Goal: Transaction & Acquisition: Purchase product/service

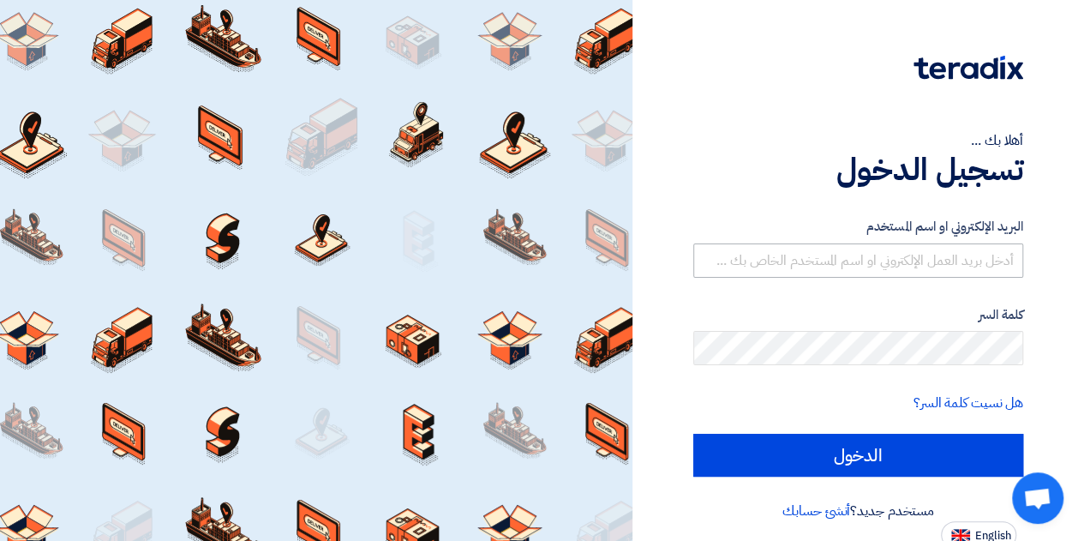
click at [850, 263] on input "text" at bounding box center [858, 260] width 330 height 34
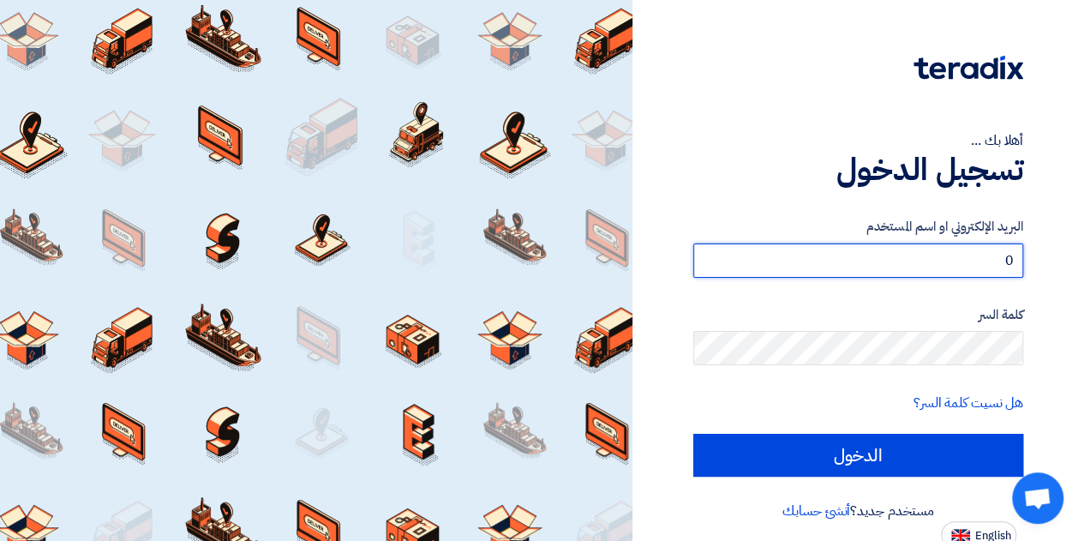
type input "[EMAIL_ADDRESS][DOMAIN_NAME]"
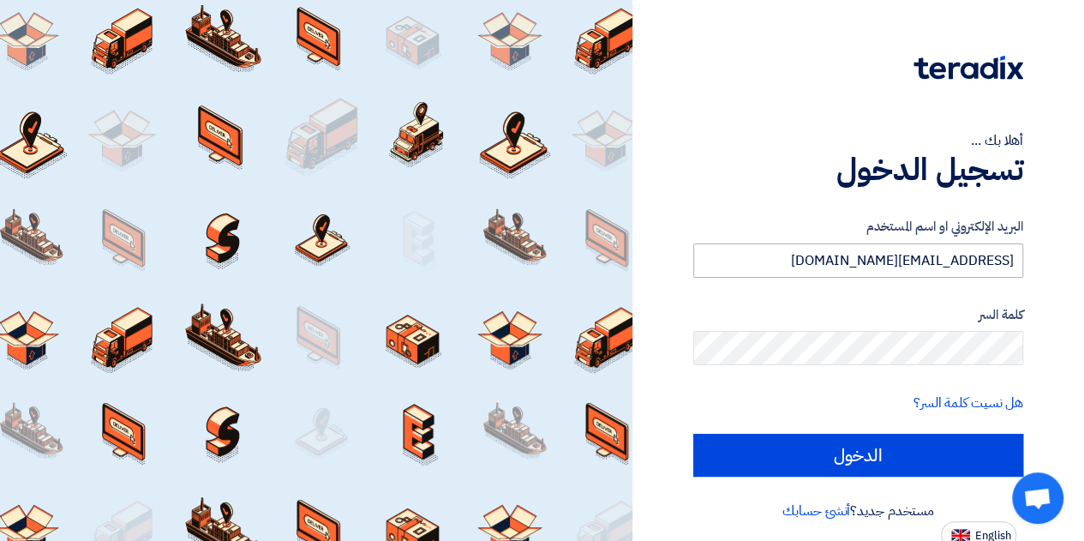
click at [693, 434] on input "الدخول" at bounding box center [858, 455] width 330 height 43
type input "Sign in"
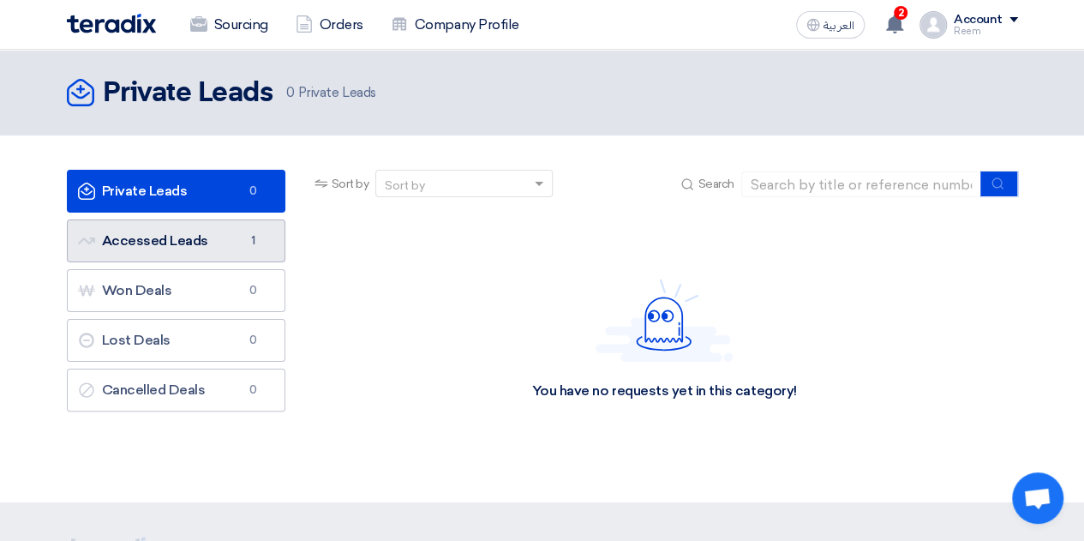
click at [231, 222] on link "Accessed Leads Accessed Leads 1" at bounding box center [176, 240] width 218 height 43
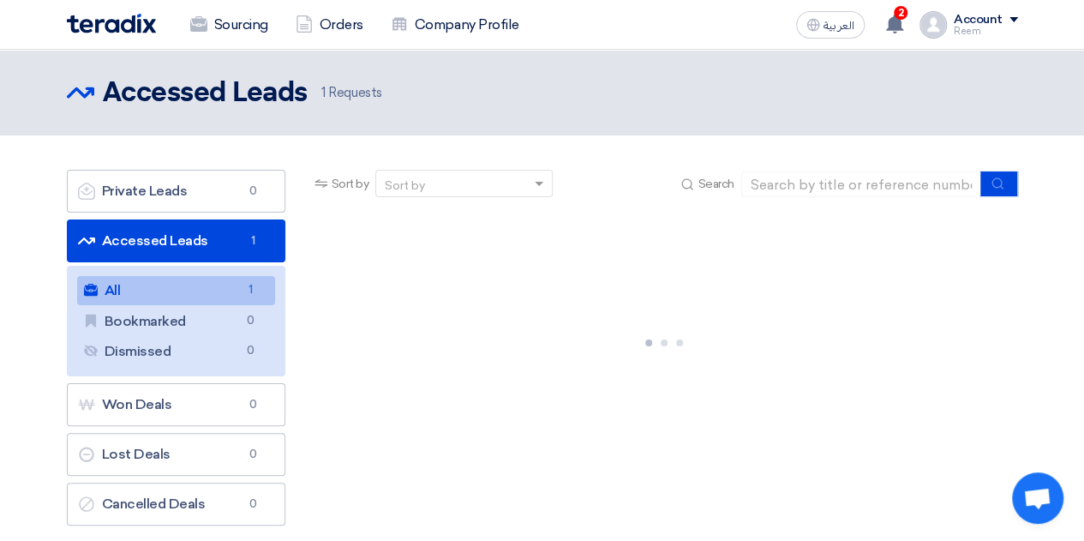
click at [266, 290] on link "All All 1" at bounding box center [176, 290] width 198 height 29
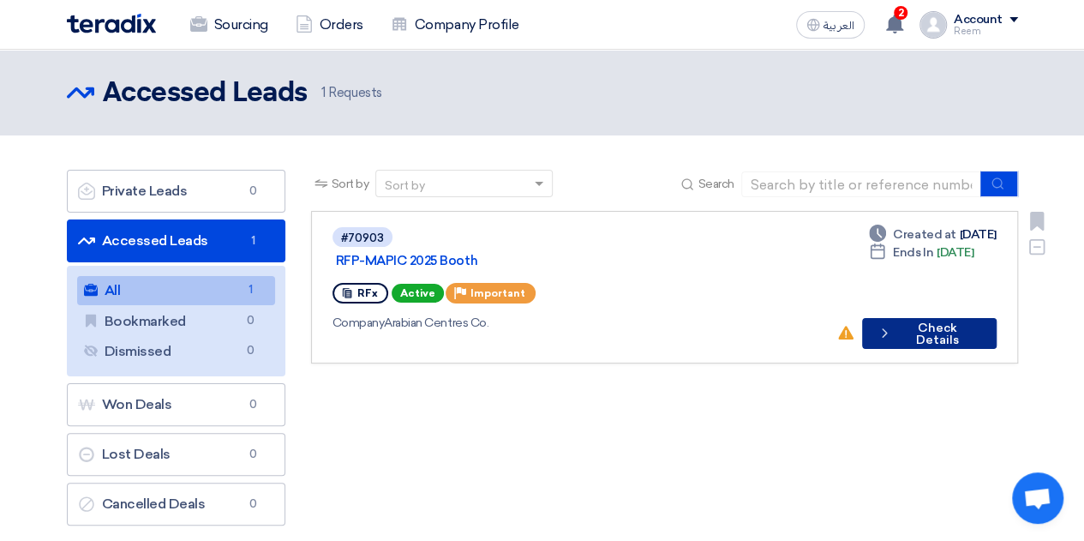
click at [899, 324] on button "Check details Check Details" at bounding box center [929, 333] width 135 height 31
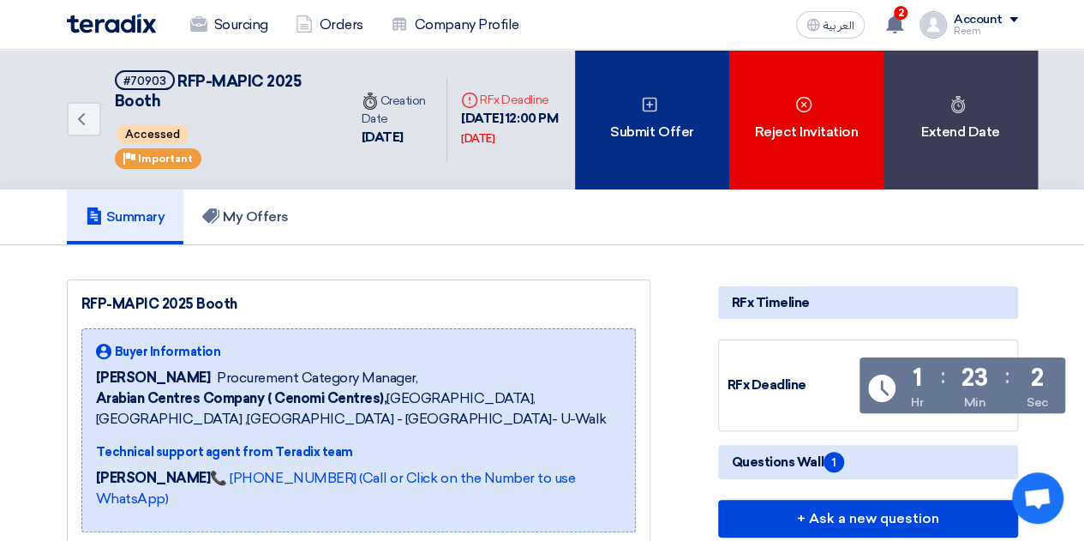
click at [667, 81] on div "Submit Offer" at bounding box center [652, 120] width 154 height 140
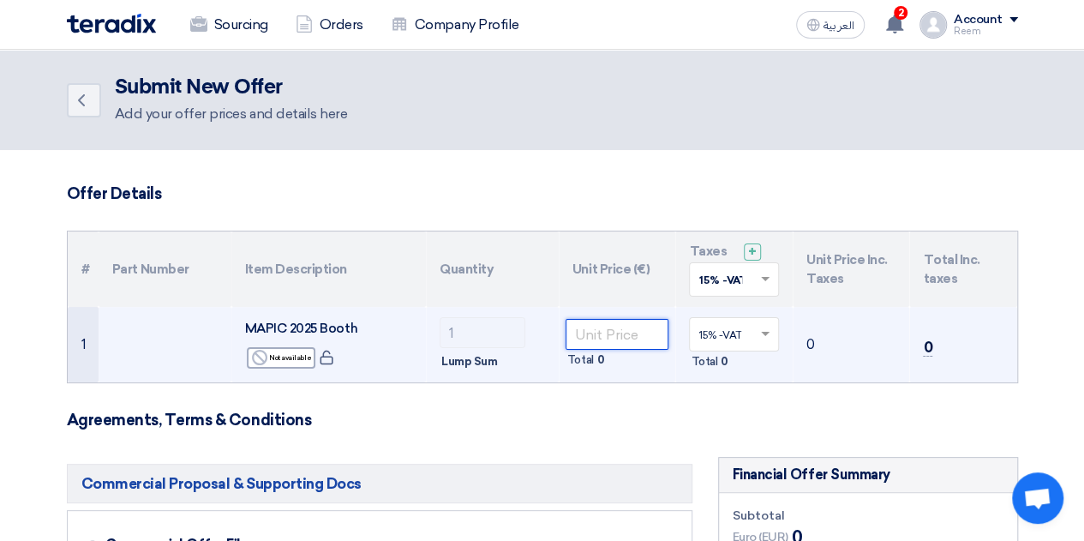
click at [620, 326] on input "number" at bounding box center [617, 334] width 104 height 31
click at [584, 337] on input "number" at bounding box center [617, 334] width 104 height 31
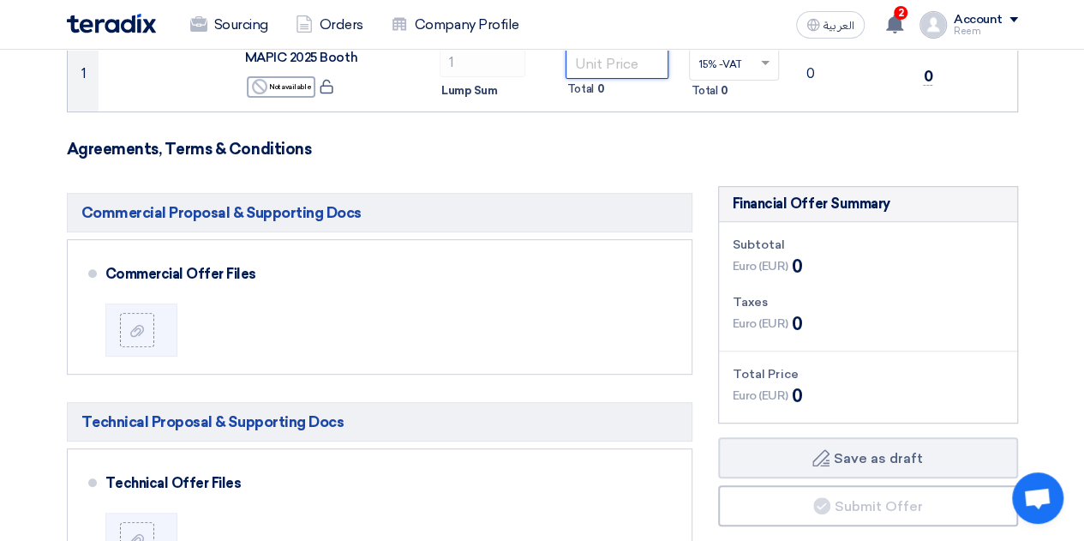
scroll to position [272, 0]
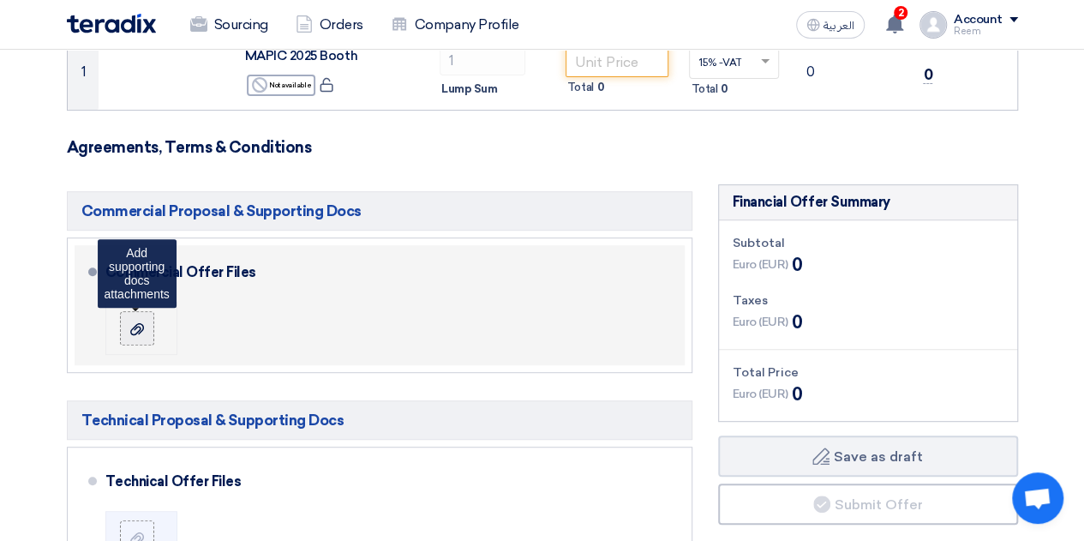
click at [135, 326] on use at bounding box center [137, 328] width 14 height 12
click at [0, 0] on input "file" at bounding box center [0, 0] width 0 height 0
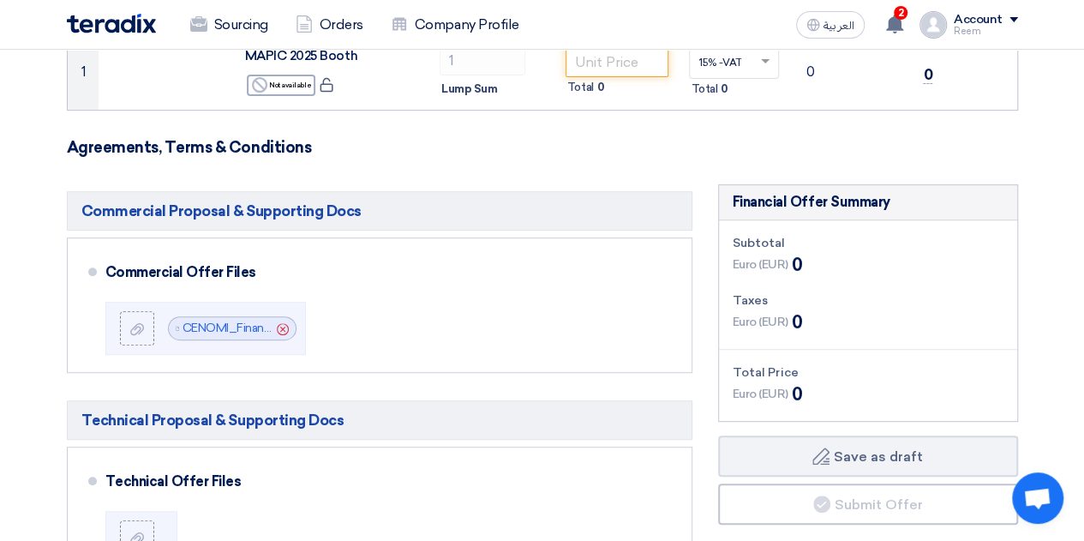
click at [430, 404] on h5 "Technical Proposal & Supporting Docs" at bounding box center [379, 419] width 625 height 39
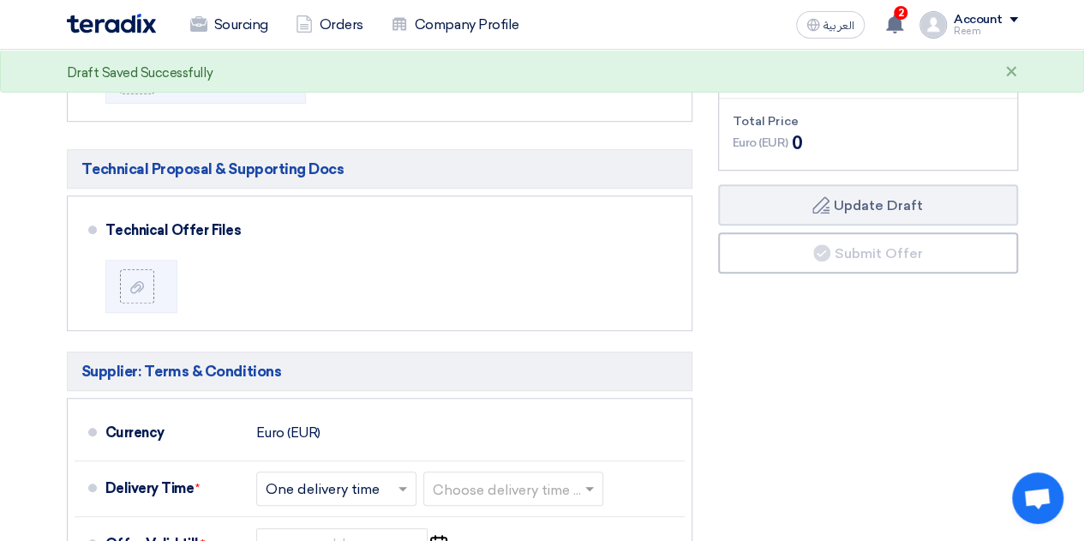
scroll to position [410, 0]
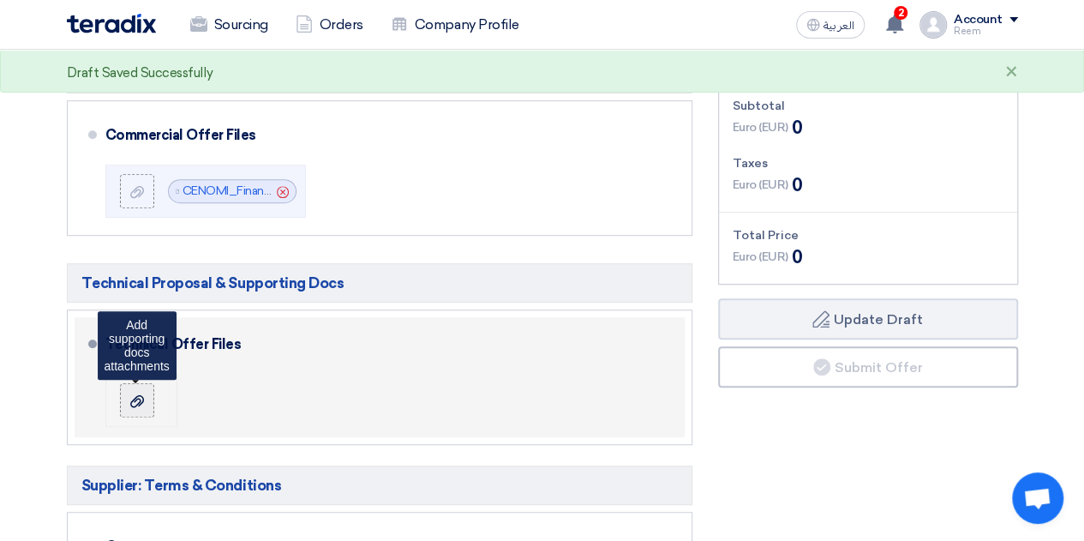
click at [153, 387] on label at bounding box center [137, 400] width 34 height 34
click at [0, 0] on input "file" at bounding box center [0, 0] width 0 height 0
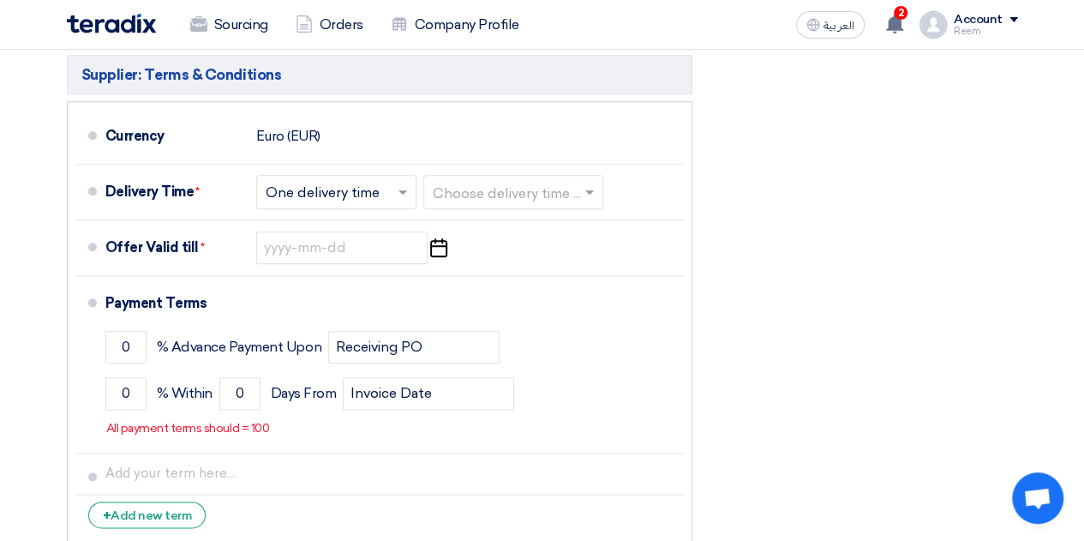
scroll to position [821, 0]
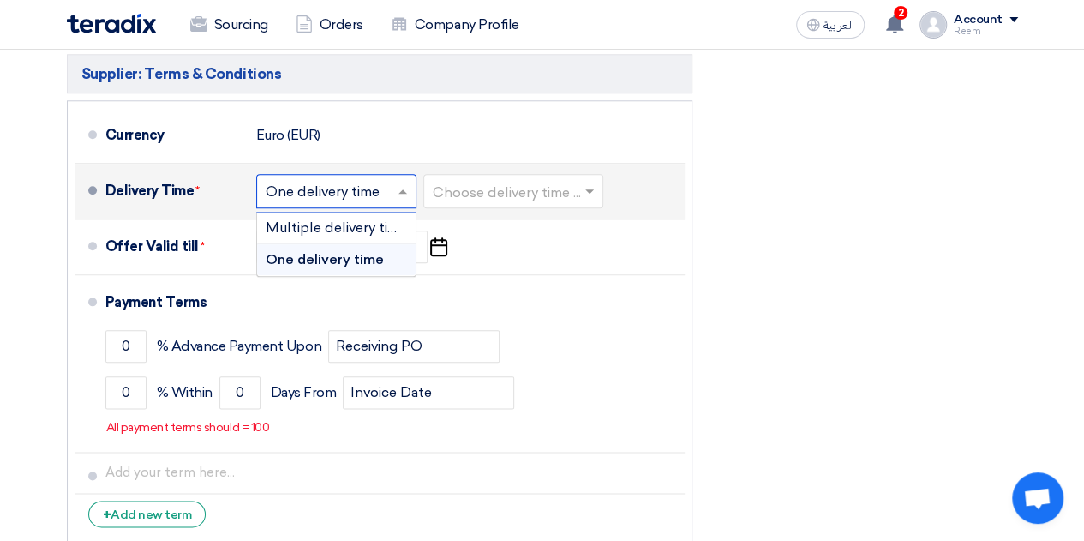
click at [362, 180] on input "text" at bounding box center [337, 192] width 143 height 25
click at [374, 269] on div "One delivery time" at bounding box center [336, 259] width 159 height 31
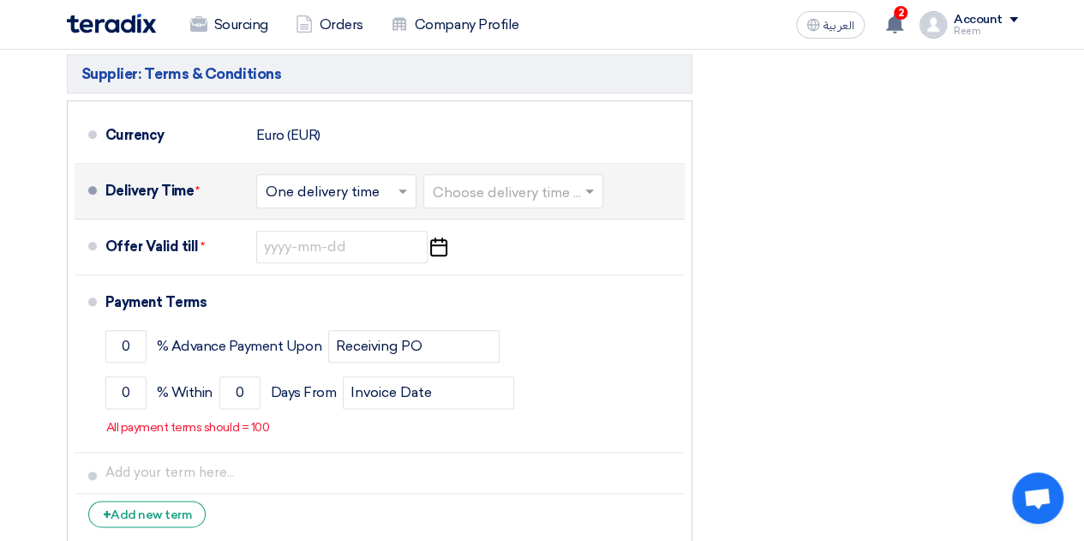
click at [524, 205] on div "Choose delivery time ..." at bounding box center [513, 191] width 180 height 34
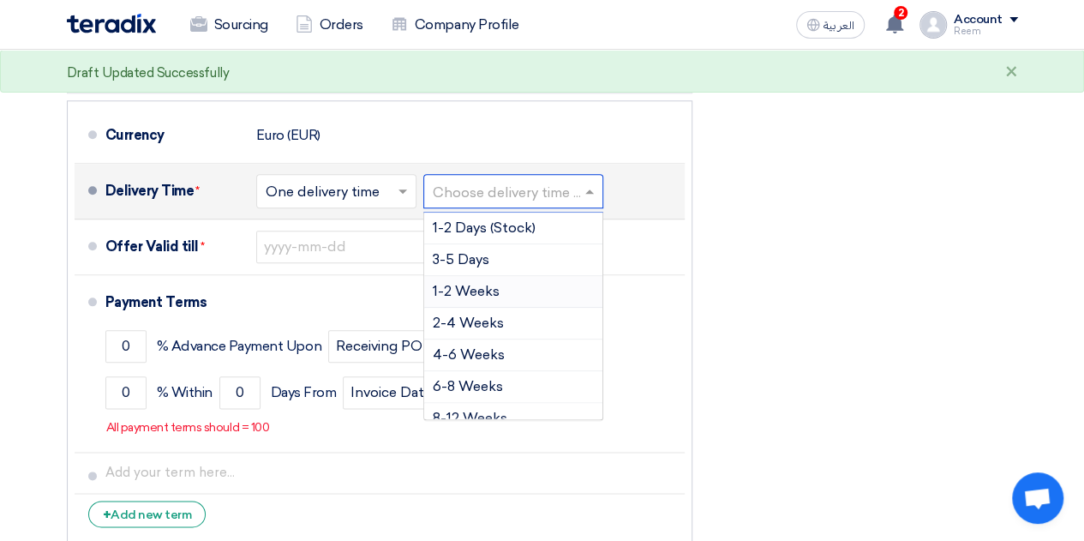
click at [512, 292] on div "1-2 Weeks" at bounding box center [513, 292] width 178 height 32
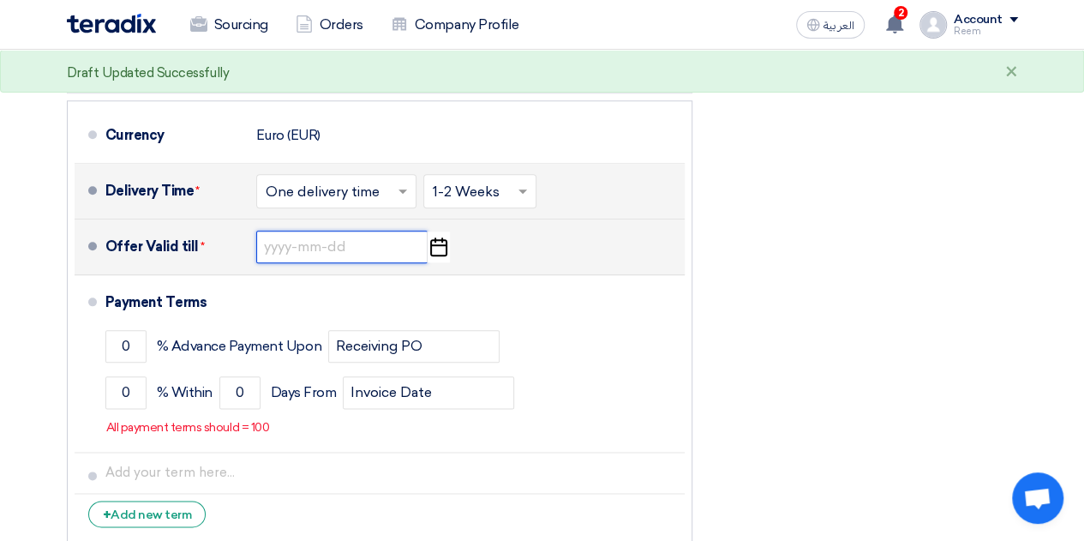
click at [385, 253] on input at bounding box center [341, 246] width 171 height 33
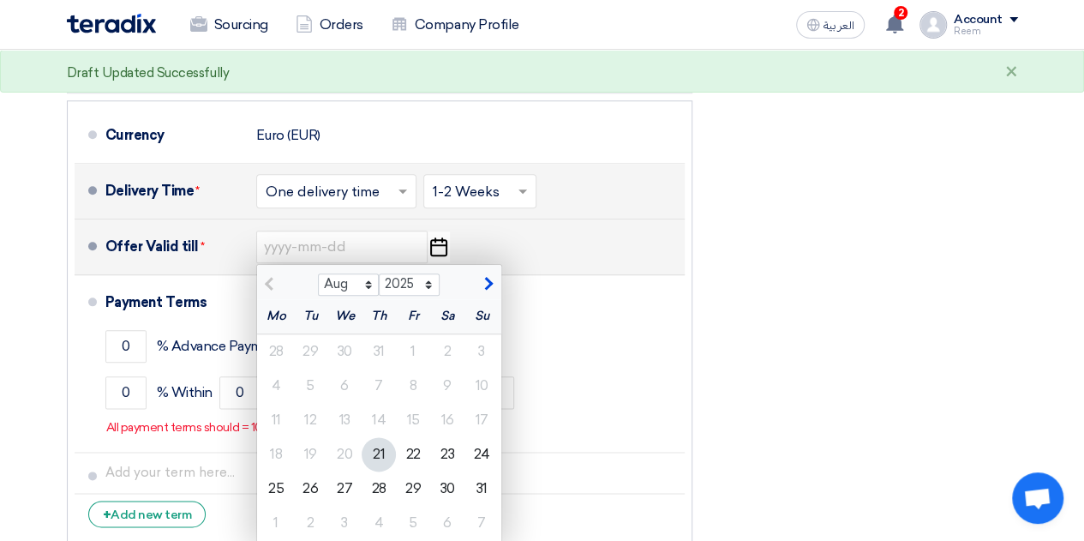
click at [173, 249] on div "Offer Valid till *" at bounding box center [173, 246] width 137 height 41
click at [482, 278] on span "button" at bounding box center [486, 283] width 9 height 15
select select "9"
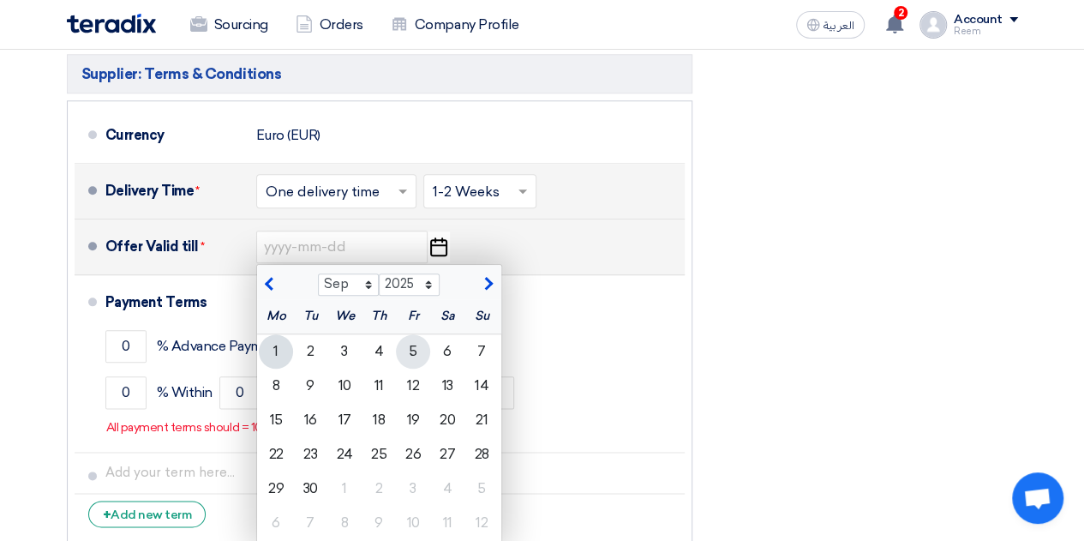
click at [418, 344] on div "5" at bounding box center [413, 351] width 34 height 34
type input "[DATE]"
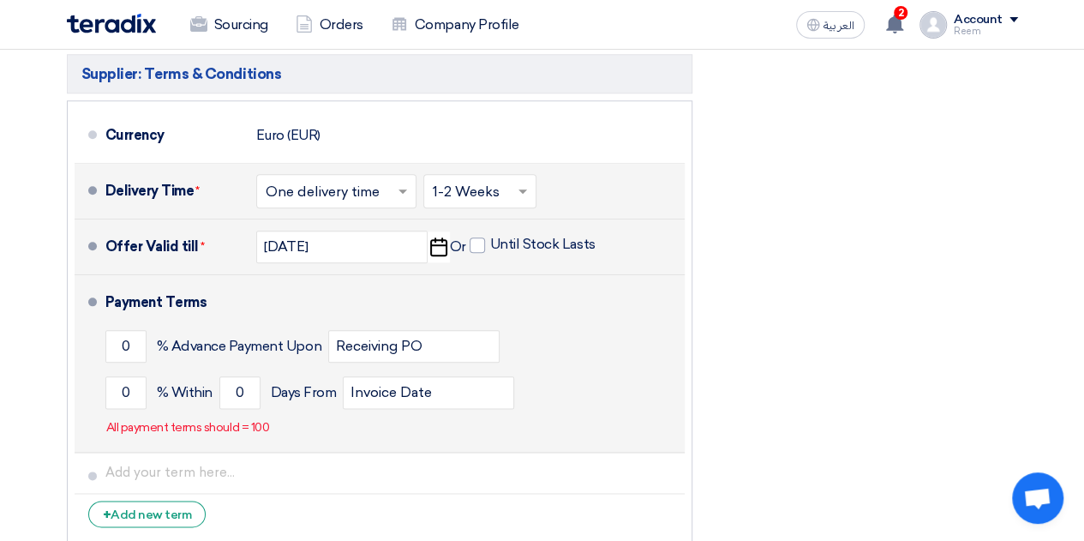
click at [518, 448] on li "Payment Terms 0 % Advance Payment Upon Receiving PO 0 % Within 0" at bounding box center [380, 363] width 610 height 177
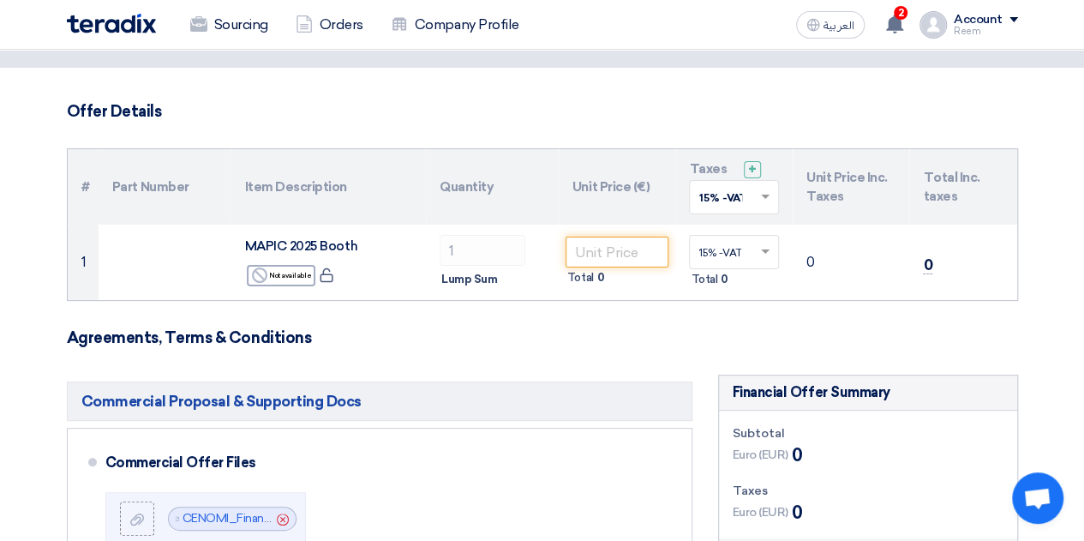
scroll to position [33, 0]
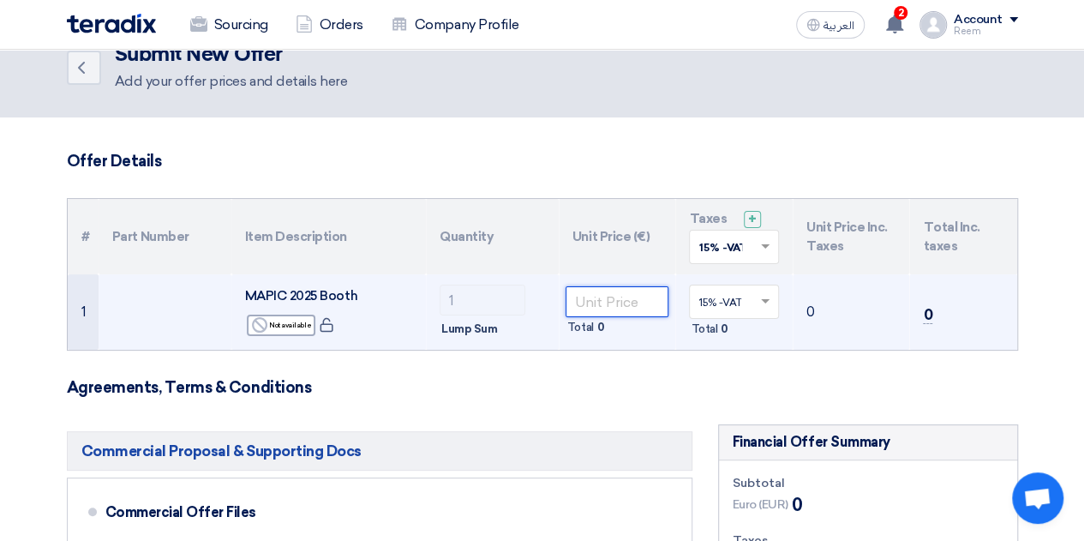
click at [637, 302] on input "number" at bounding box center [617, 301] width 104 height 31
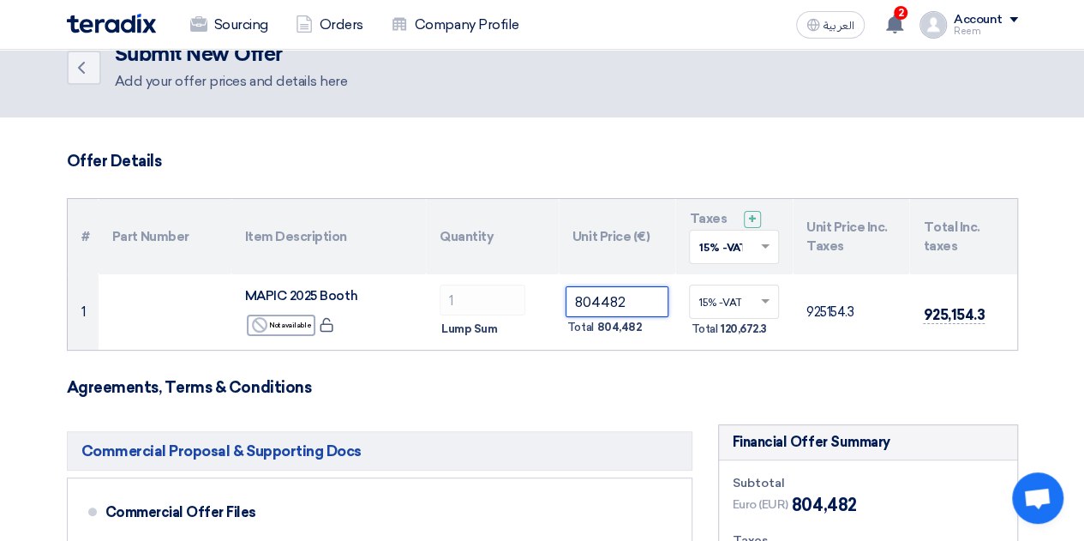
type input "804482"
click at [646, 389] on h3 "Agreements, Terms & Conditions" at bounding box center [542, 387] width 951 height 19
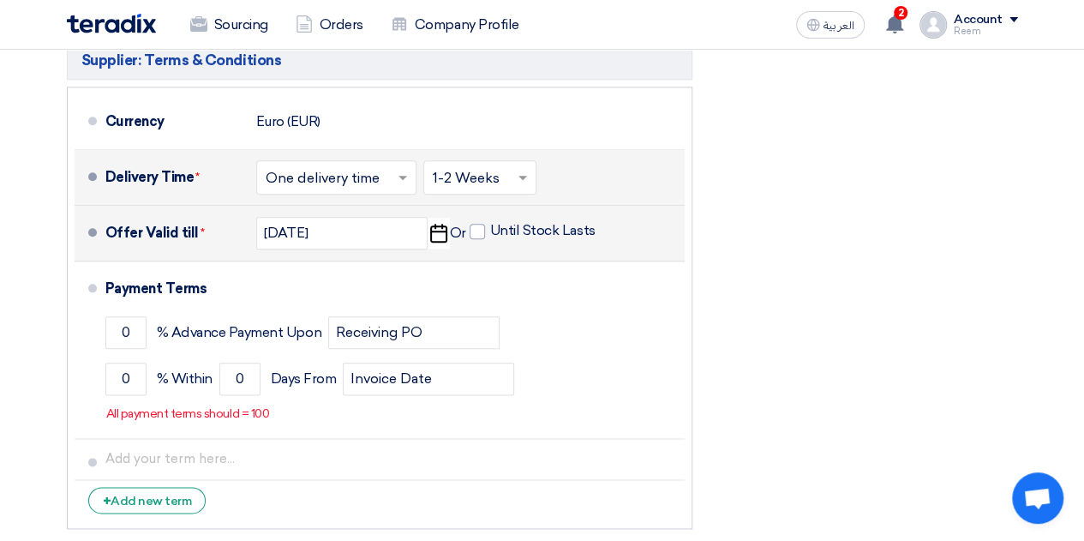
scroll to position [847, 0]
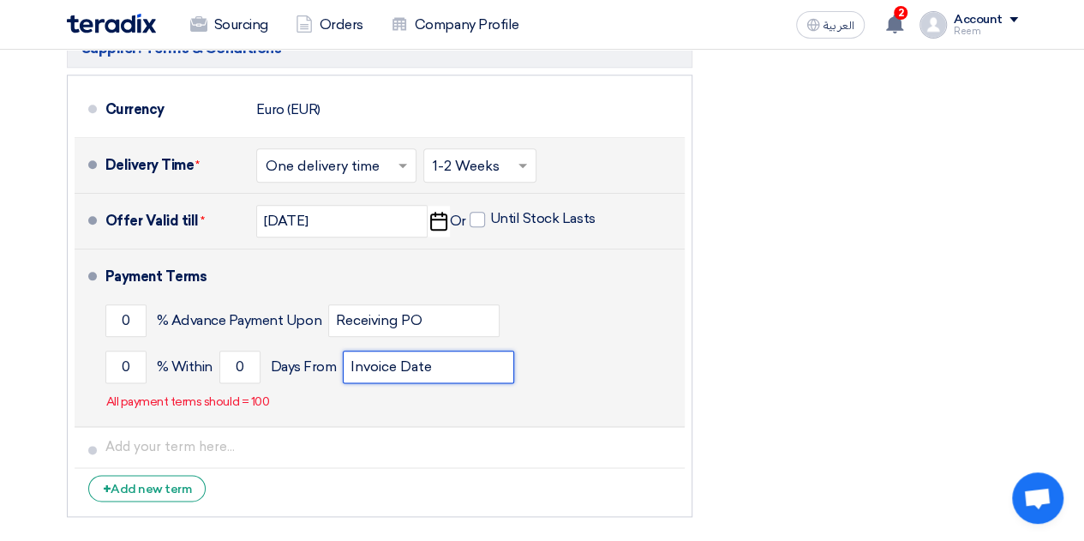
click at [464, 353] on input "Invoice Date" at bounding box center [428, 366] width 171 height 33
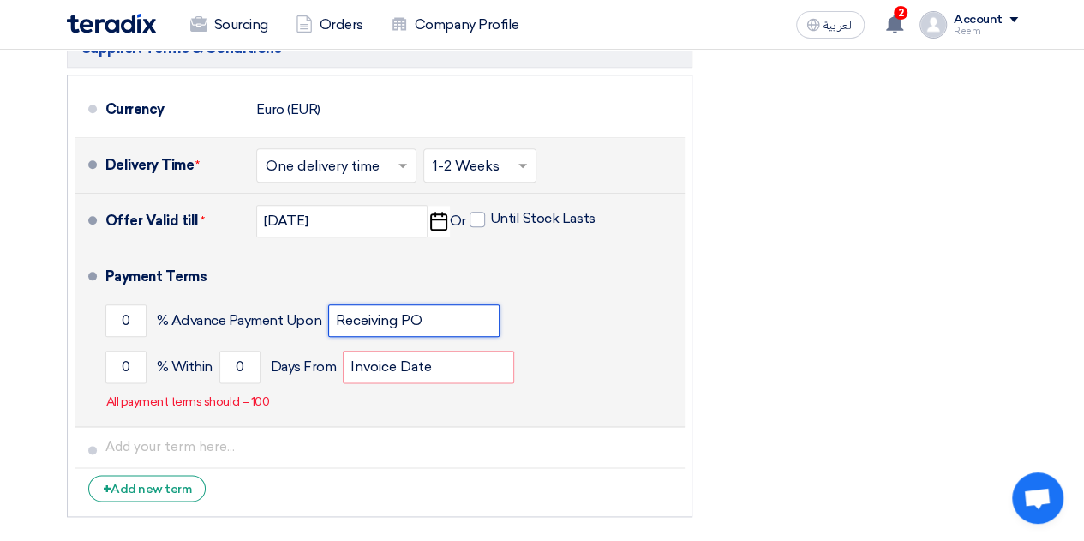
click at [435, 320] on input "Receiving PO" at bounding box center [413, 320] width 171 height 33
click at [629, 365] on div "0 % Within 0 Days From Invoice Date" at bounding box center [391, 367] width 572 height 46
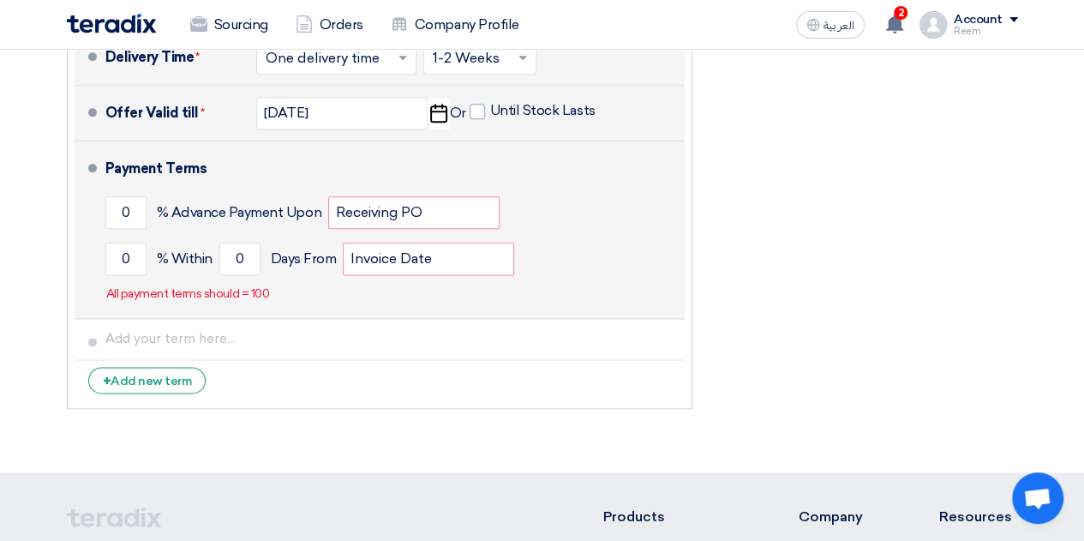
scroll to position [1018, 0]
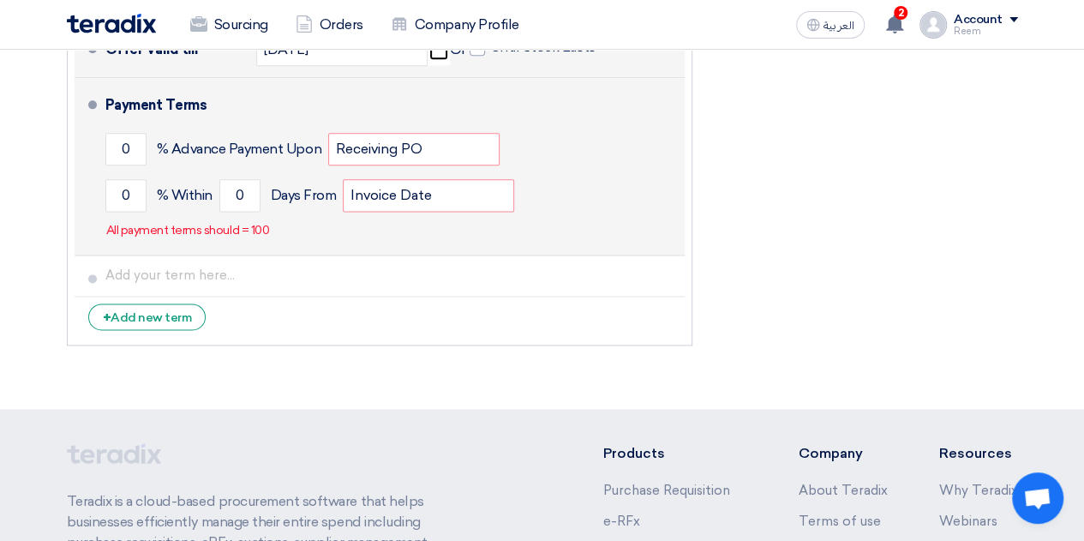
click at [237, 222] on p "All payment terms should = 100" at bounding box center [188, 230] width 164 height 17
click at [123, 151] on input "0" at bounding box center [125, 149] width 41 height 33
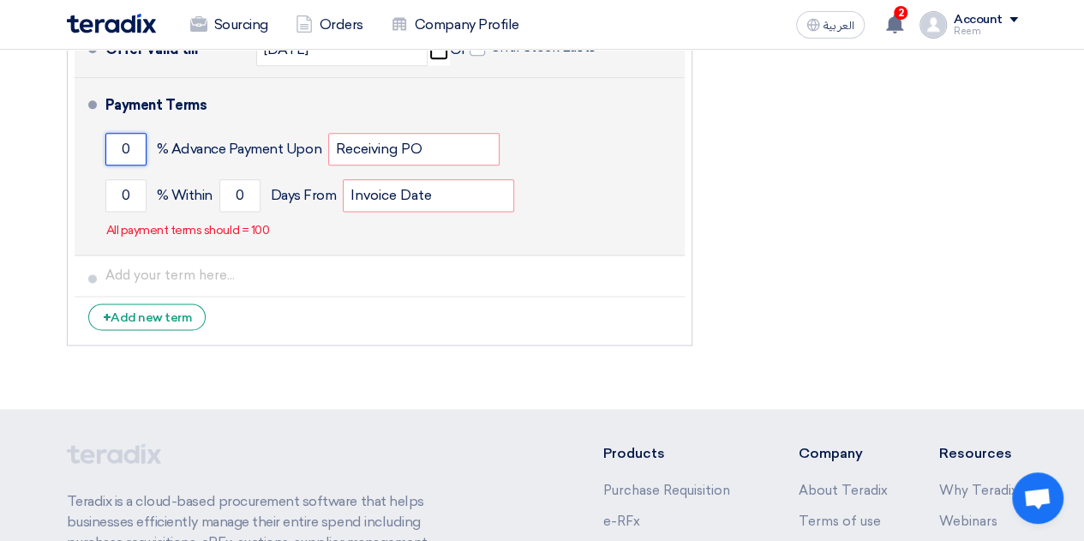
click at [123, 151] on input "0" at bounding box center [125, 149] width 41 height 33
type input "50"
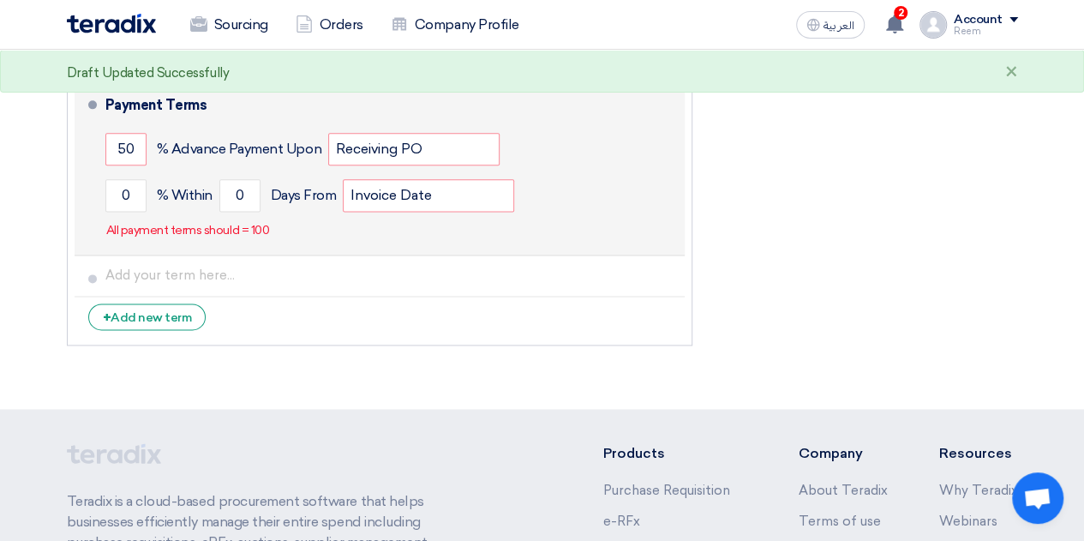
click at [125, 172] on div "0 % Within 0 Days From Invoice Date" at bounding box center [391, 195] width 572 height 46
click at [125, 177] on div "0 % Within 0 Days From Invoice Date" at bounding box center [391, 195] width 572 height 46
click at [125, 179] on input "0" at bounding box center [125, 195] width 41 height 33
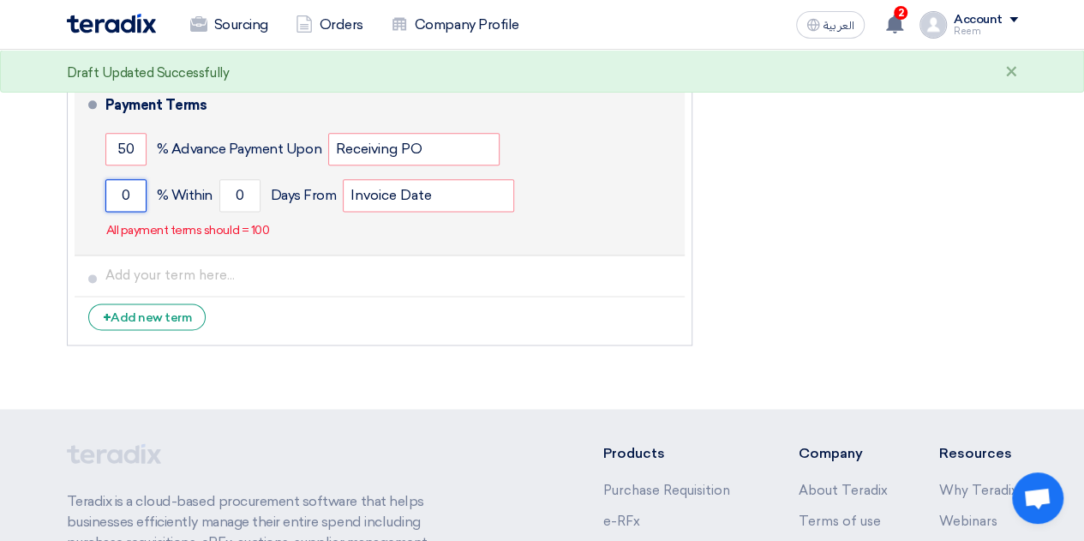
click at [125, 179] on input "0" at bounding box center [125, 195] width 41 height 33
type input "50"
click at [258, 188] on input "0" at bounding box center [239, 195] width 41 height 33
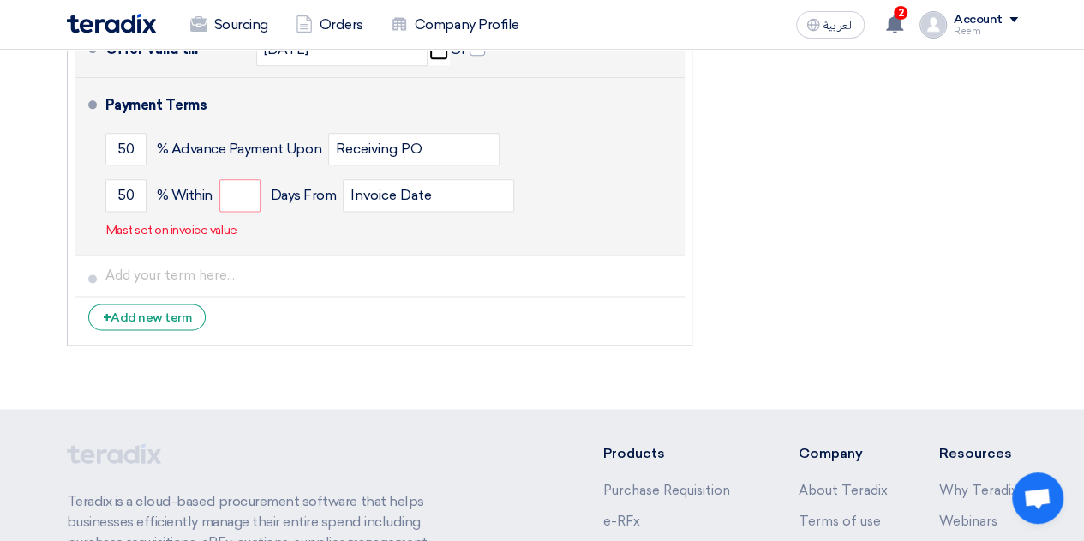
click at [307, 215] on div "Payment Terms 50 % Advance Payment Upon Receiving PO 50 % Within Invoice Date" at bounding box center [391, 166] width 572 height 163
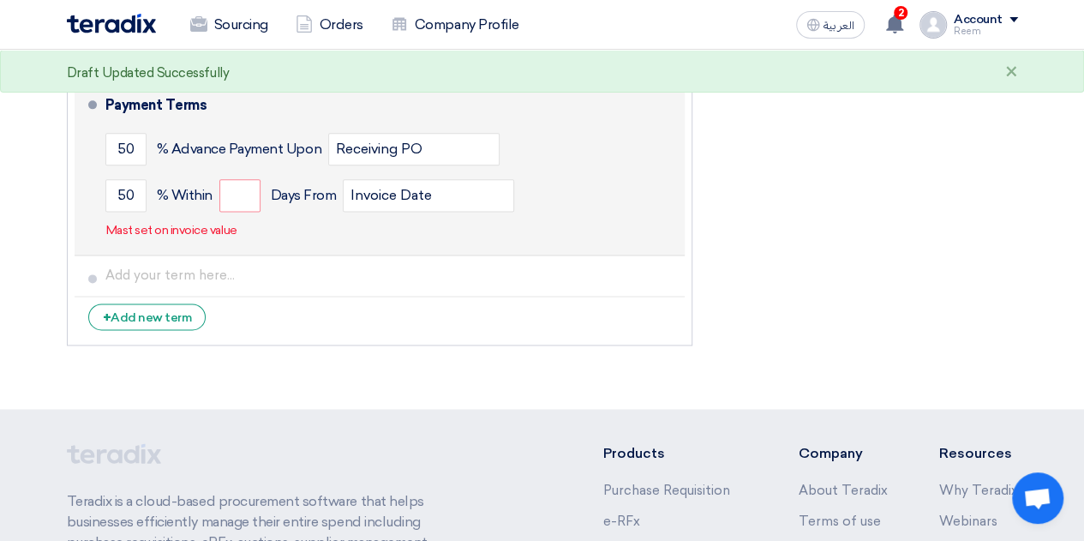
drag, startPoint x: 362, startPoint y: 163, endPoint x: 284, endPoint y: 157, distance: 77.3
click at [284, 157] on div "50 % Advance Payment Upon Receiving PO" at bounding box center [391, 149] width 572 height 46
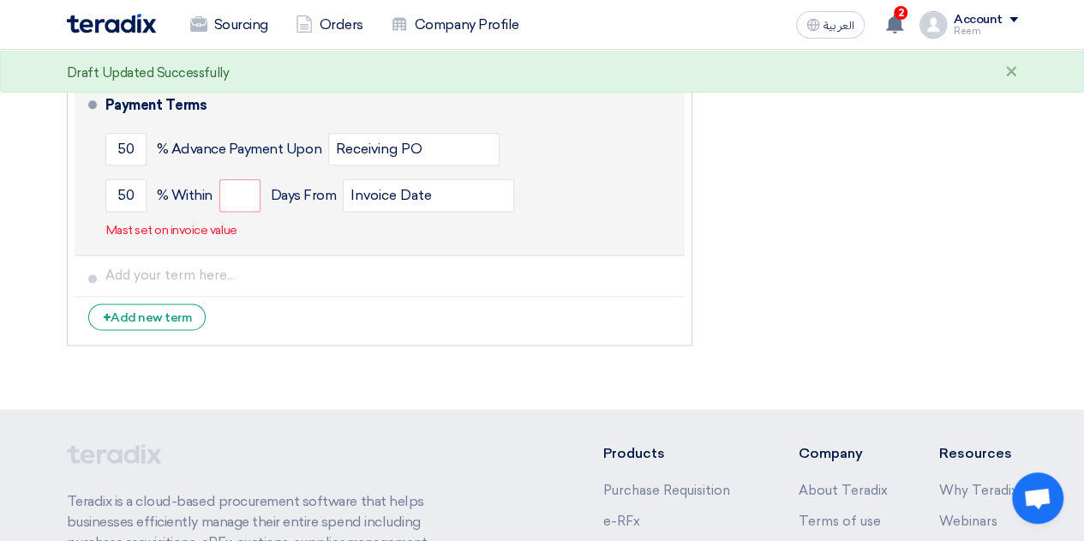
click at [284, 157] on div "50 % Advance Payment Upon Receiving PO" at bounding box center [391, 149] width 572 height 46
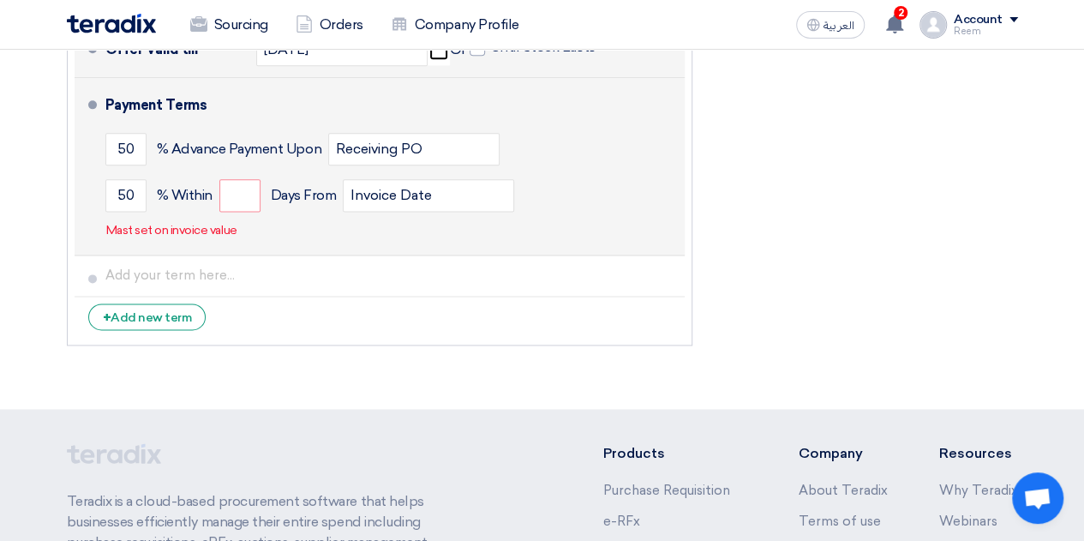
click at [296, 194] on span "Days From" at bounding box center [304, 195] width 66 height 17
click at [257, 193] on input "number" at bounding box center [239, 195] width 41 height 33
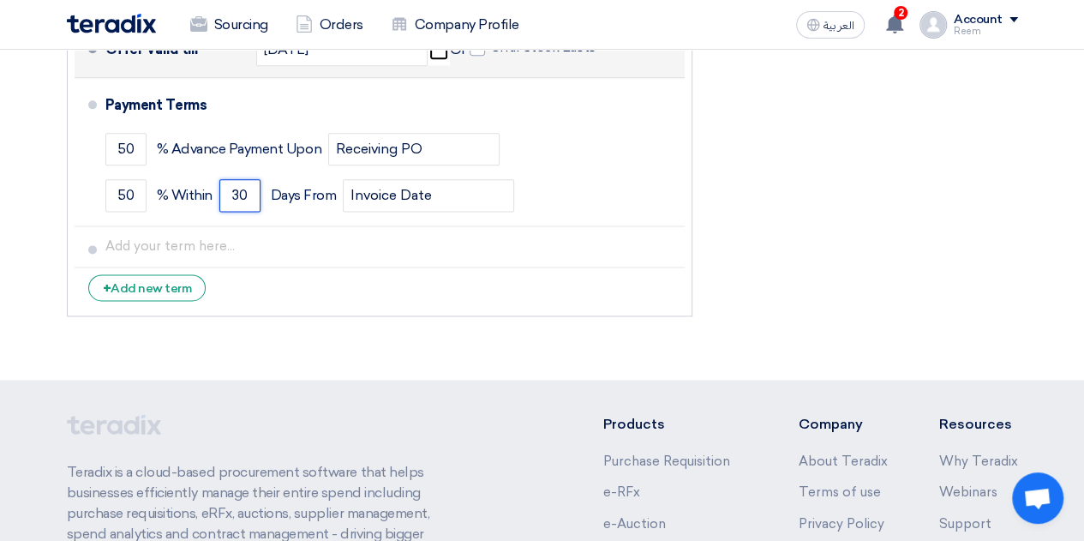
type input "30"
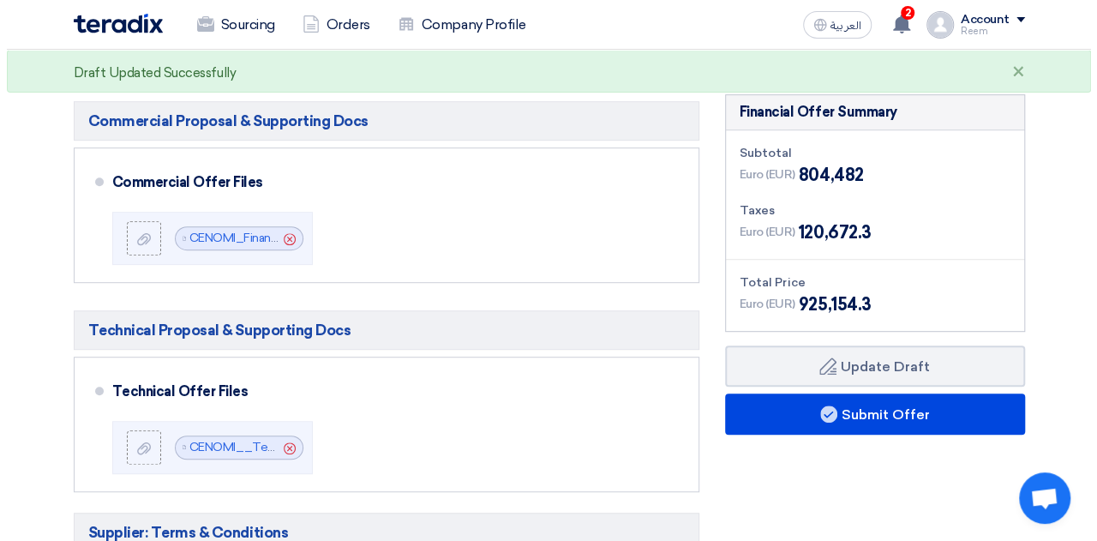
scroll to position [367, 0]
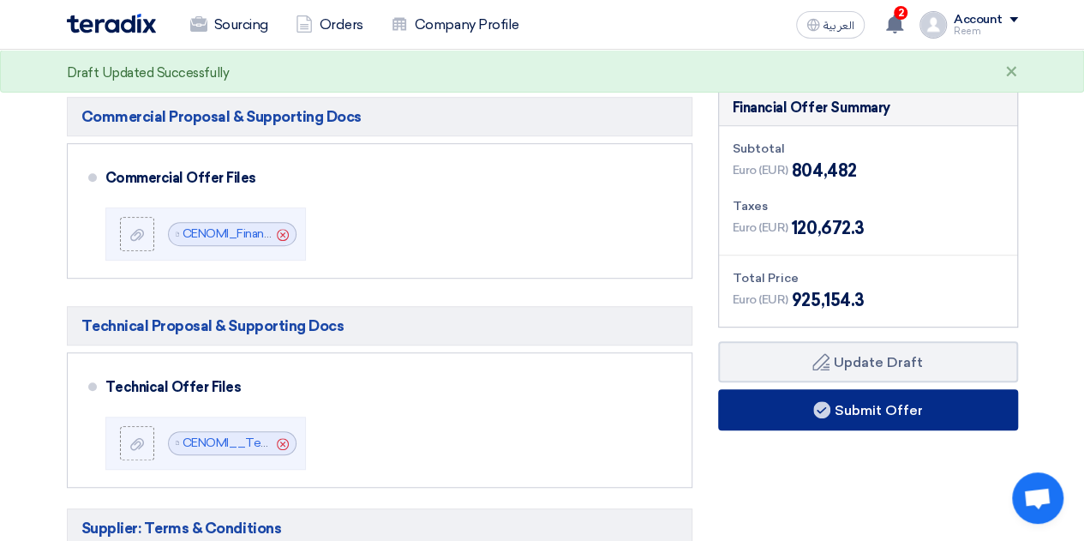
click at [890, 397] on button "Submit Offer" at bounding box center [868, 409] width 300 height 41
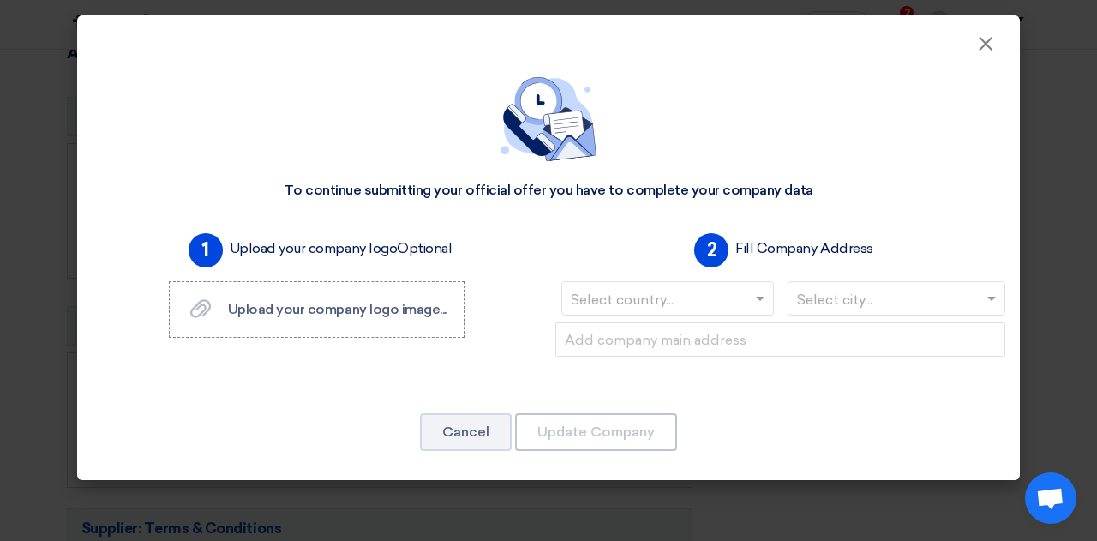
click at [401, 251] on span "Optional" at bounding box center [424, 248] width 55 height 16
drag, startPoint x: 401, startPoint y: 251, endPoint x: 375, endPoint y: 249, distance: 25.8
click at [375, 249] on label "Upload your company logo Optional" at bounding box center [341, 248] width 223 height 21
click at [327, 248] on label "Upload your company logo Optional" at bounding box center [341, 248] width 223 height 21
click at [303, 248] on label "Upload your company logo Optional" at bounding box center [341, 248] width 223 height 21
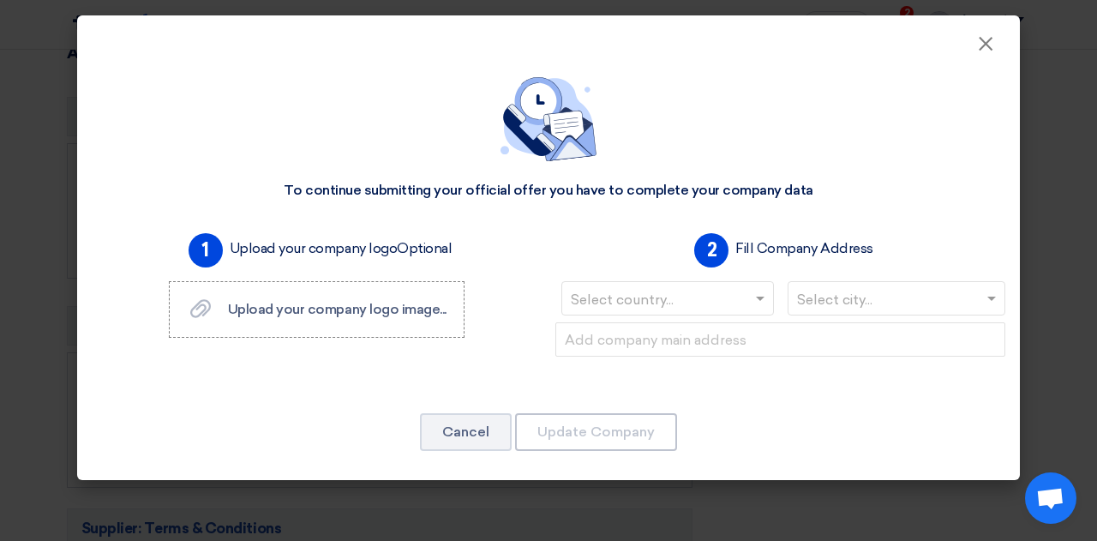
click at [303, 248] on label "Upload your company logo Optional" at bounding box center [341, 248] width 223 height 21
click at [848, 284] on div "Select city..." at bounding box center [896, 298] width 218 height 34
click at [807, 237] on div "2 Fill Company Address" at bounding box center [779, 250] width 185 height 48
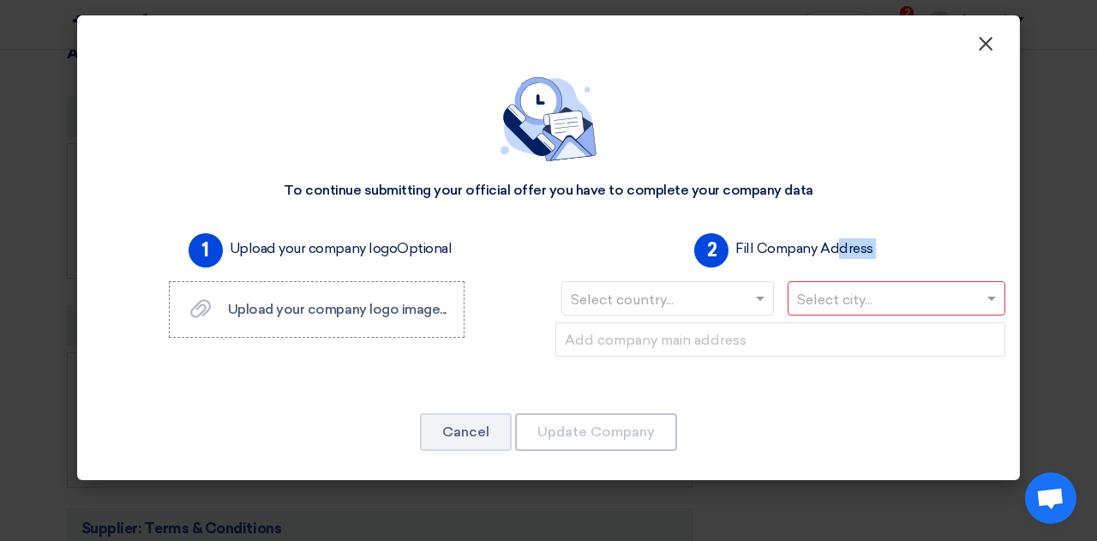
click at [980, 46] on span "×" at bounding box center [985, 48] width 17 height 34
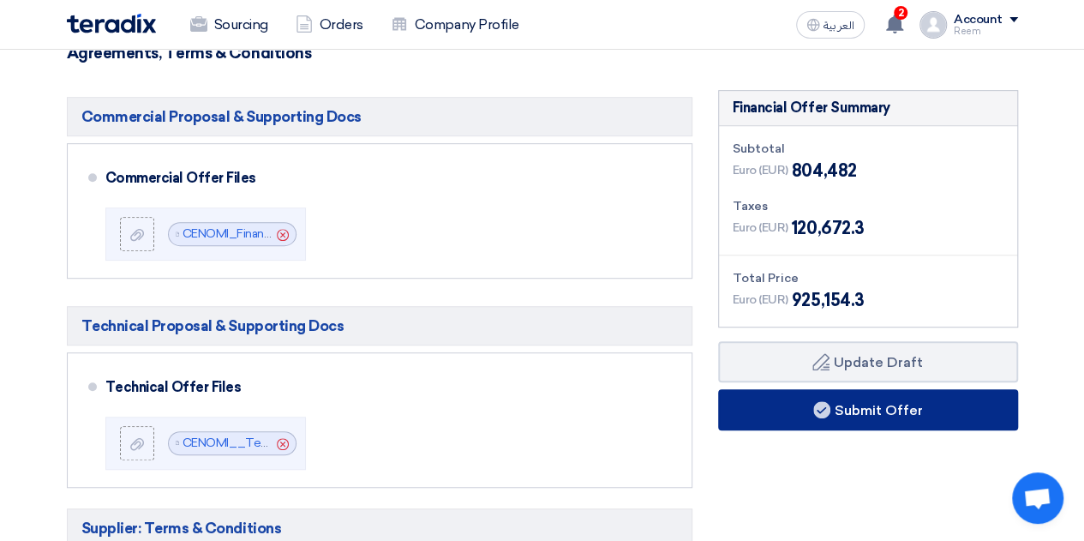
click at [932, 406] on button "Submit Offer" at bounding box center [868, 409] width 300 height 41
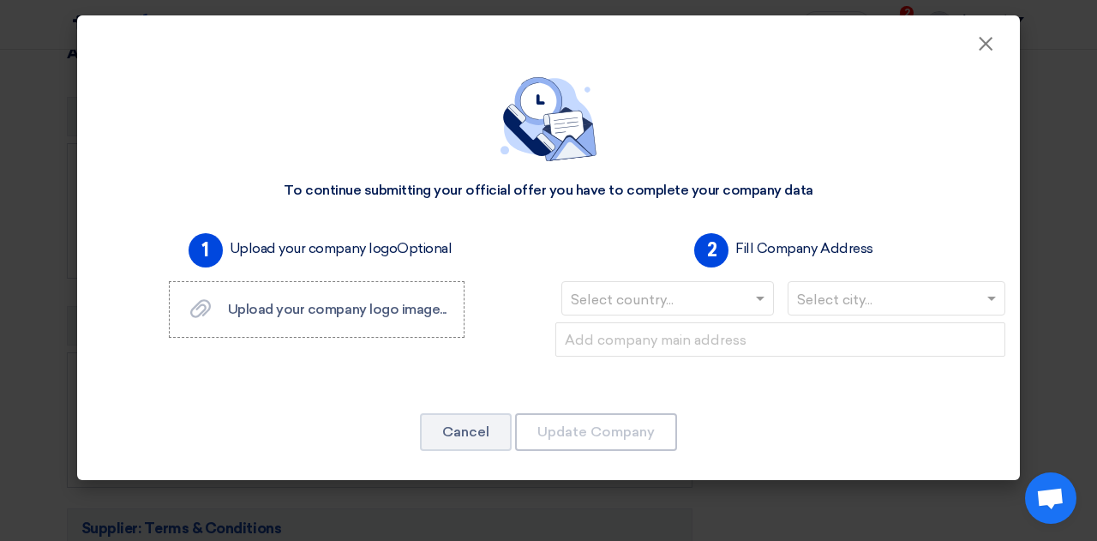
click at [429, 200] on div "To continue submitting your official offer you have to complete your company da…" at bounding box center [548, 268] width 942 height 426
click at [422, 194] on div "To continue submitting your official offer you have to complete your company da…" at bounding box center [548, 191] width 529 height 18
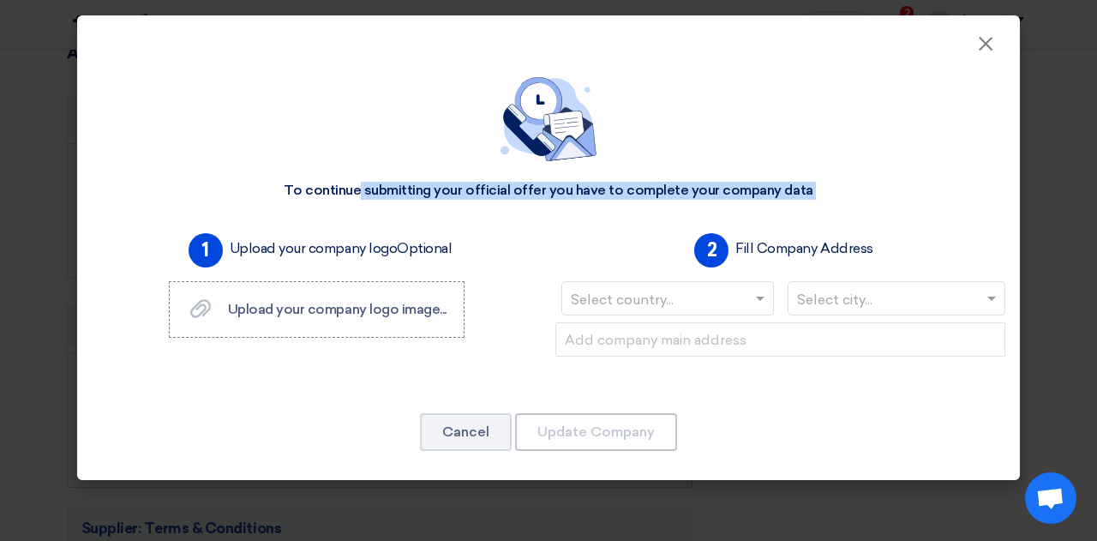
click at [422, 194] on div "To continue submitting your official offer you have to complete your company da…" at bounding box center [548, 191] width 529 height 18
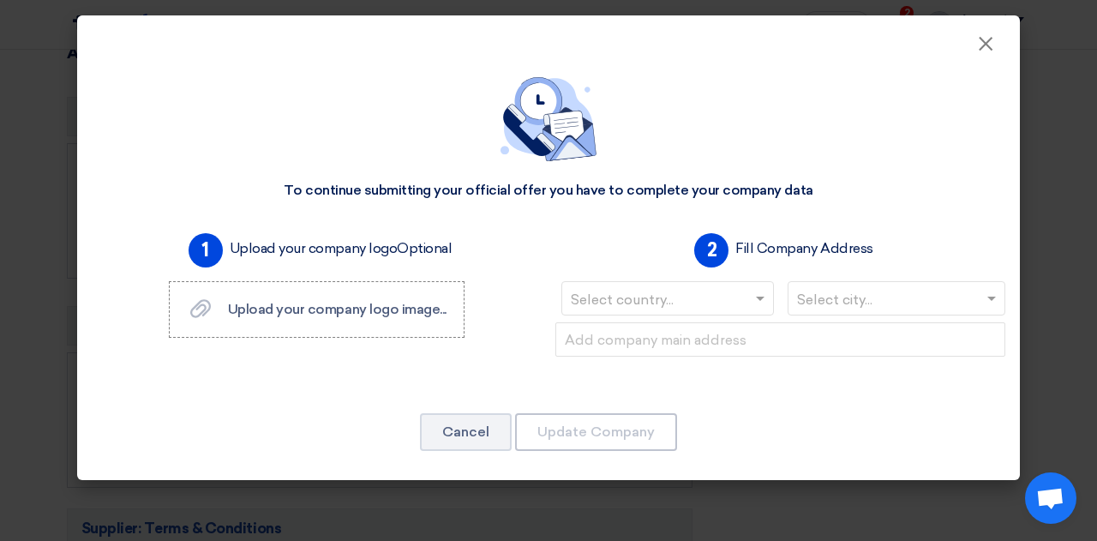
click at [374, 242] on label "Upload your company logo Optional" at bounding box center [341, 248] width 223 height 21
click at [812, 242] on label "Fill Company Address" at bounding box center [803, 248] width 137 height 21
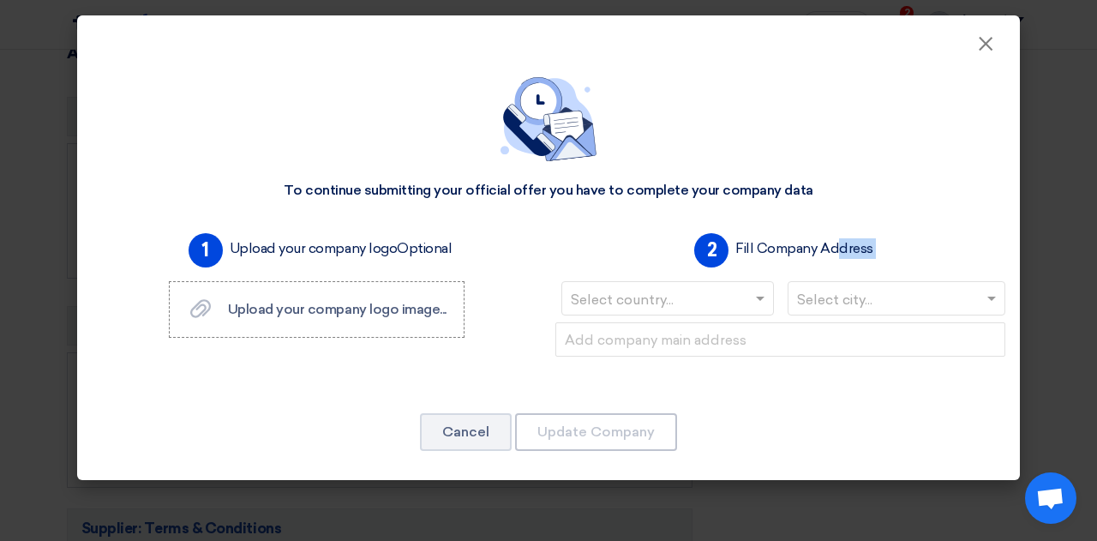
click at [812, 242] on label "Fill Company Address" at bounding box center [803, 248] width 137 height 21
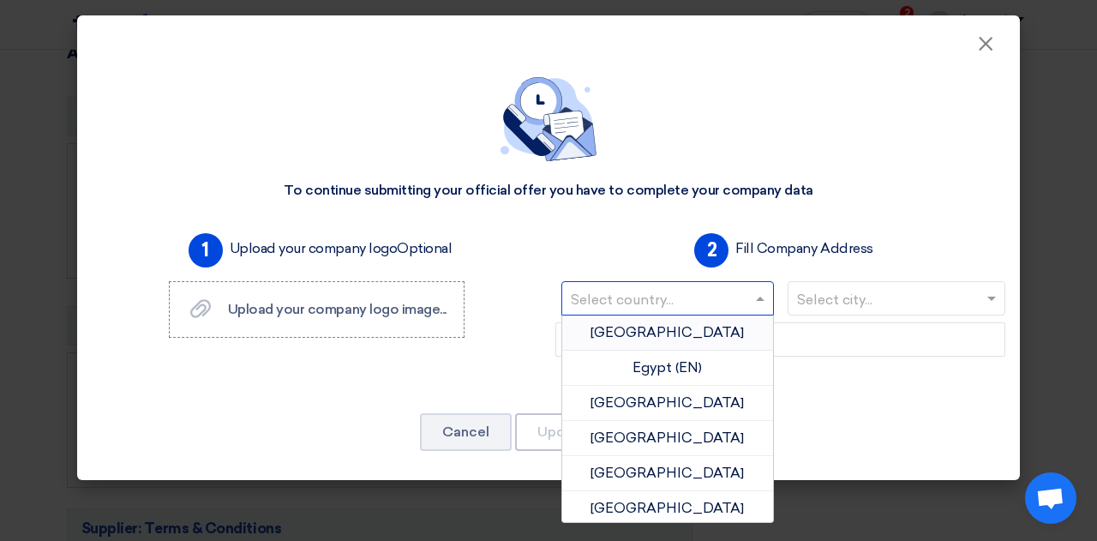
click at [720, 301] on input "text" at bounding box center [659, 300] width 177 height 28
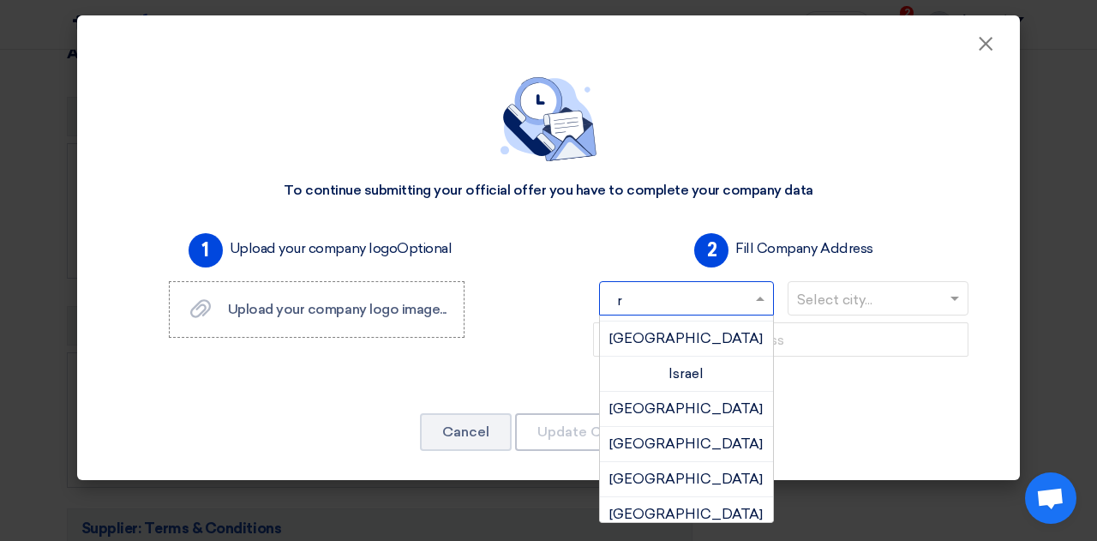
scroll to position [0, 0]
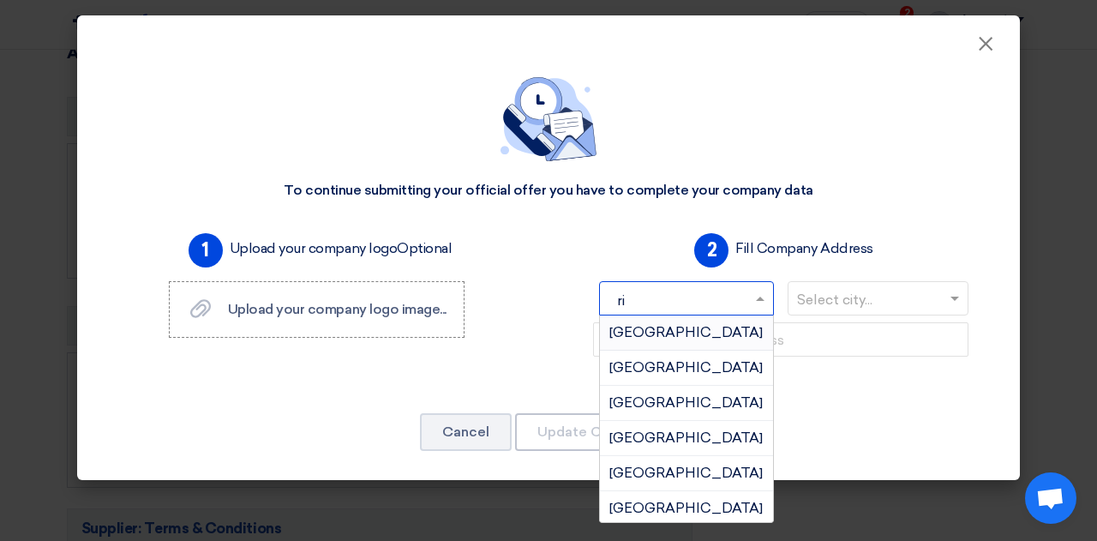
type input "r"
type input "sa"
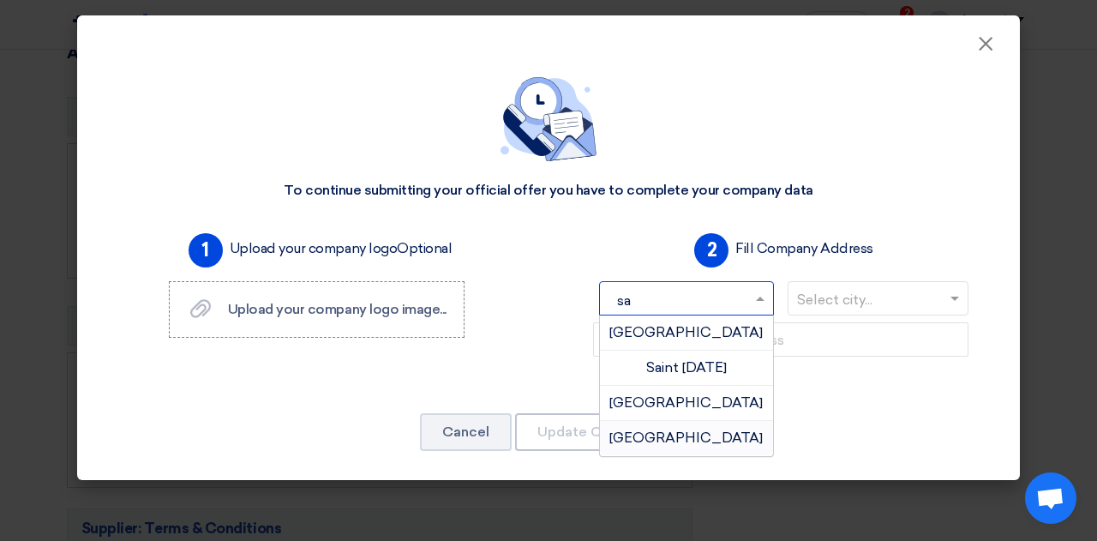
click at [689, 433] on span "[GEOGRAPHIC_DATA]" at bounding box center [685, 437] width 153 height 16
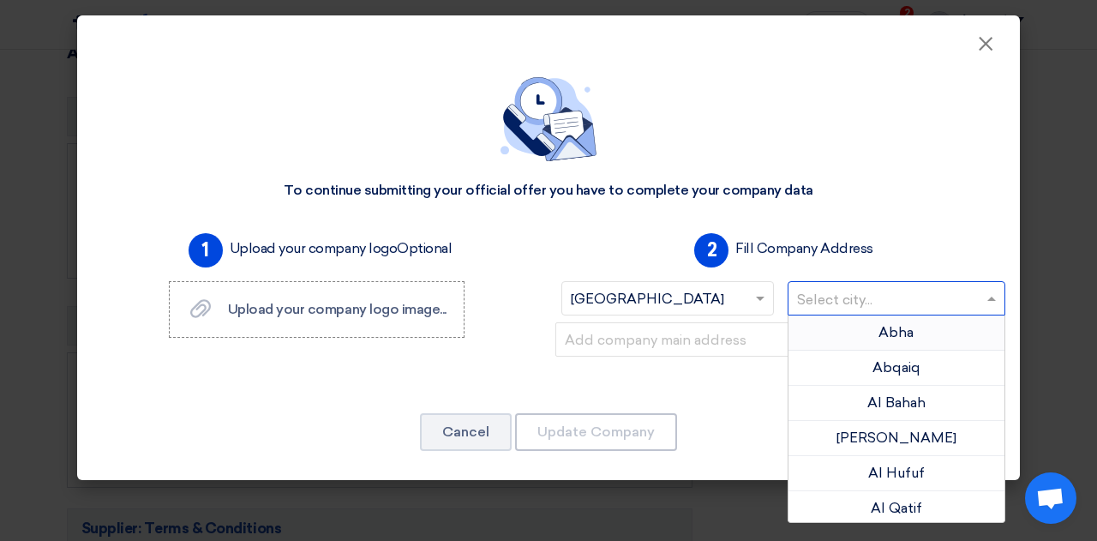
click at [837, 287] on input "text" at bounding box center [888, 300] width 183 height 28
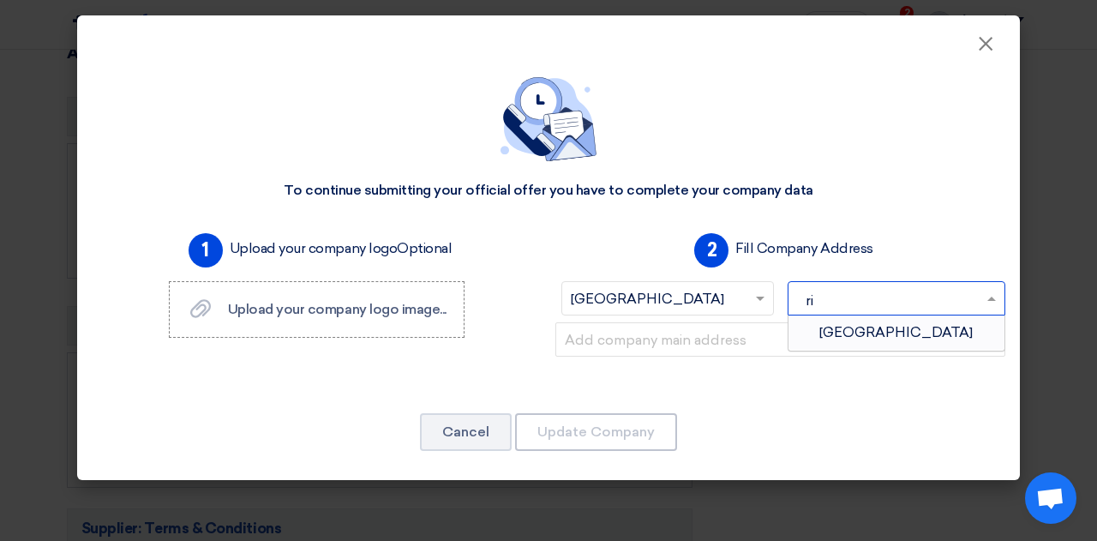
type input "riy"
click at [853, 335] on div "[GEOGRAPHIC_DATA]" at bounding box center [896, 332] width 217 height 34
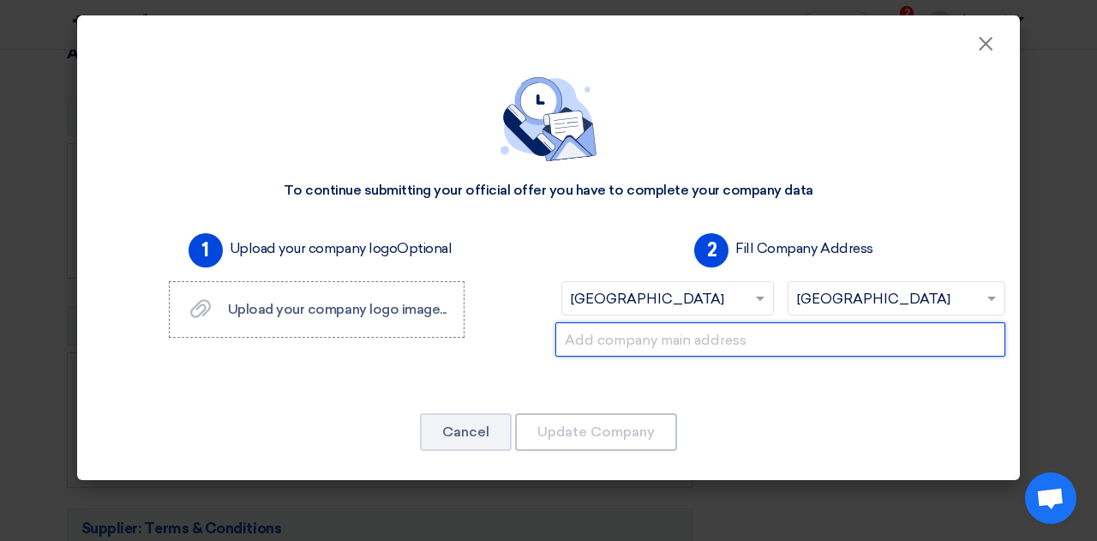
click at [838, 343] on input "text" at bounding box center [780, 339] width 450 height 34
paste input "[PERSON_NAME], Al Nuzhah [GEOGRAPHIC_DATA], [GEOGRAPHIC_DATA]"
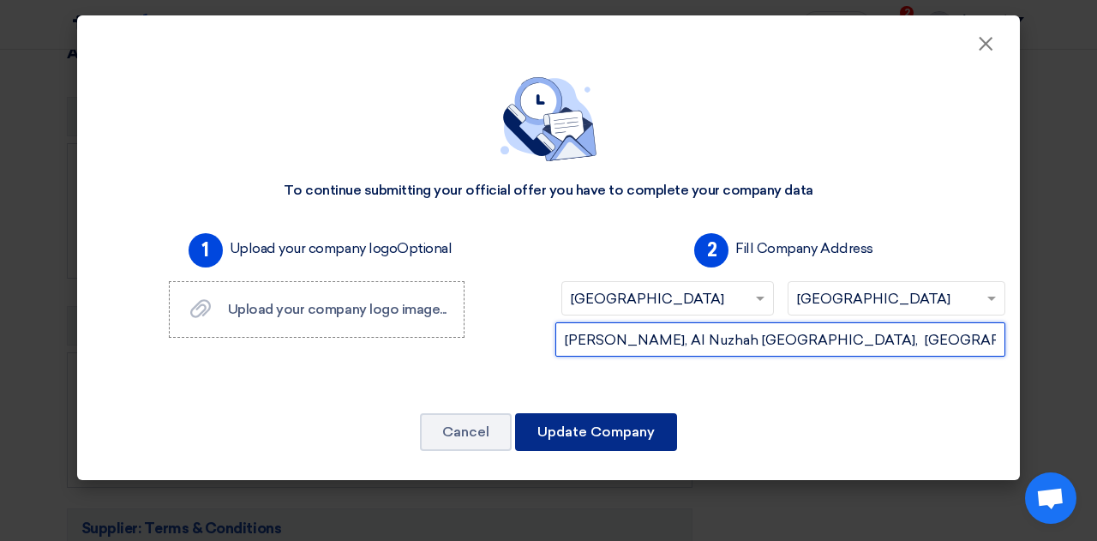
type input "[PERSON_NAME], Al Nuzhah [GEOGRAPHIC_DATA], [GEOGRAPHIC_DATA]"
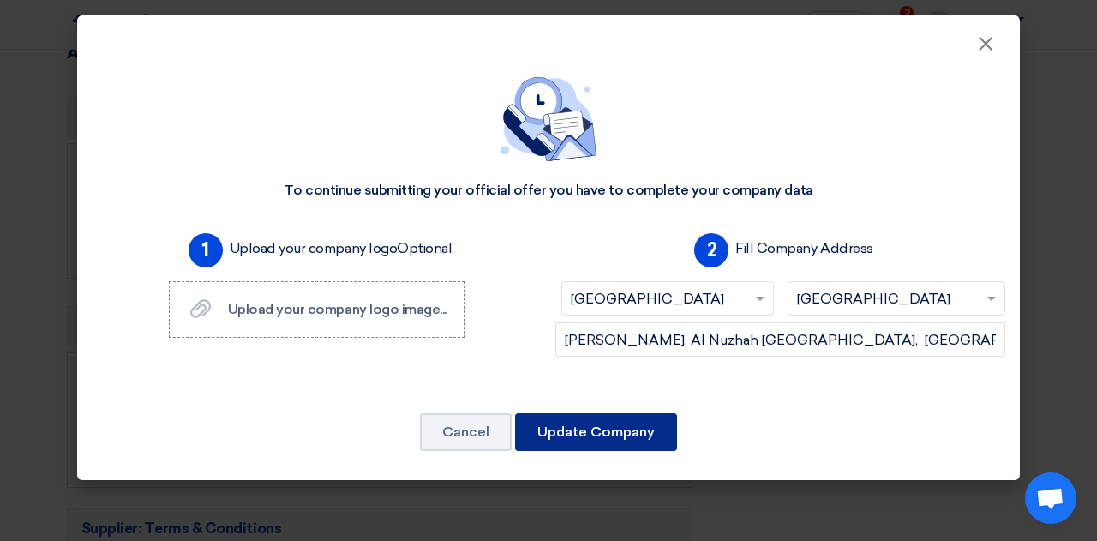
click at [622, 434] on button "Update Company" at bounding box center [596, 432] width 162 height 38
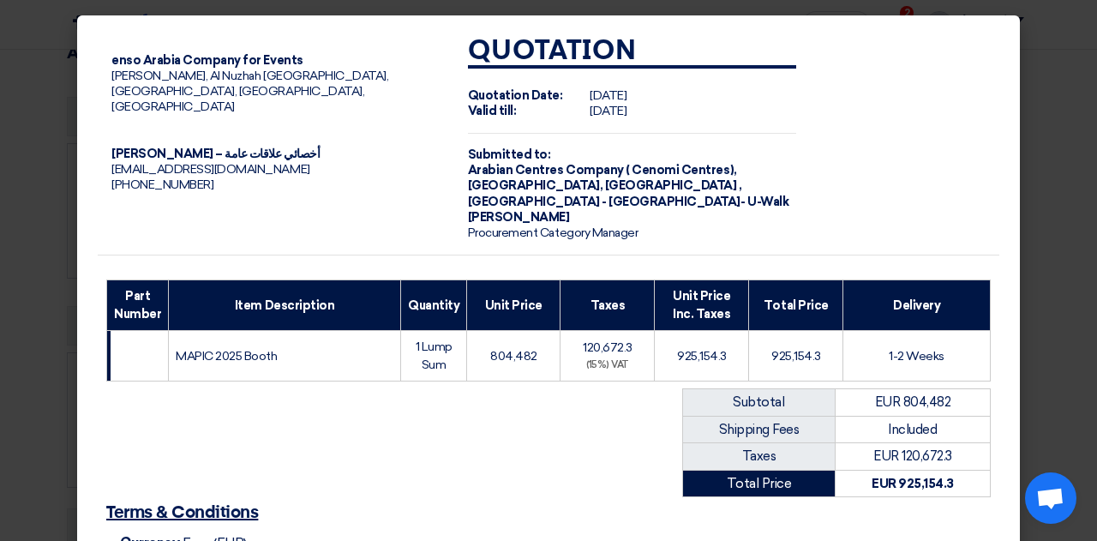
scroll to position [92, 0]
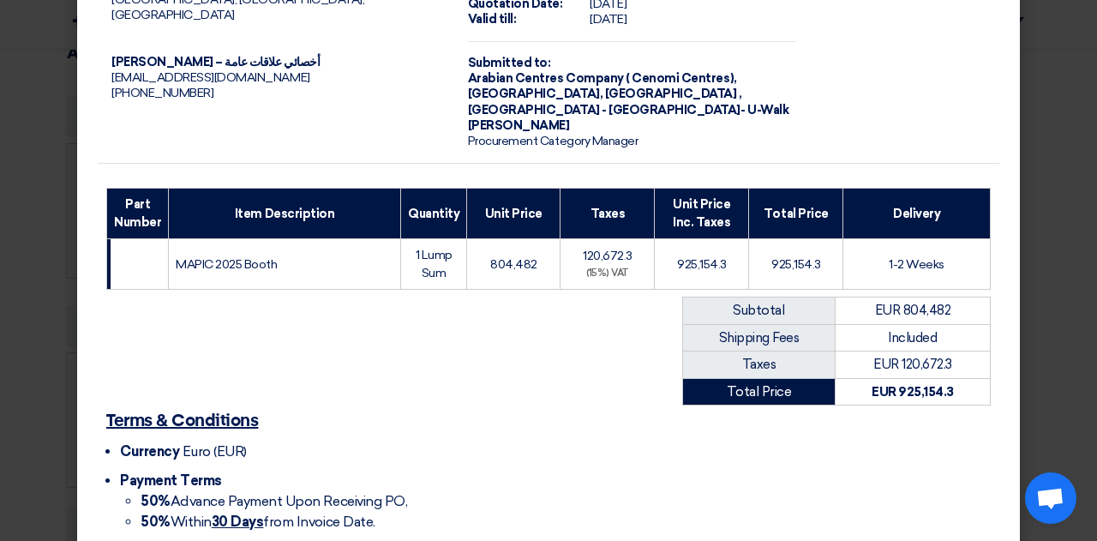
click at [392, 421] on div "Terms & Conditions Currency Euro (EUR) Payment Terms 50% Advance Payment Upon R…" at bounding box center [548, 499] width 901 height 188
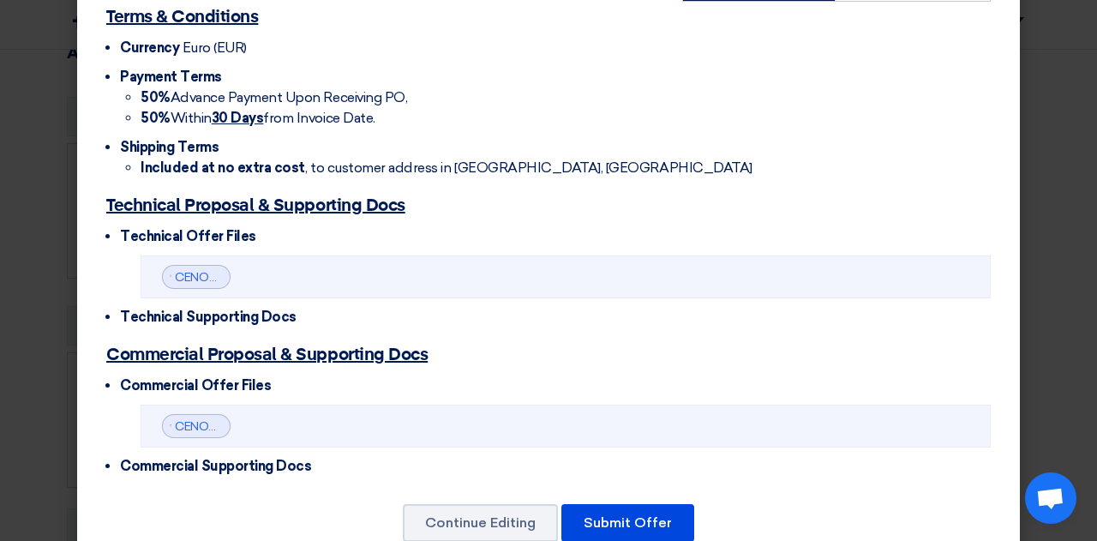
scroll to position [520, 0]
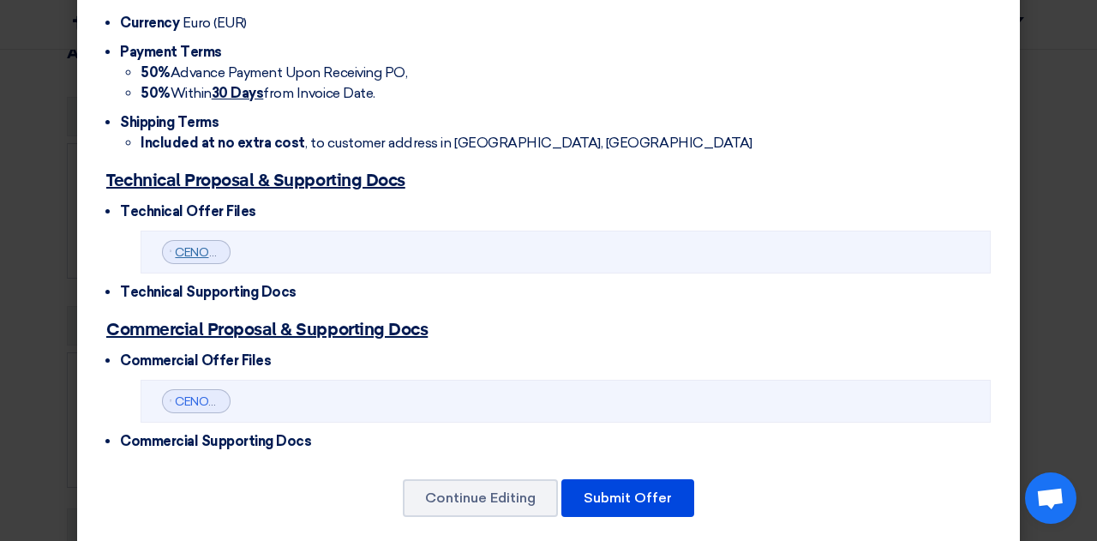
click at [184, 245] on link "CENOMI__Technical_proposal___1755761906931.pdf" at bounding box center [323, 252] width 296 height 15
click at [194, 394] on link "CENOMI_Financial_Proposal_MAPIC__1755761879125.pdf" at bounding box center [333, 401] width 316 height 15
click at [592, 481] on button "Submit Offer" at bounding box center [627, 498] width 133 height 38
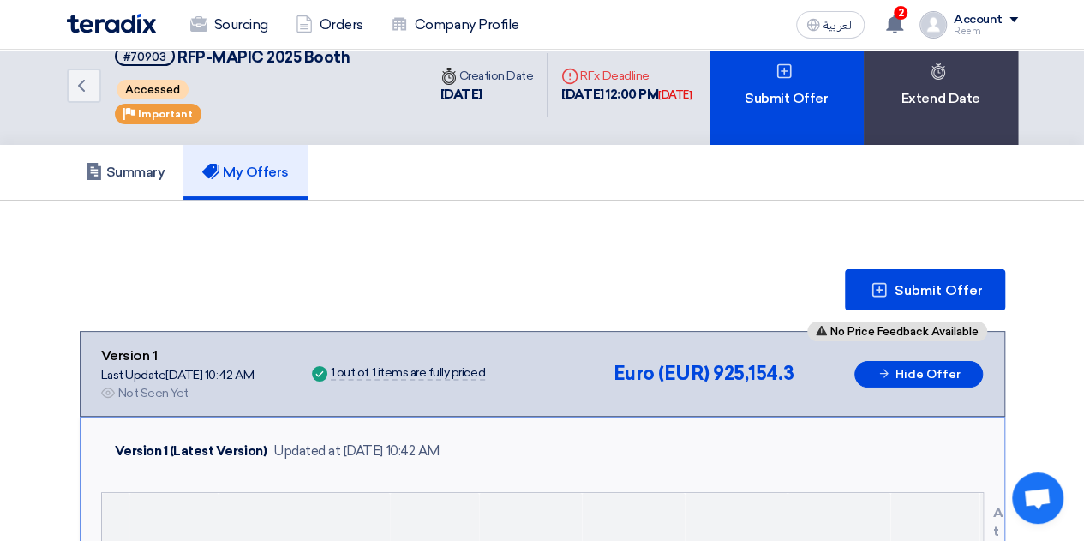
scroll to position [0, 0]
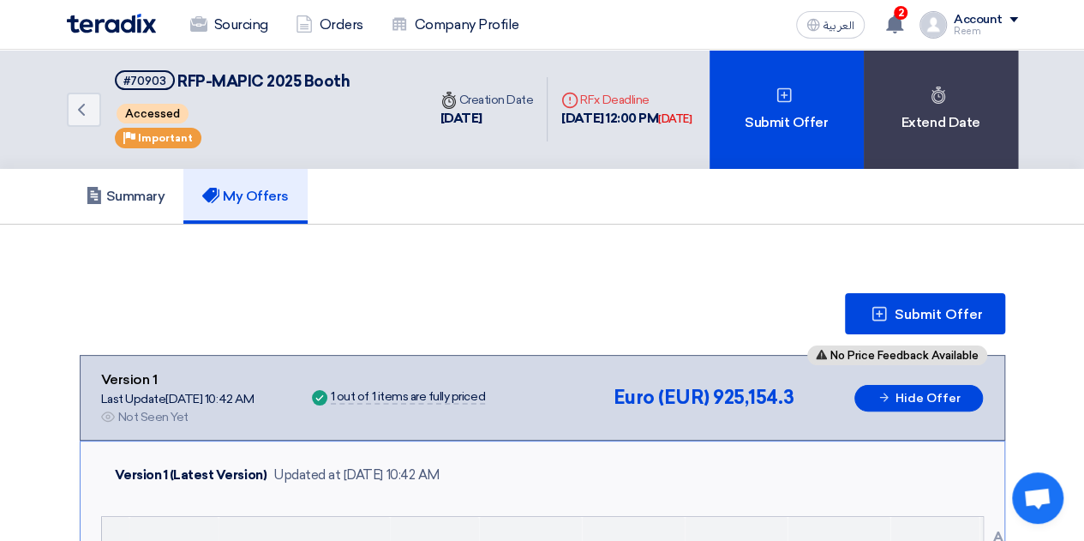
click at [690, 391] on span "Euro (EUR)" at bounding box center [661, 397] width 96 height 23
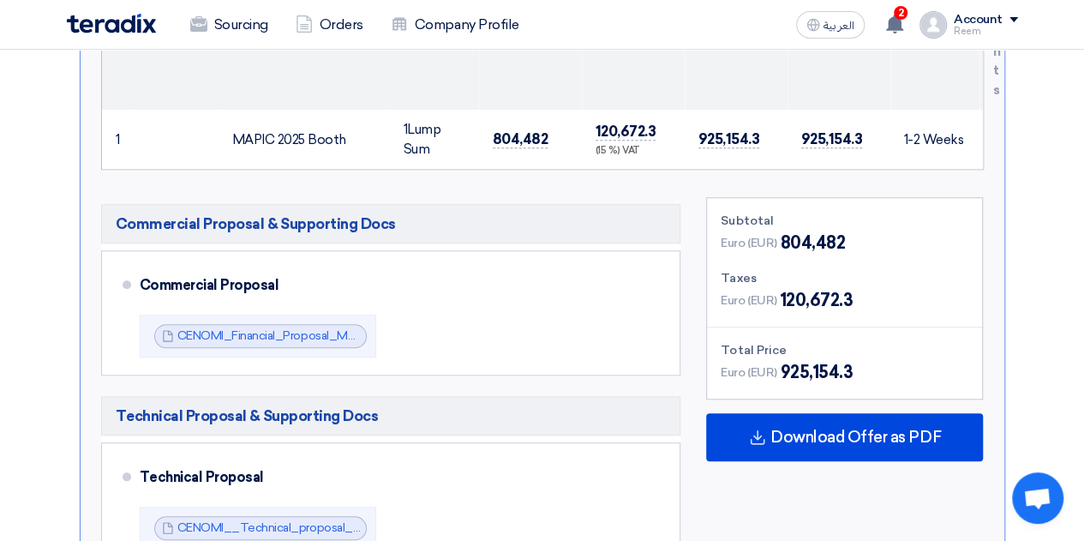
scroll to position [823, 0]
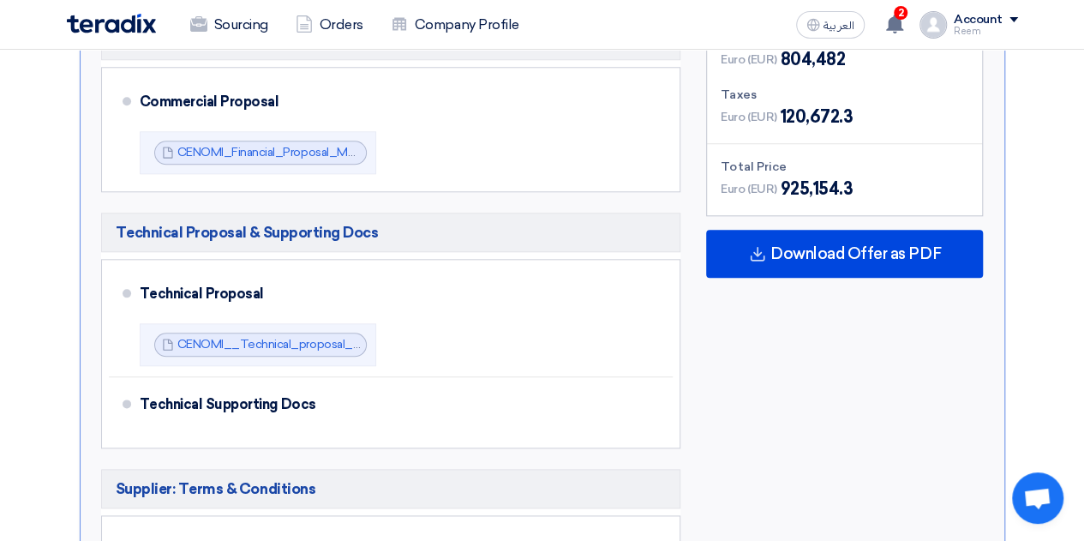
click at [755, 193] on span "Euro (EUR)" at bounding box center [749, 189] width 56 height 18
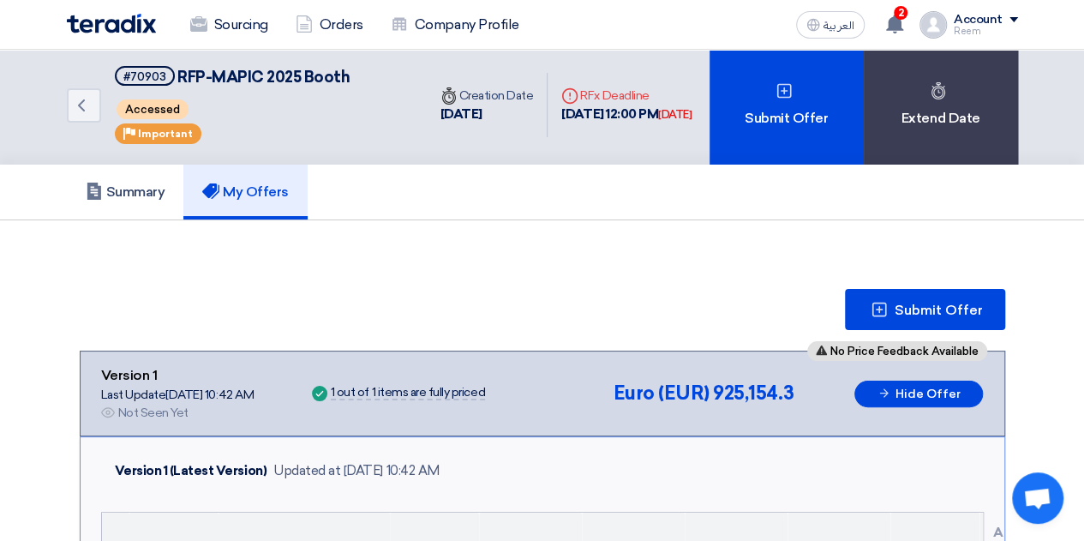
scroll to position [0, 0]
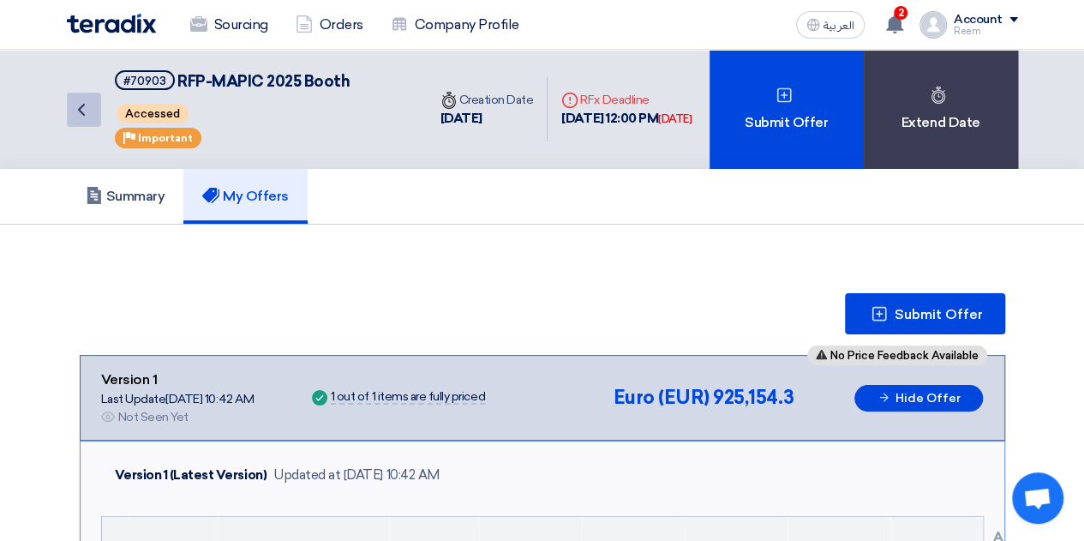
click at [87, 109] on icon "Back" at bounding box center [81, 109] width 21 height 21
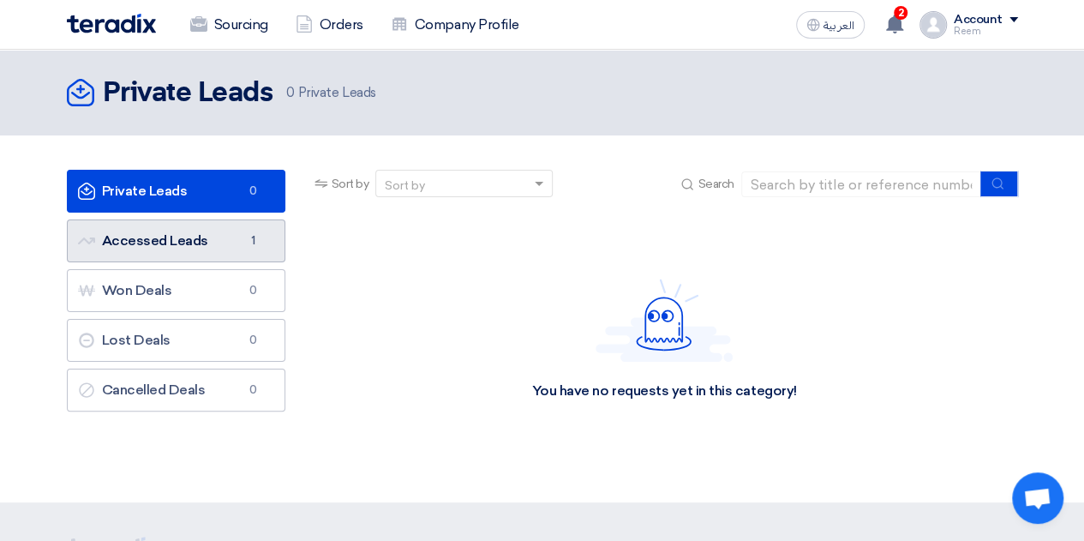
drag, startPoint x: 247, startPoint y: 263, endPoint x: 231, endPoint y: 246, distance: 23.1
click at [231, 246] on ul "Private Leads Private Leads 0 Accessed Leads Accessed Leads 1 Won Deals Won Dea…" at bounding box center [176, 291] width 218 height 242
click at [231, 246] on link "Accessed Leads Accessed Leads 1" at bounding box center [176, 240] width 218 height 43
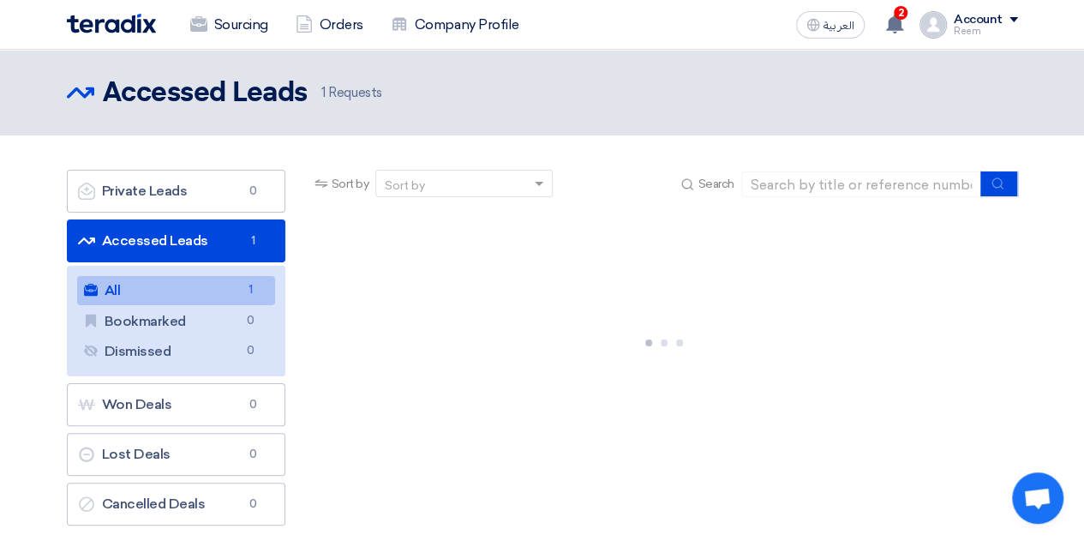
click at [230, 292] on link "All All 1" at bounding box center [176, 290] width 198 height 29
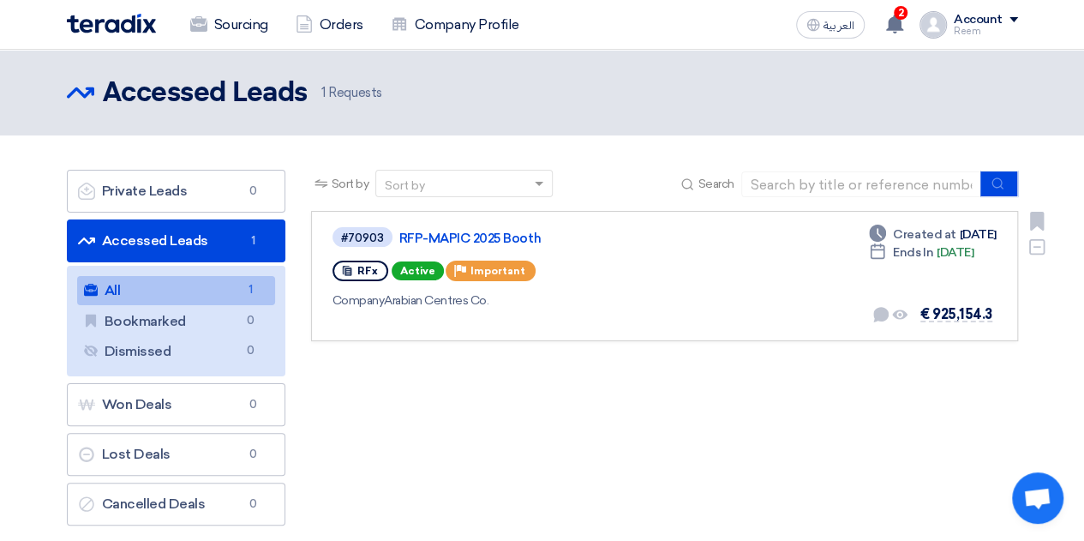
click at [640, 302] on div "Company Arabian Centres Co." at bounding box center [581, 300] width 499 height 18
click at [368, 277] on div "RFx" at bounding box center [360, 270] width 56 height 21
click at [471, 225] on div "#70903 RFP-MAPIC 2025 Booth" at bounding box center [581, 236] width 499 height 23
click at [471, 232] on link "RFP-MAPIC 2025 Booth" at bounding box center [613, 237] width 428 height 15
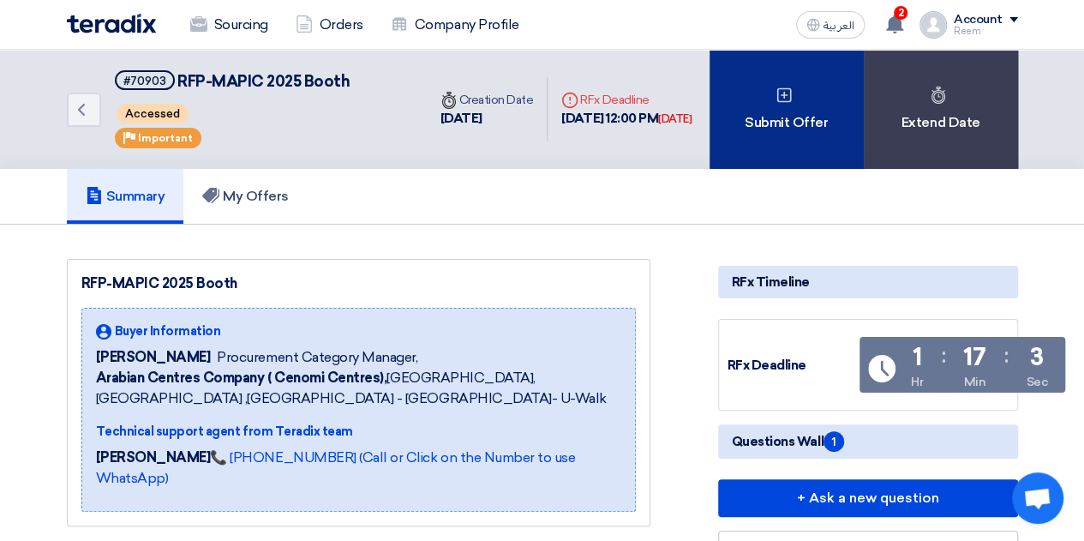
click at [813, 83] on div "Submit Offer" at bounding box center [786, 109] width 154 height 119
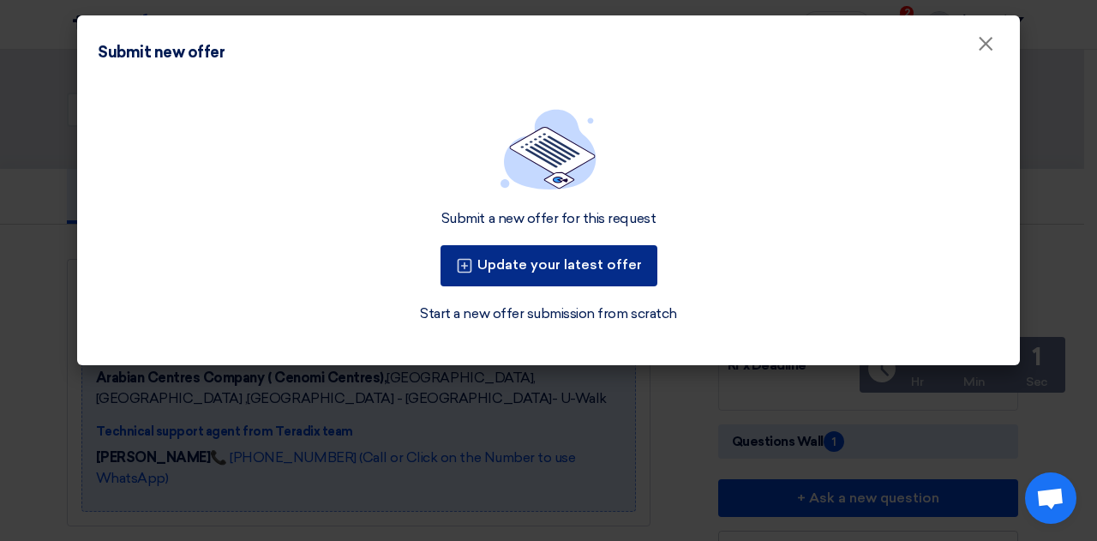
click at [591, 275] on button "Update your latest offer" at bounding box center [548, 265] width 217 height 41
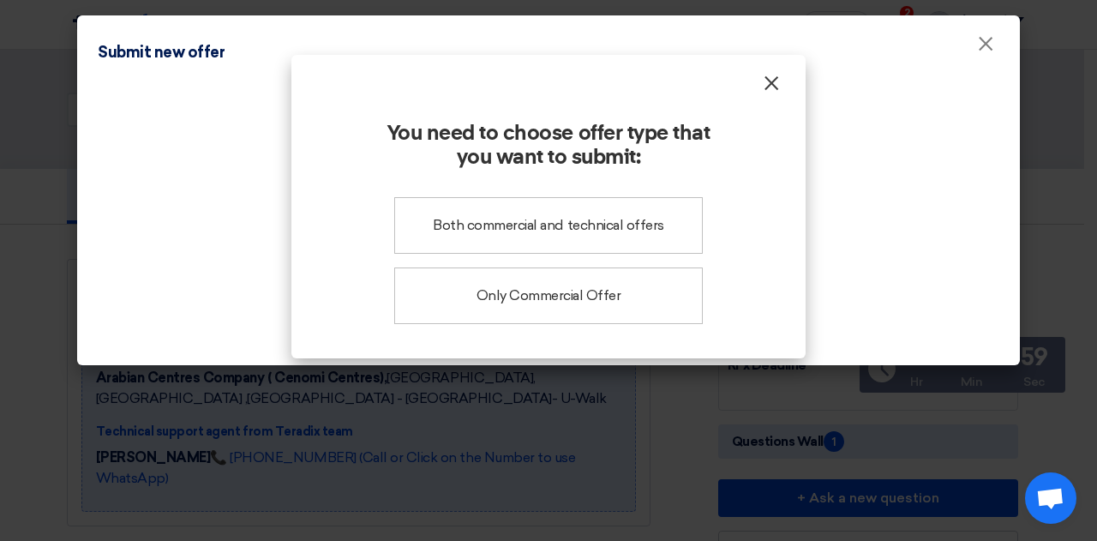
click at [773, 99] on span "×" at bounding box center [771, 87] width 17 height 34
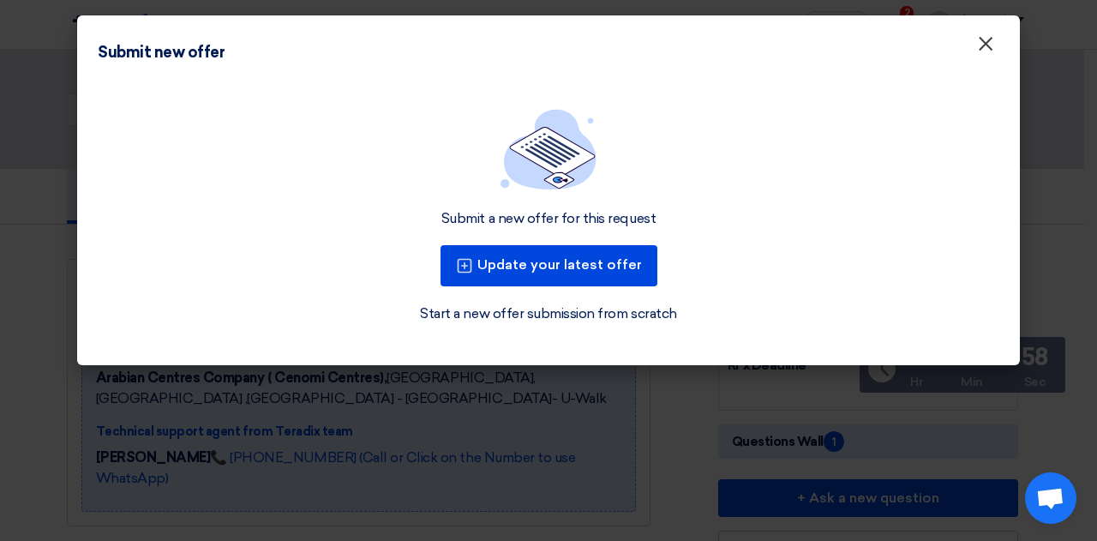
click at [967, 52] on button "×" at bounding box center [985, 44] width 45 height 34
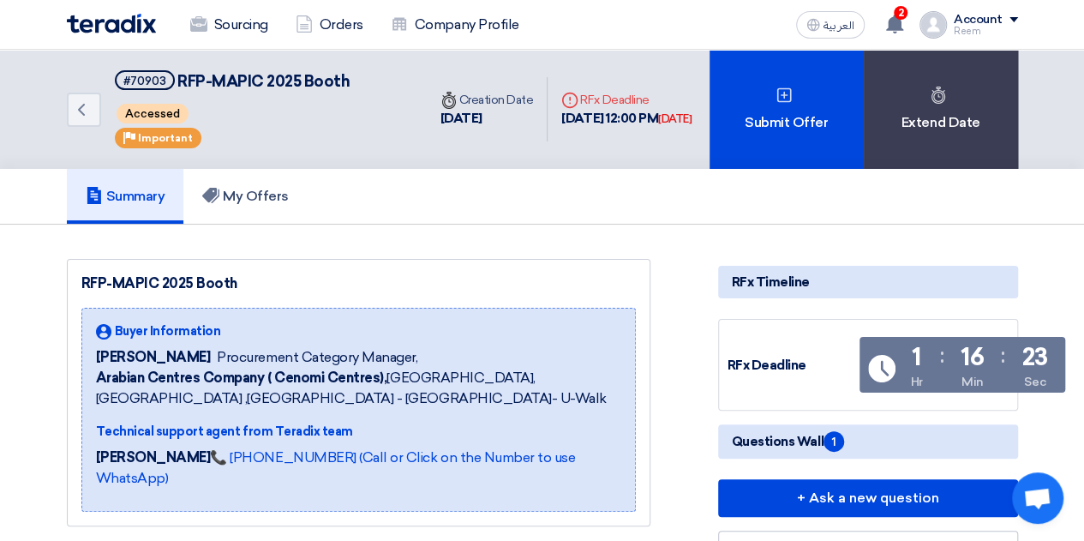
click at [828, 448] on span "Questions Wall 1" at bounding box center [788, 441] width 112 height 21
click at [224, 215] on link "My Offers" at bounding box center [245, 196] width 124 height 55
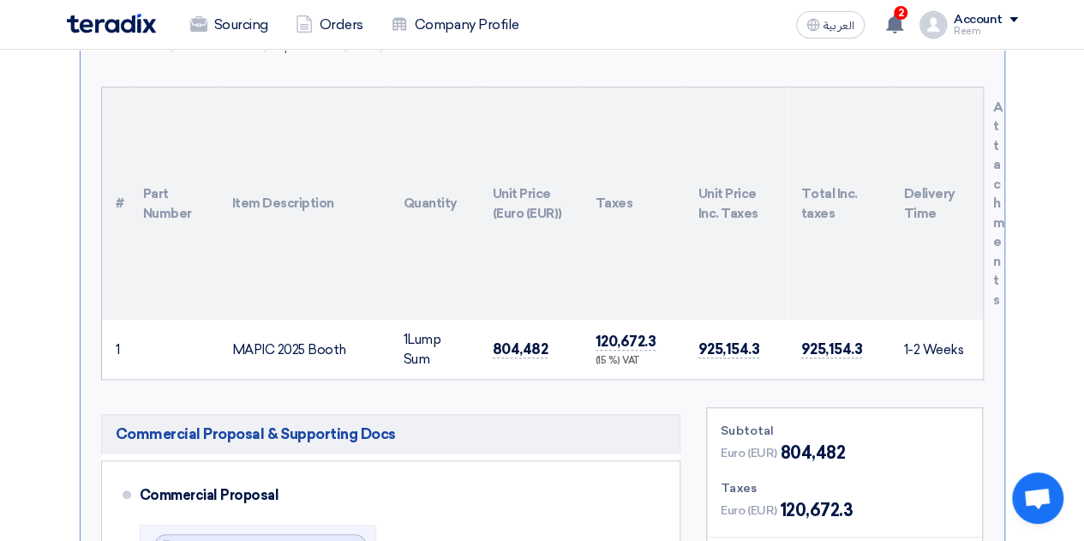
scroll to position [377, 0]
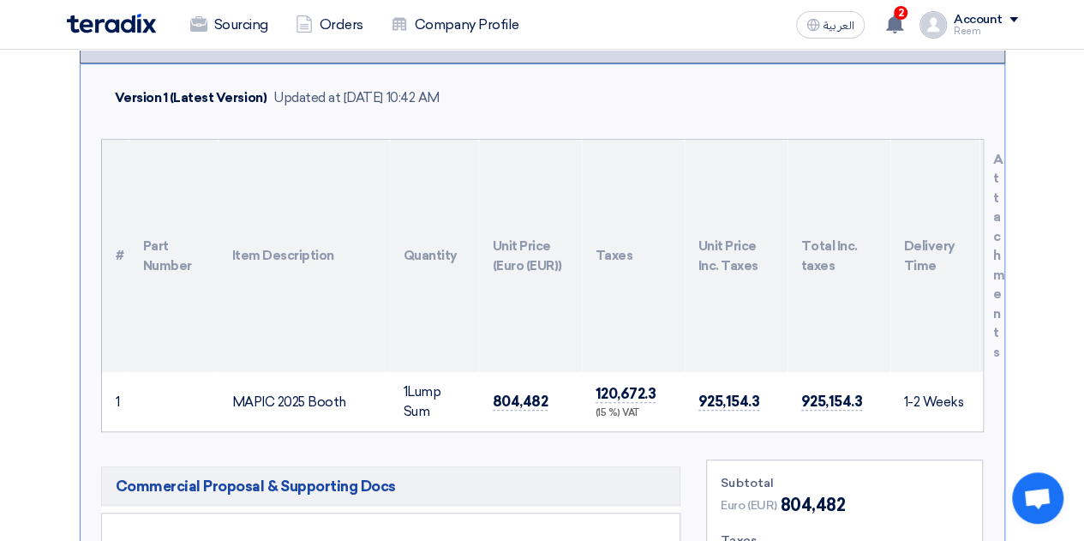
click at [206, 90] on div "Version 1 (Latest Version)" at bounding box center [191, 98] width 153 height 20
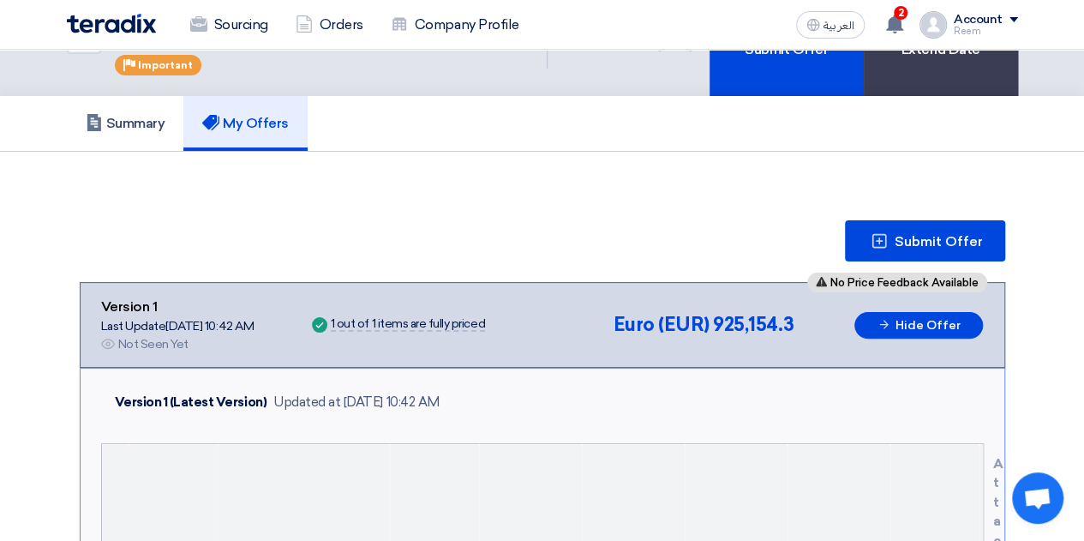
scroll to position [69, 0]
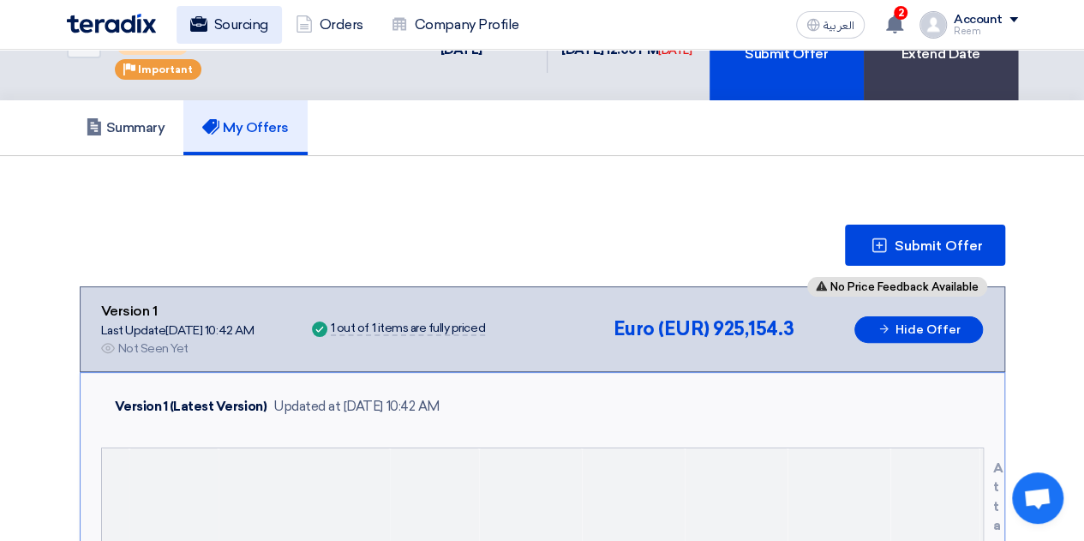
click at [260, 31] on link "Sourcing" at bounding box center [229, 25] width 105 height 38
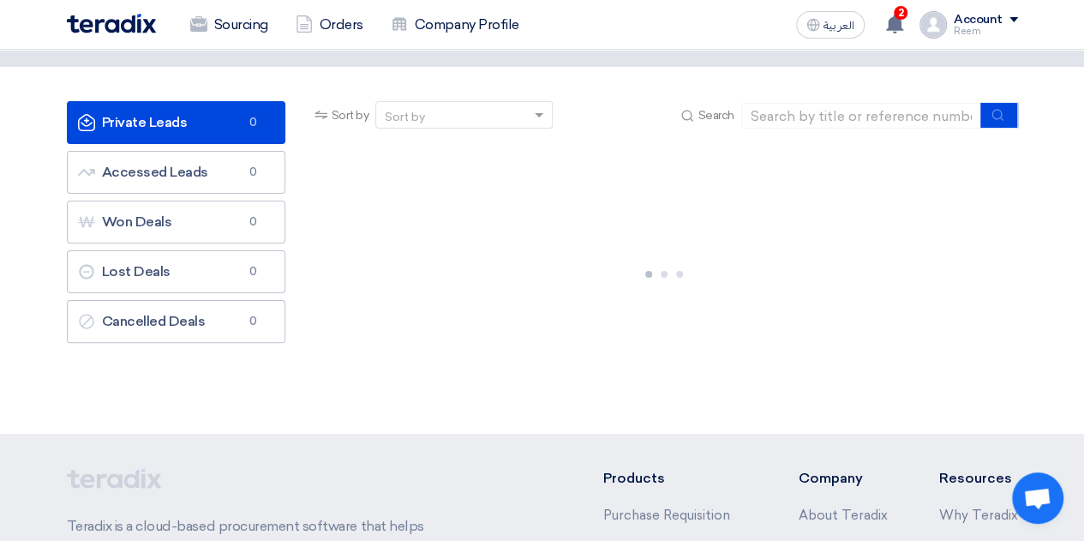
scroll to position [0, 0]
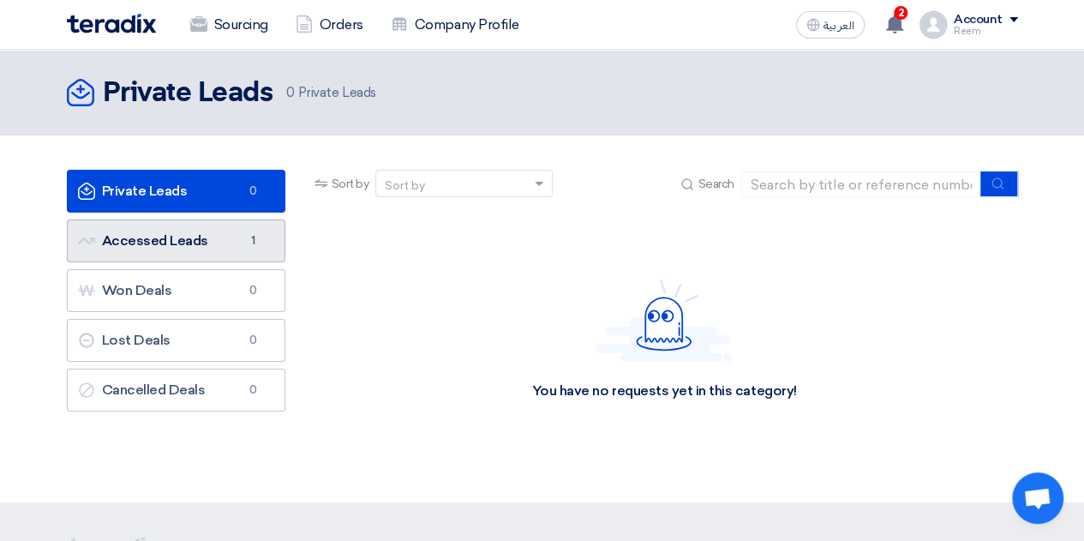
click at [210, 245] on link "Accessed Leads Accessed Leads 1" at bounding box center [176, 240] width 218 height 43
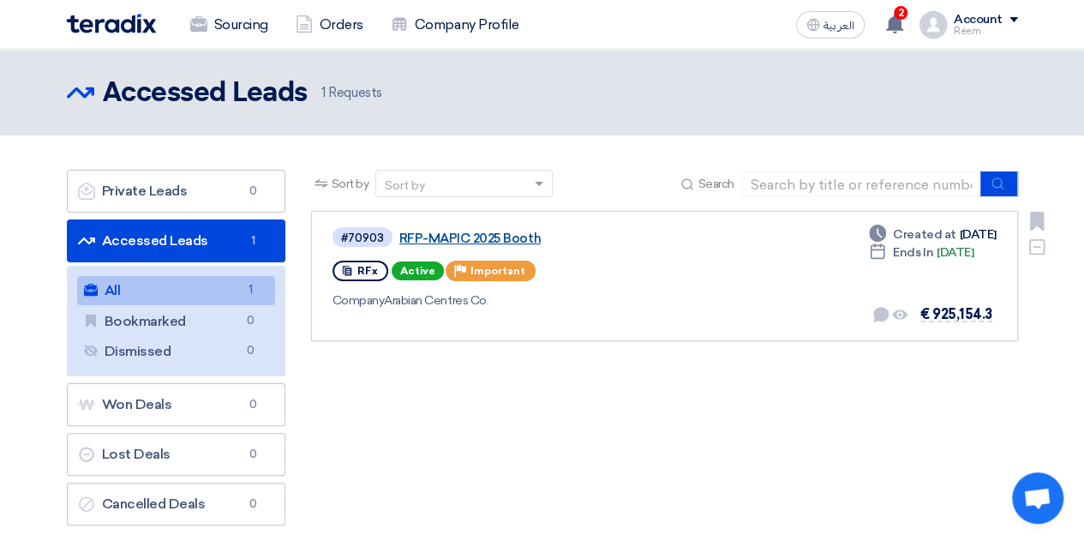
click at [434, 242] on link "RFP-MAPIC 2025 Booth" at bounding box center [613, 237] width 428 height 15
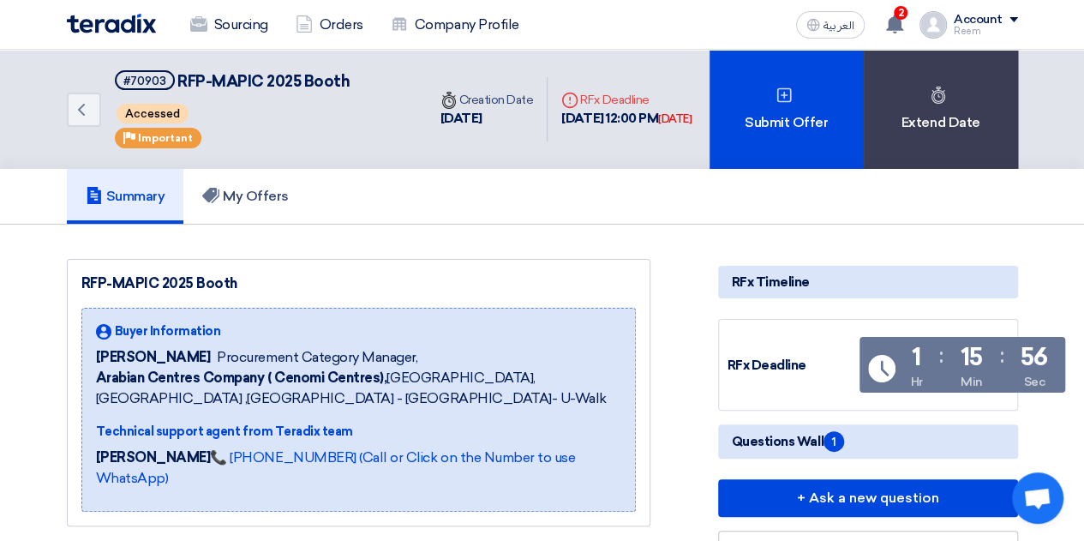
drag, startPoint x: 814, startPoint y: 436, endPoint x: 805, endPoint y: 298, distance: 138.3
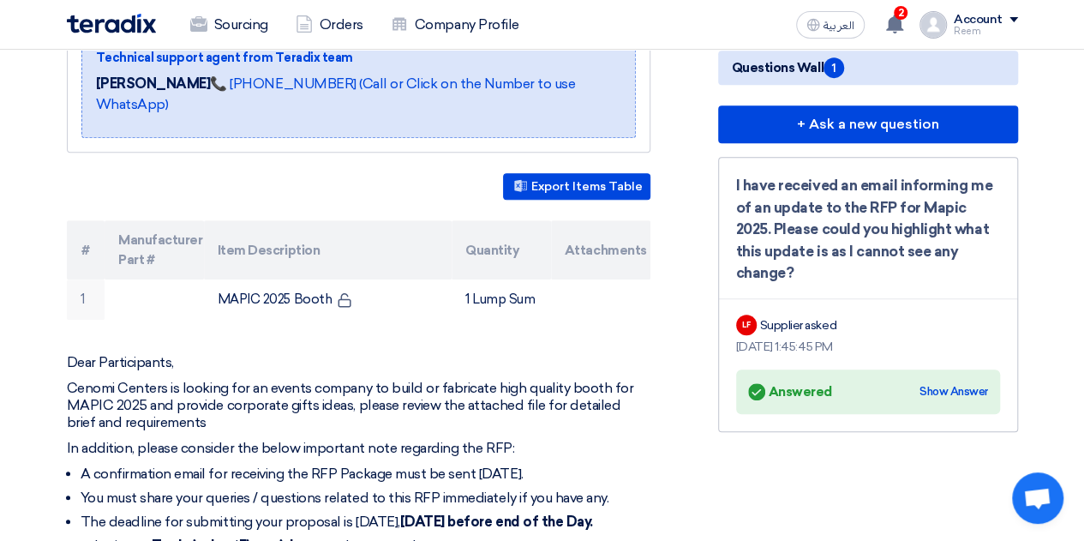
scroll to position [377, 0]
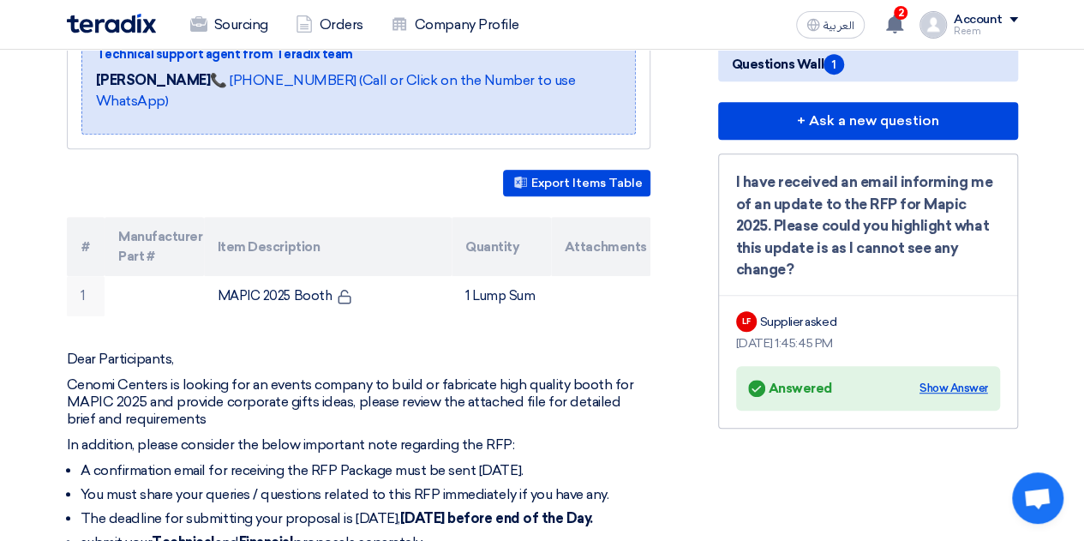
click at [983, 380] on div "Show Answer" at bounding box center [953, 388] width 69 height 17
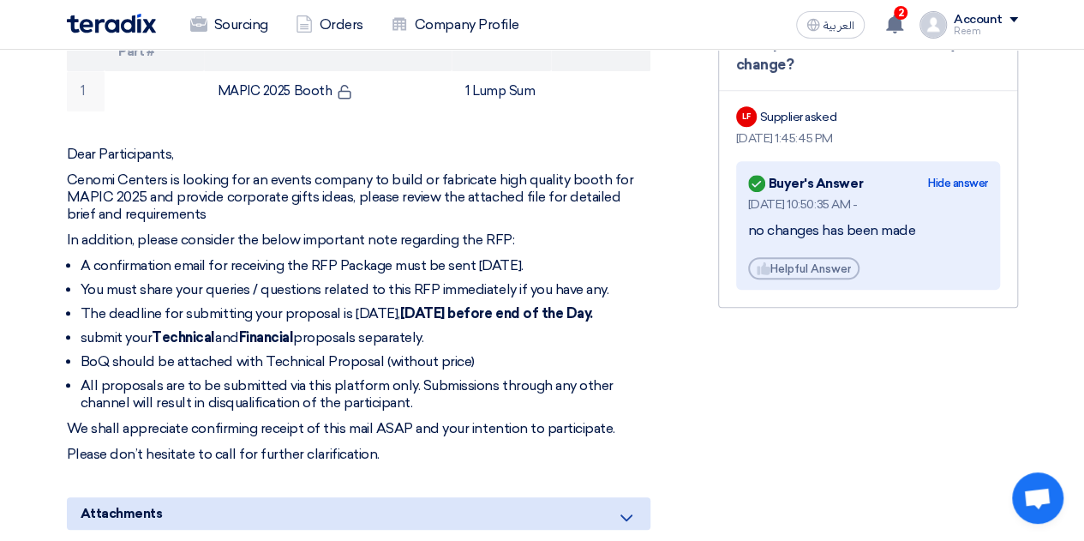
scroll to position [591, 0]
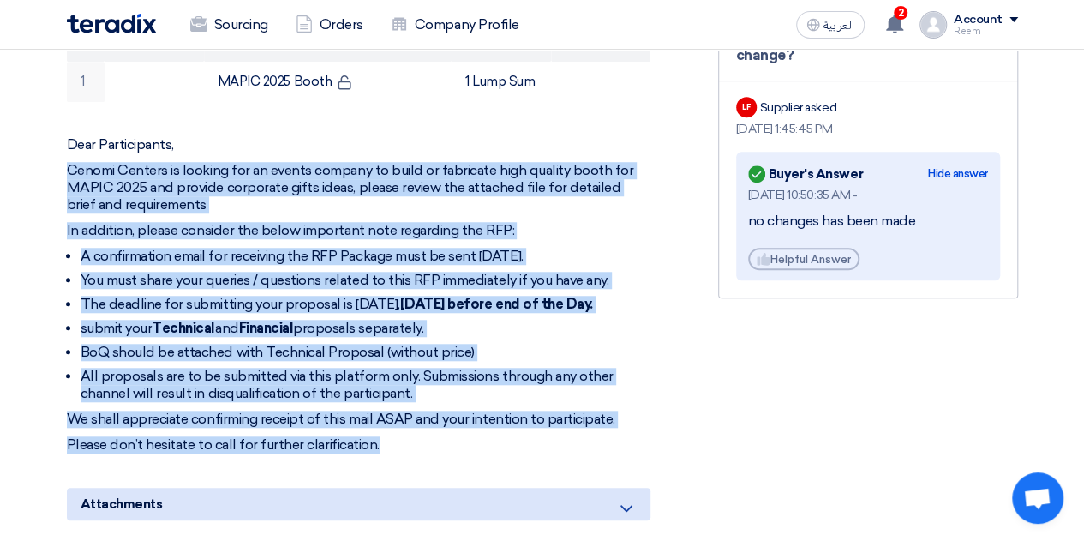
drag, startPoint x: 71, startPoint y: 147, endPoint x: 389, endPoint y: 434, distance: 428.3
click at [389, 434] on div "Dear Participants, Cenomi Centers is looking for an events company to build or …" at bounding box center [358, 294] width 583 height 317
click at [454, 374] on li "All proposals are to be submitted via this platform only. Submissions through a…" at bounding box center [366, 385] width 570 height 34
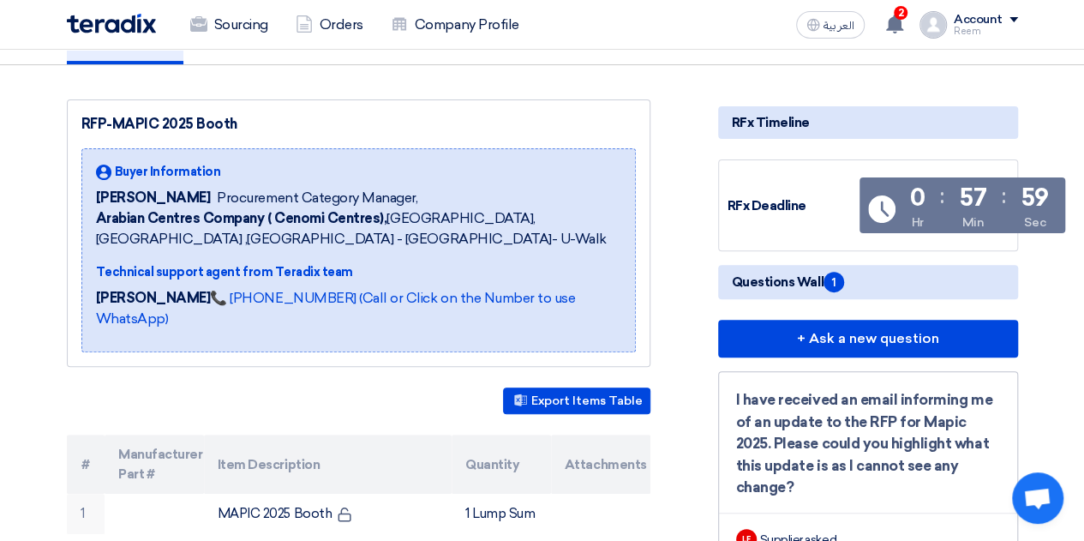
scroll to position [0, 0]
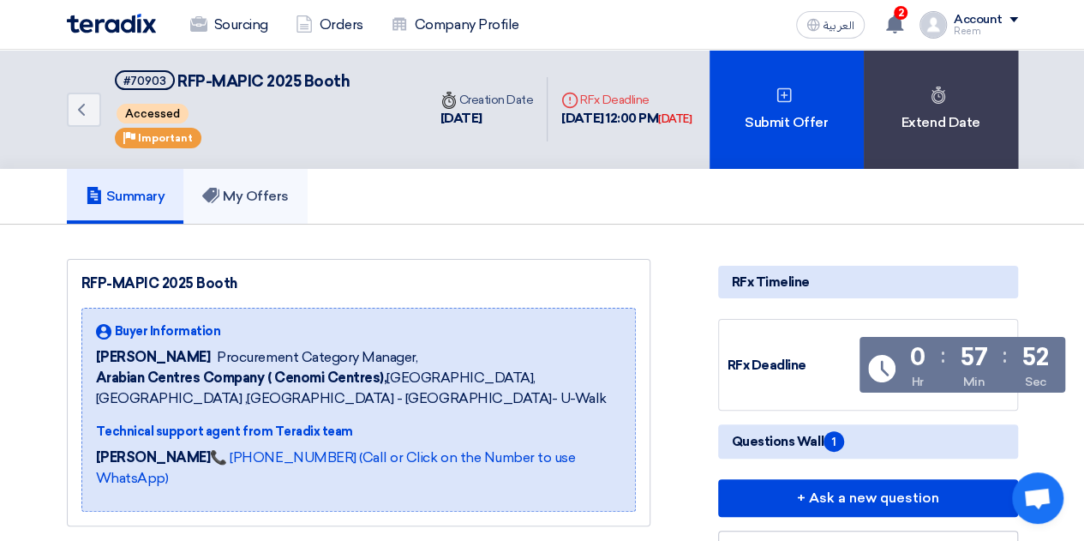
click at [264, 206] on link "My Offers" at bounding box center [245, 196] width 124 height 55
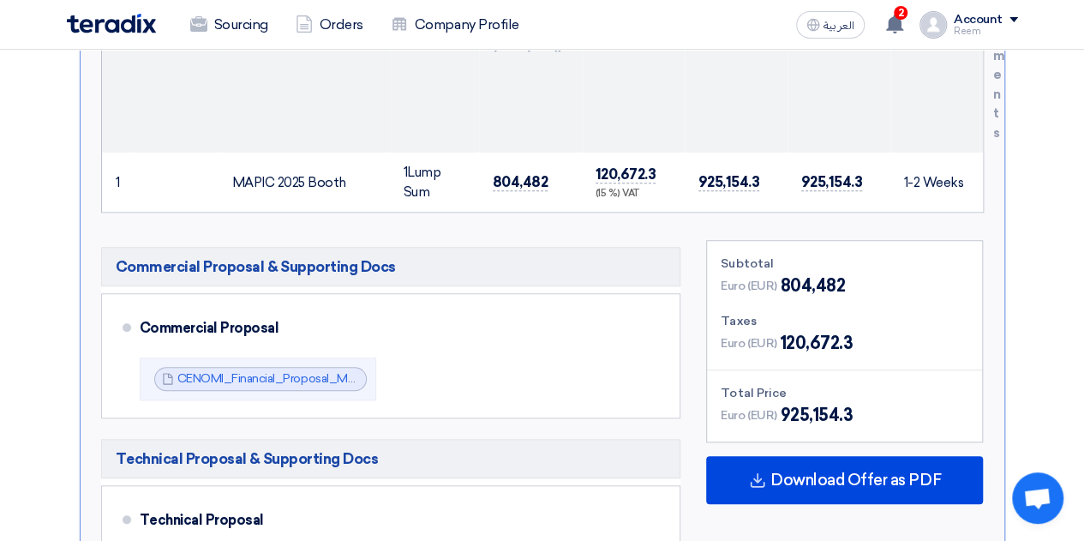
scroll to position [591, 0]
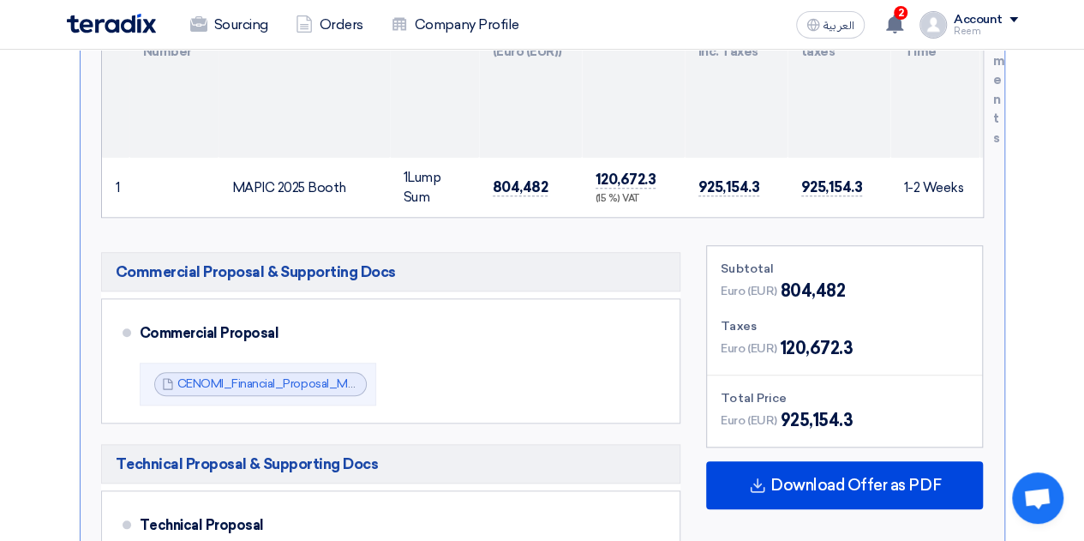
click at [768, 278] on div "Euro (EUR) 804,482" at bounding box center [783, 291] width 124 height 26
click at [766, 284] on span "Euro (EUR)" at bounding box center [749, 291] width 56 height 18
click at [755, 356] on div "Euro (EUR) 120,672.3" at bounding box center [787, 348] width 132 height 26
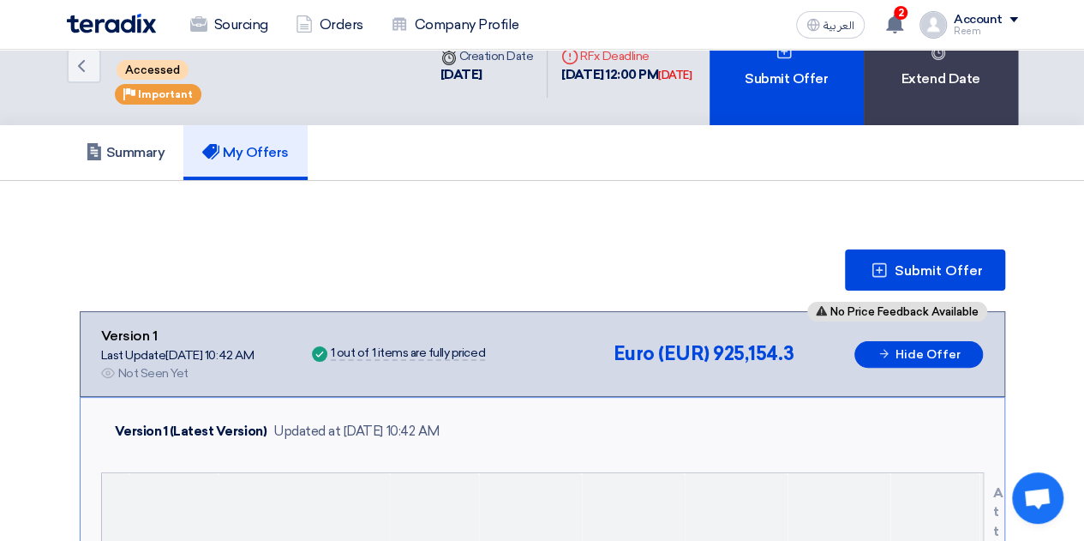
scroll to position [0, 0]
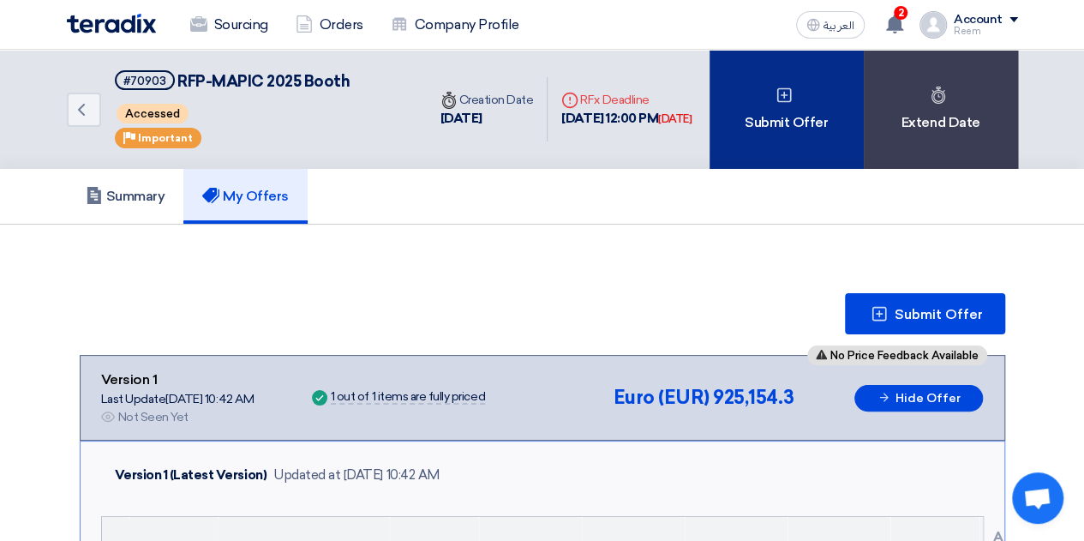
click at [769, 136] on div "Submit Offer" at bounding box center [786, 109] width 154 height 119
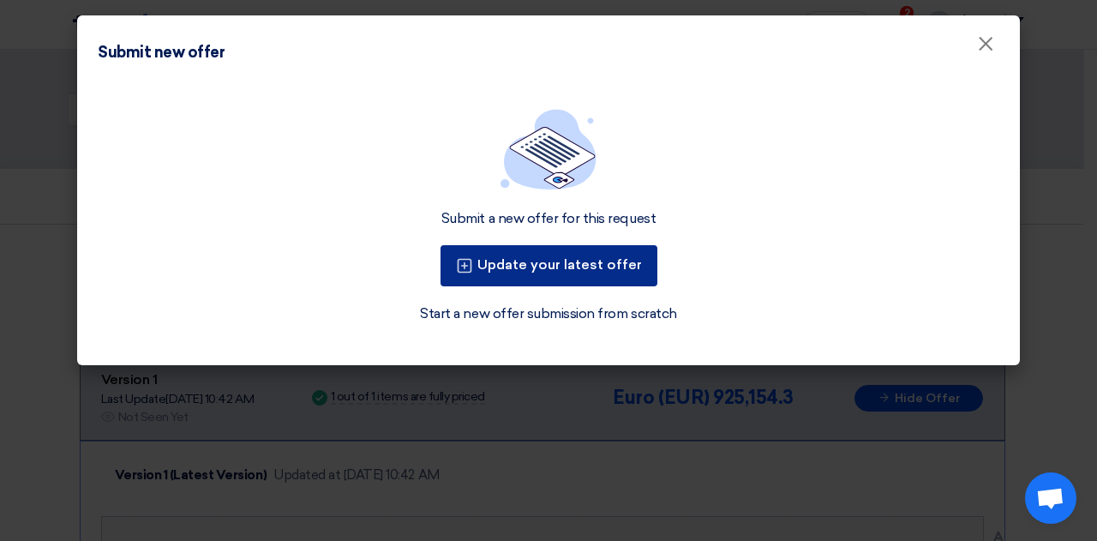
click at [526, 279] on button "Update your latest offer" at bounding box center [548, 265] width 217 height 41
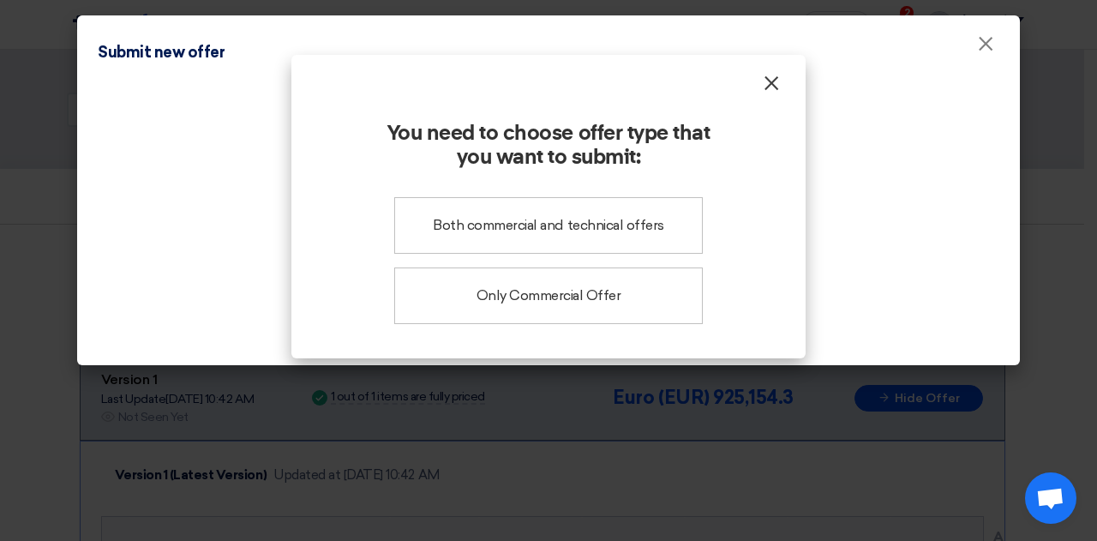
click at [769, 76] on span "×" at bounding box center [771, 87] width 17 height 34
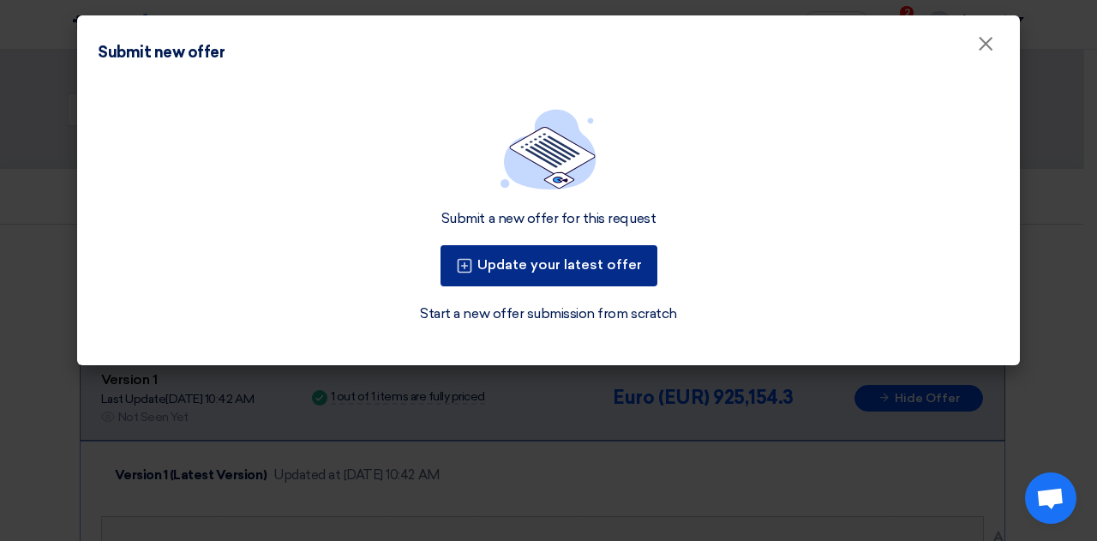
click at [523, 275] on button "Update your latest offer" at bounding box center [548, 265] width 217 height 41
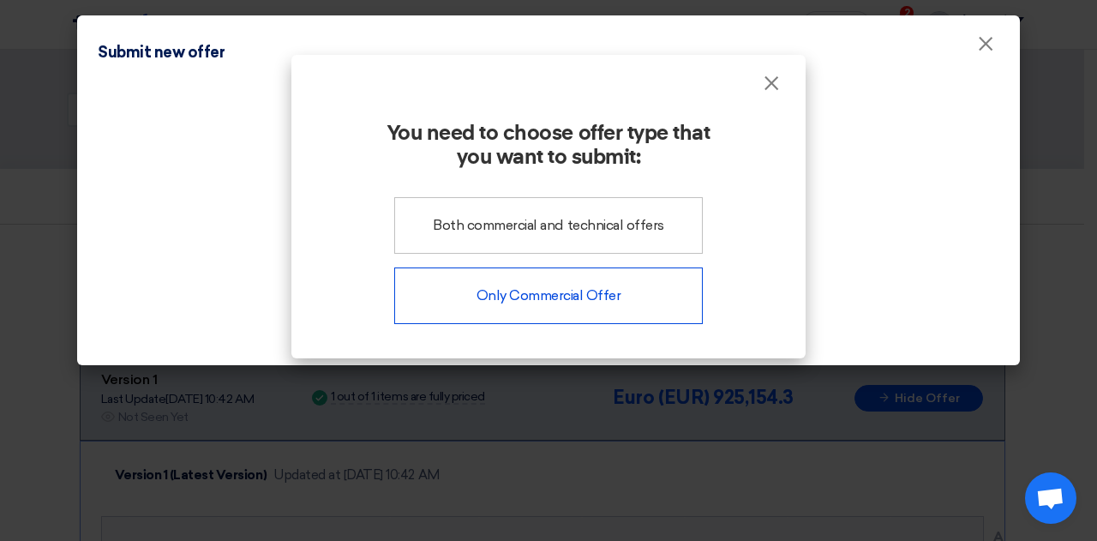
click at [614, 267] on div "Only Commercial Offer" at bounding box center [548, 295] width 308 height 57
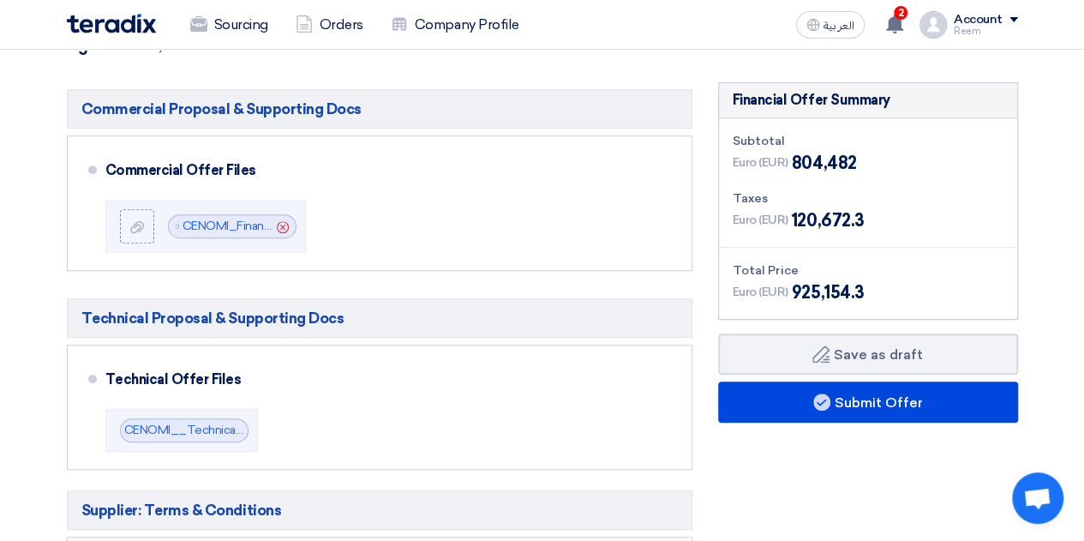
scroll to position [377, 0]
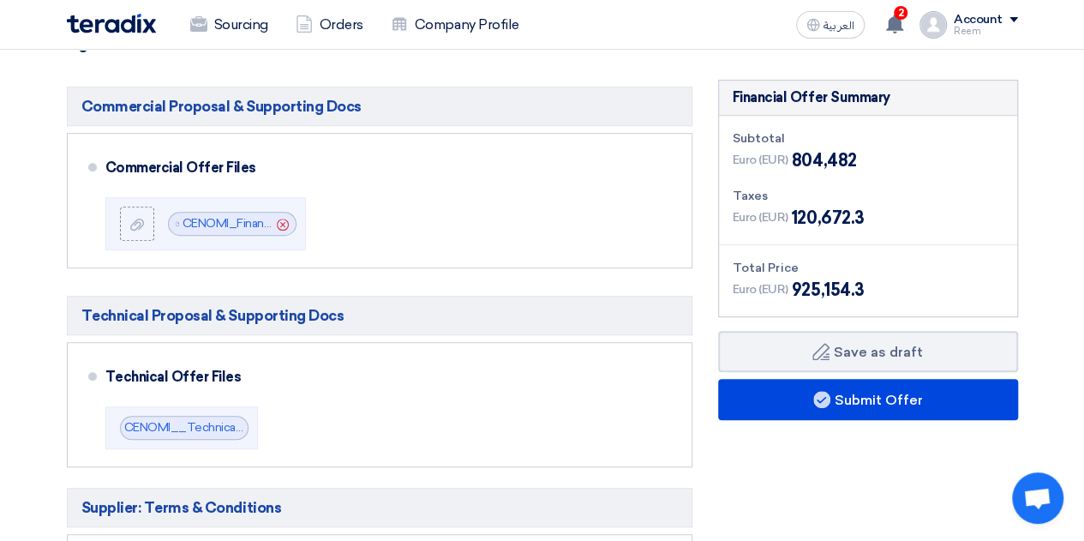
click at [778, 290] on span "Euro (EUR)" at bounding box center [761, 289] width 56 height 18
click at [768, 213] on span "Euro (EUR)" at bounding box center [761, 217] width 56 height 18
click at [759, 154] on span "Euro (EUR)" at bounding box center [761, 160] width 56 height 18
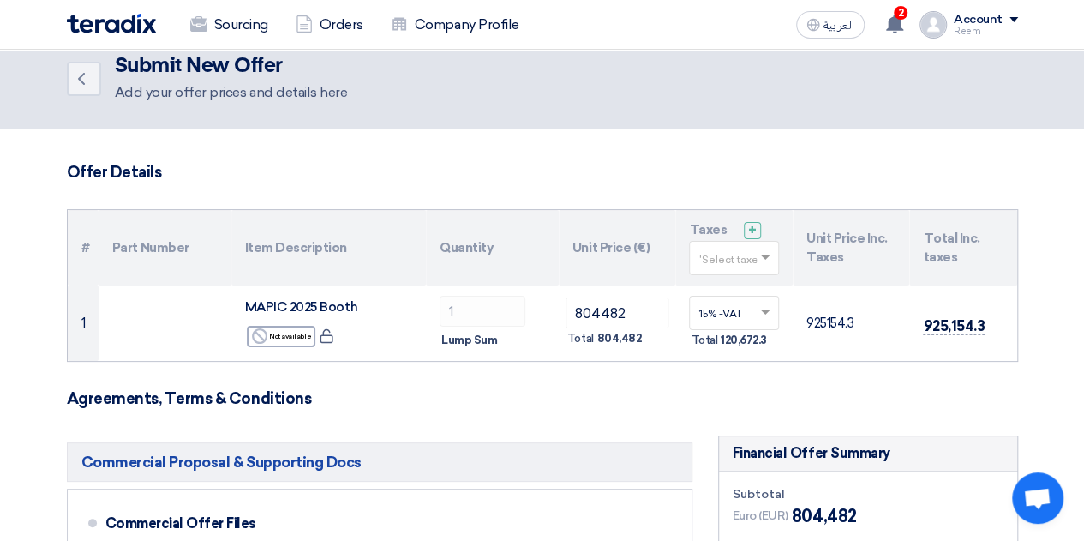
scroll to position [0, 0]
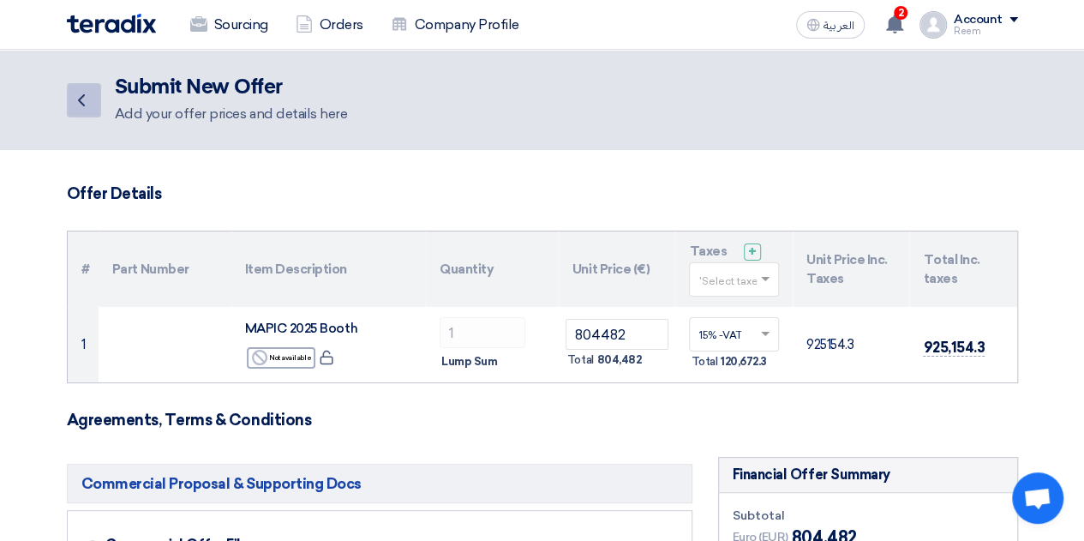
click at [91, 94] on icon "Back" at bounding box center [81, 100] width 21 height 21
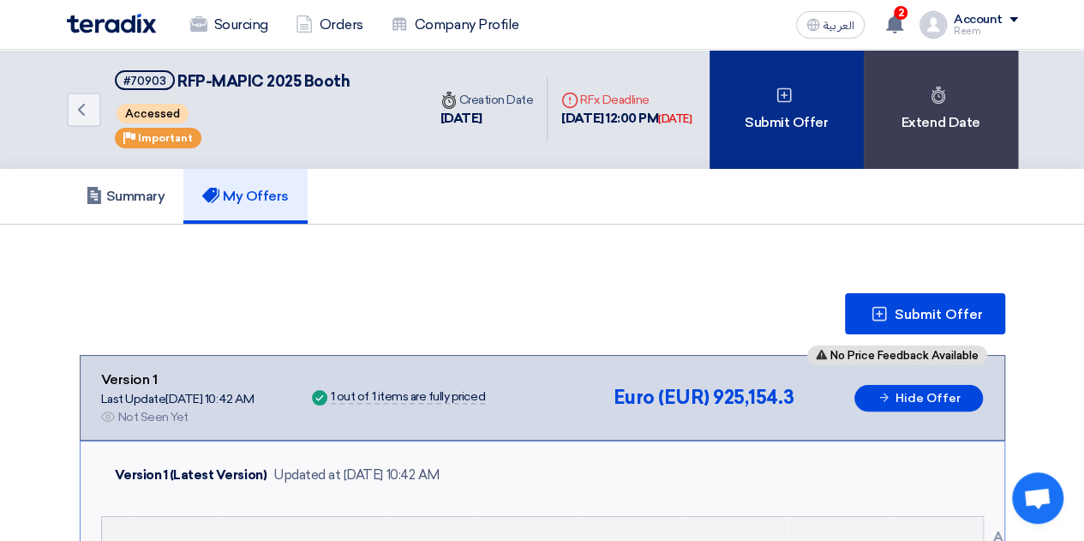
click at [751, 148] on div "Submit Offer" at bounding box center [786, 109] width 154 height 119
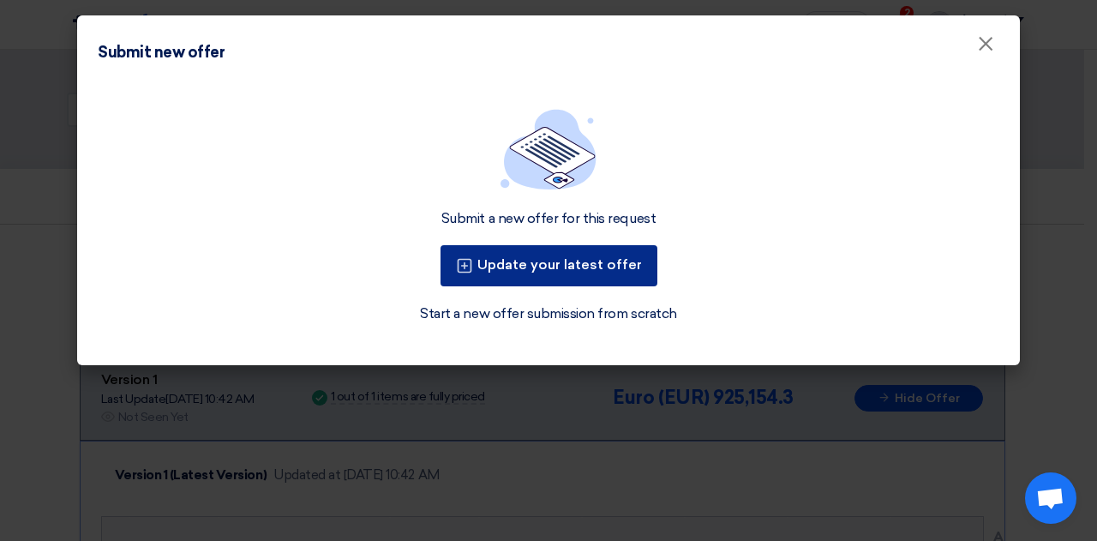
click at [597, 270] on button "Update your latest offer" at bounding box center [548, 265] width 217 height 41
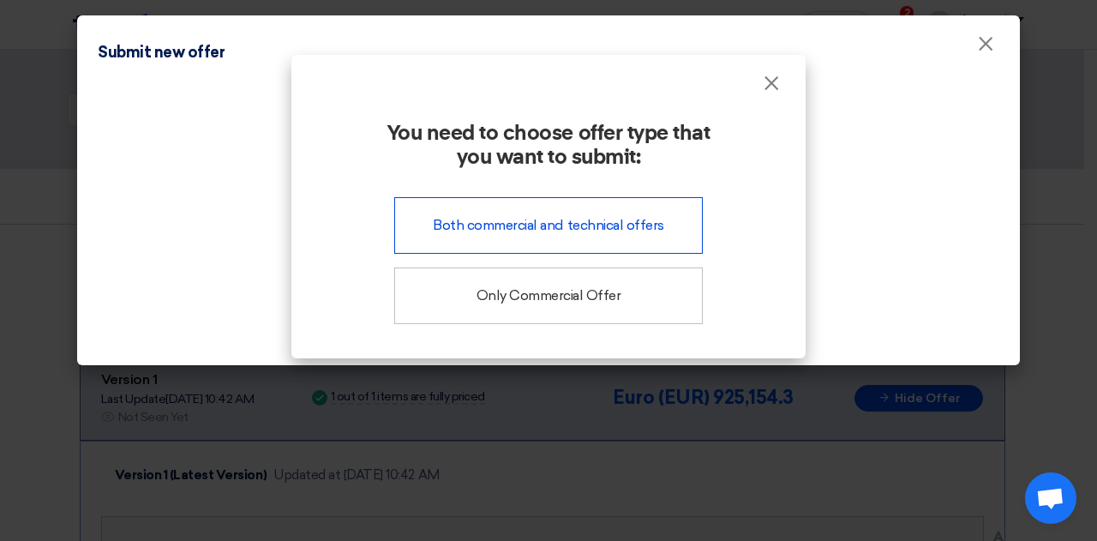
click at [575, 234] on div "Both commercial and technical offers" at bounding box center [548, 225] width 308 height 57
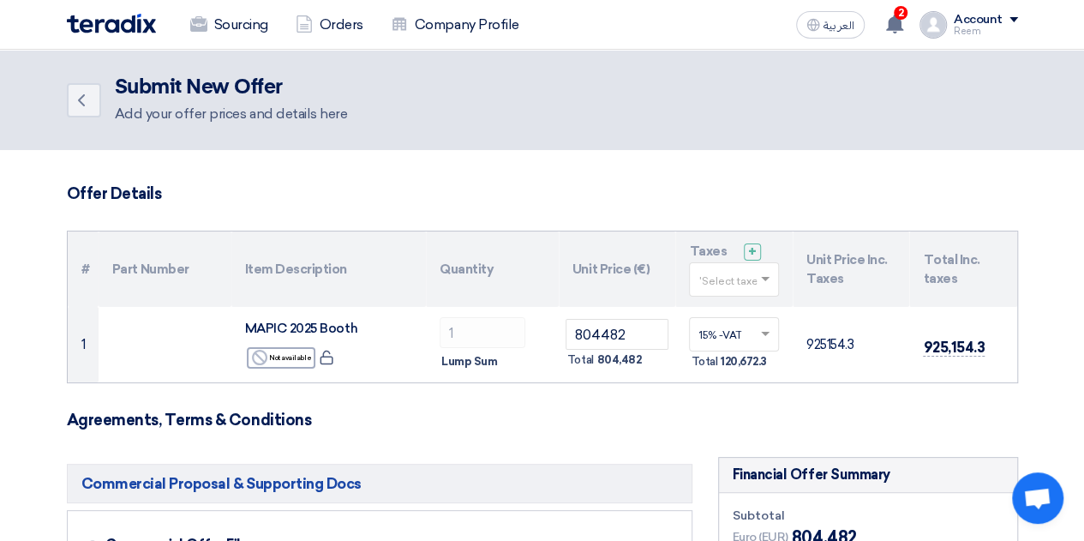
scroll to position [34, 0]
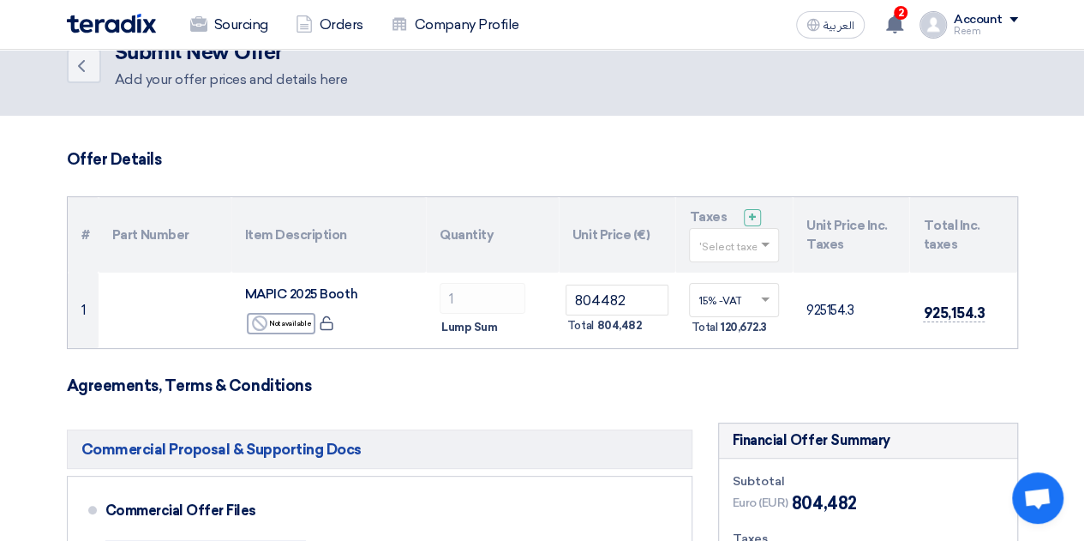
click at [722, 246] on input "text" at bounding box center [725, 247] width 54 height 28
click at [571, 250] on th "Unit Price (€)" at bounding box center [617, 234] width 117 height 75
click at [609, 234] on th "Unit Price (€)" at bounding box center [617, 234] width 117 height 75
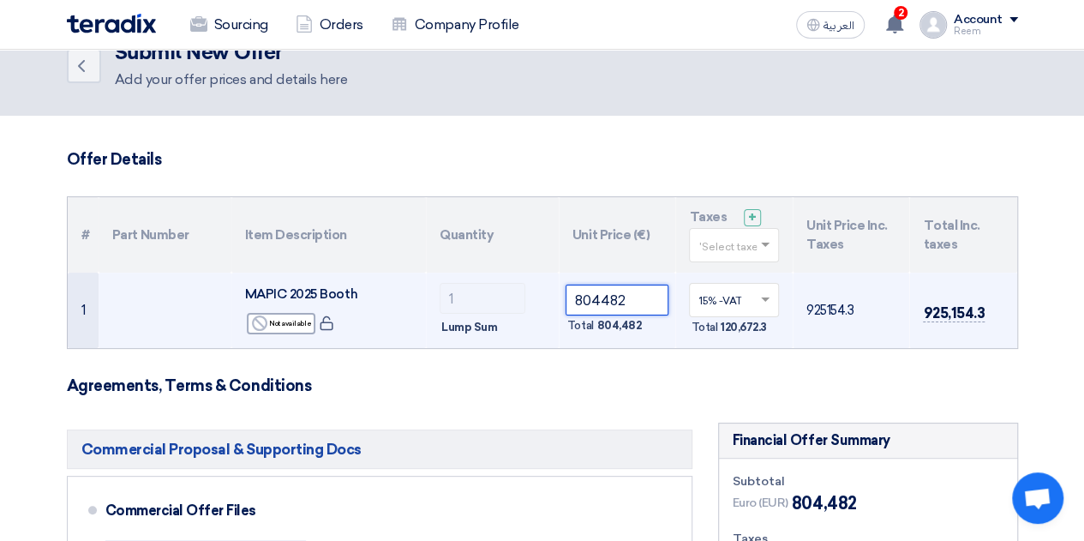
click at [618, 308] on input "804482" at bounding box center [617, 299] width 104 height 31
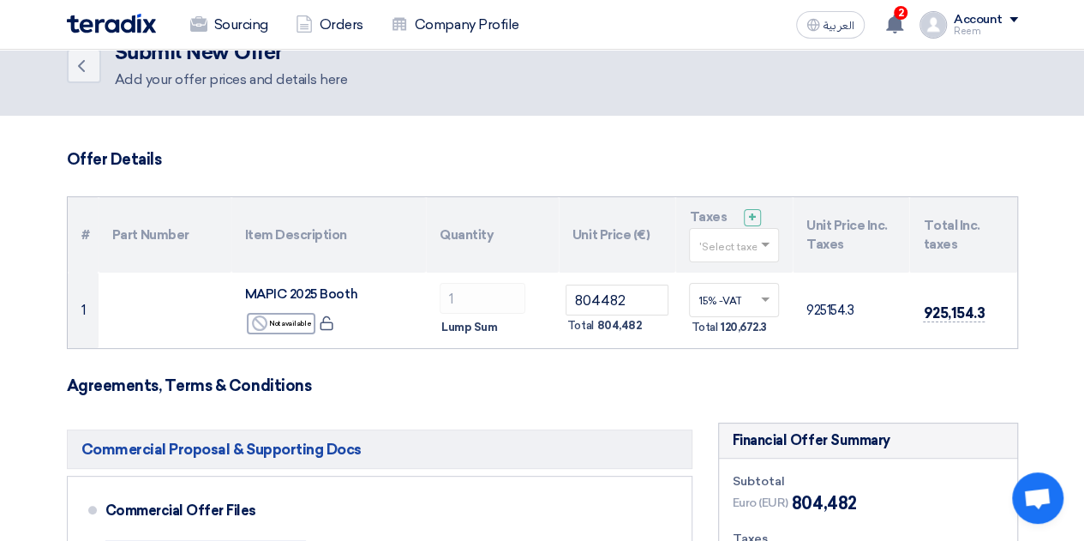
click at [637, 230] on th "Unit Price (€)" at bounding box center [617, 234] width 117 height 75
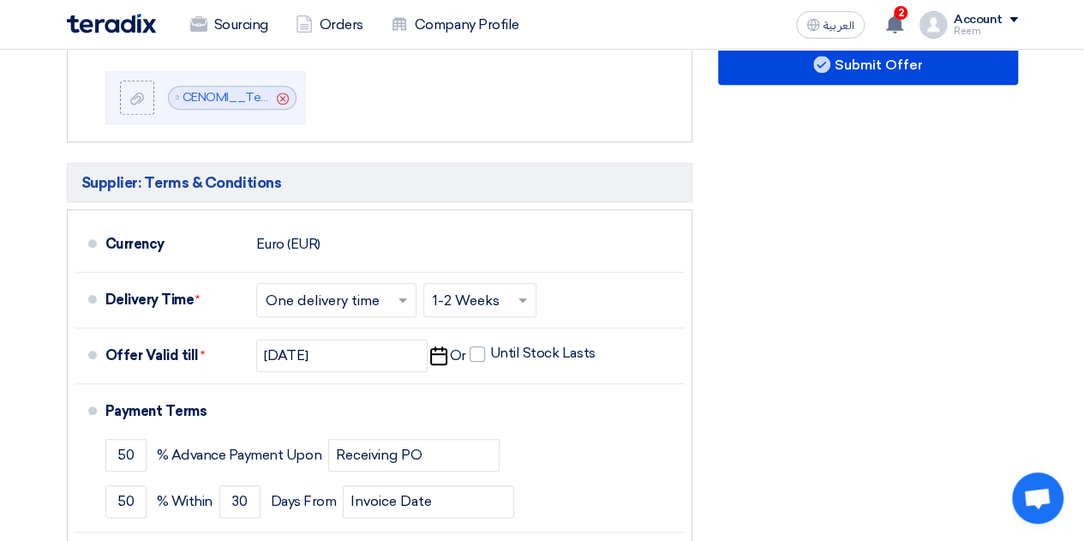
scroll to position [715, 0]
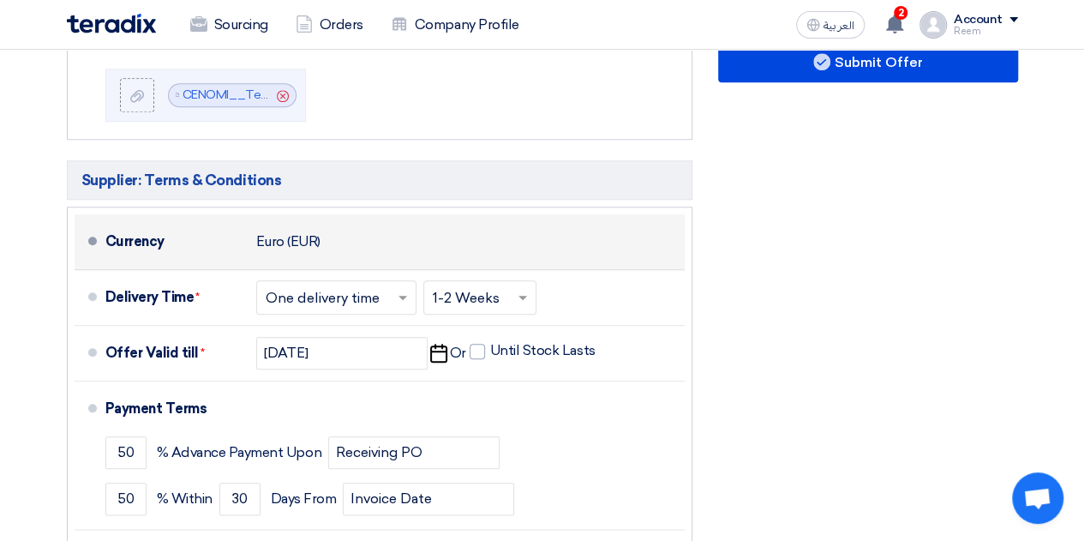
click at [292, 242] on div "Euro (EUR)" at bounding box center [288, 241] width 64 height 33
click at [236, 237] on div "Currency" at bounding box center [173, 241] width 137 height 41
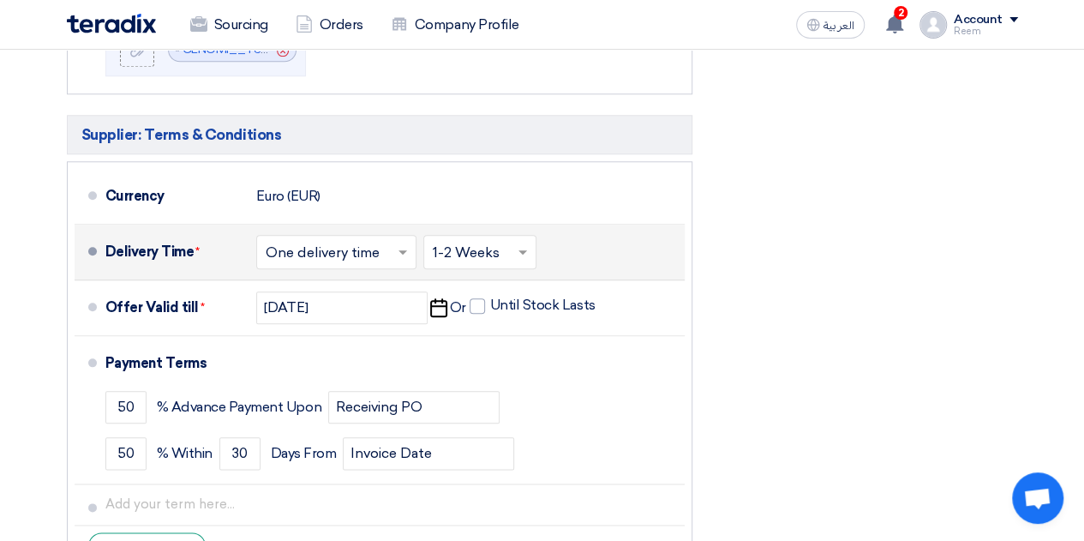
scroll to position [783, 0]
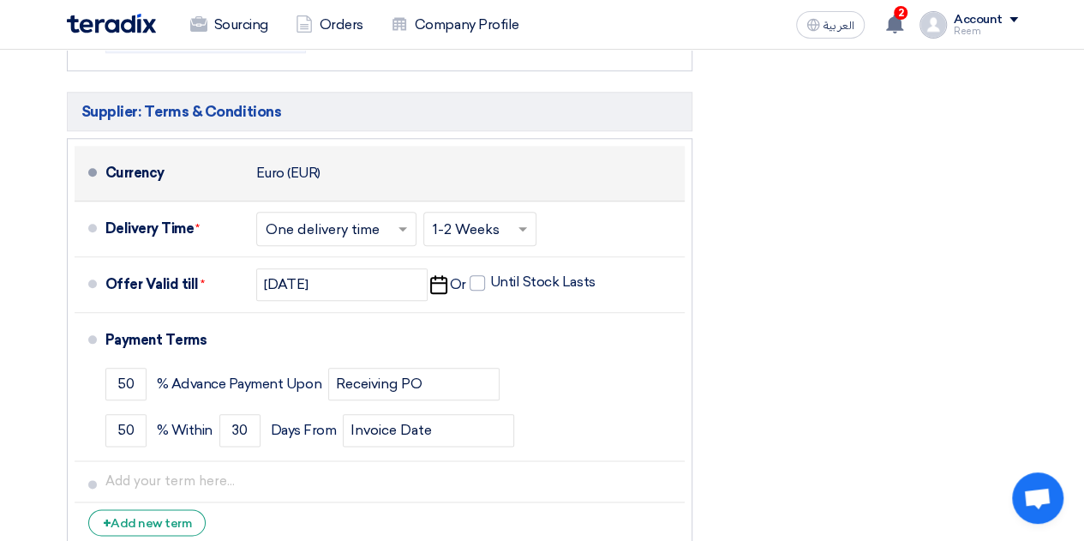
click at [321, 163] on div "Currency Euro (EUR)" at bounding box center [391, 173] width 572 height 41
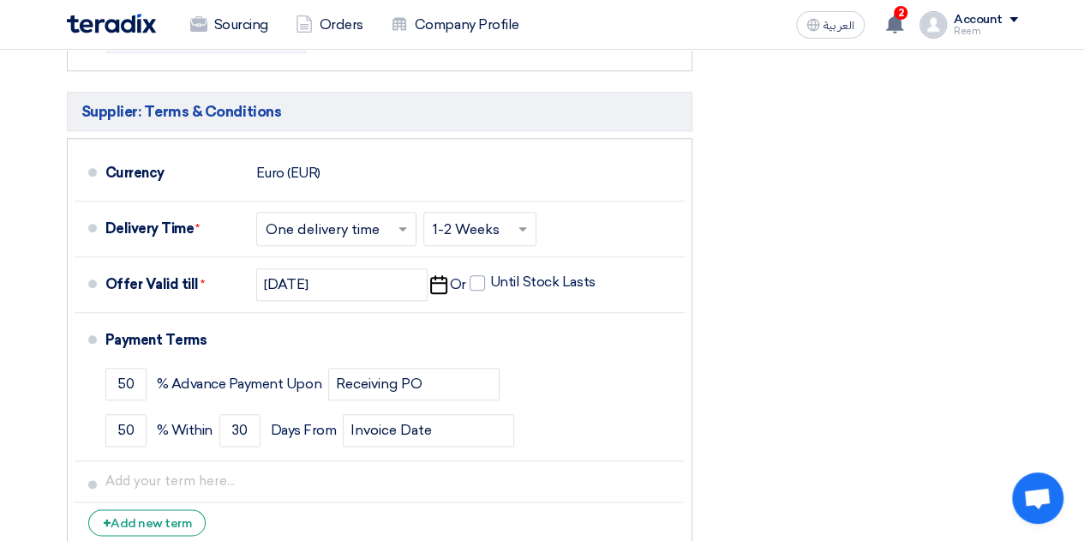
click at [363, 113] on h5 "Supplier: Terms & Conditions" at bounding box center [379, 111] width 625 height 39
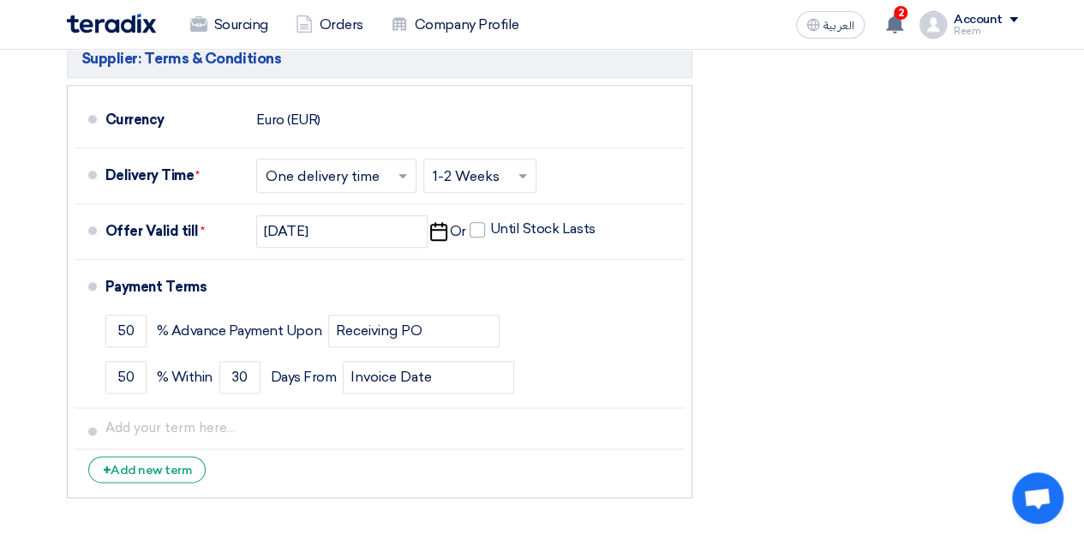
scroll to position [793, 0]
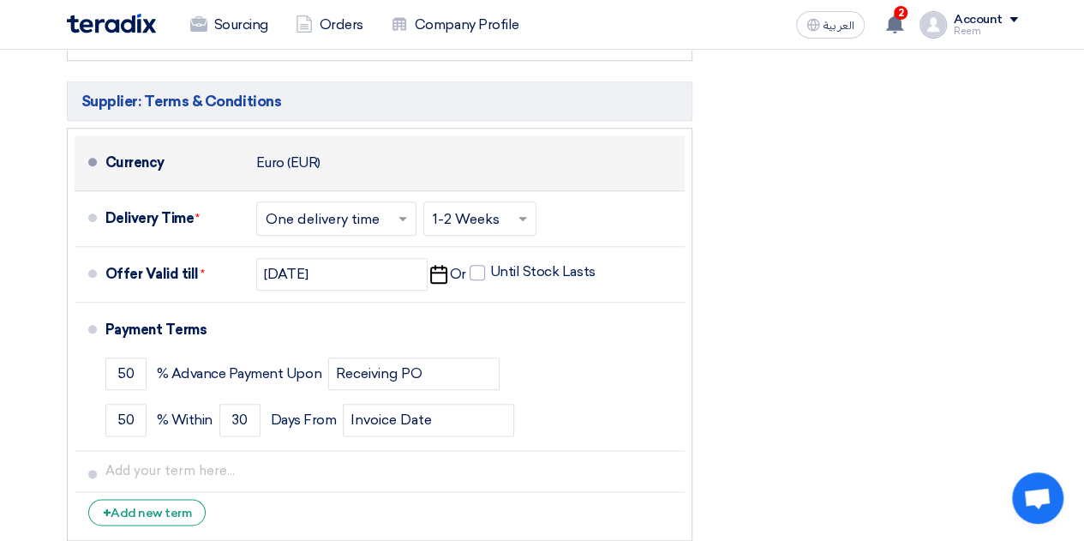
click at [301, 171] on div "Euro (EUR)" at bounding box center [288, 163] width 64 height 33
click at [387, 170] on div "Currency Euro (EUR)" at bounding box center [391, 162] width 572 height 41
click at [464, 147] on div "Currency Euro (EUR)" at bounding box center [391, 162] width 572 height 41
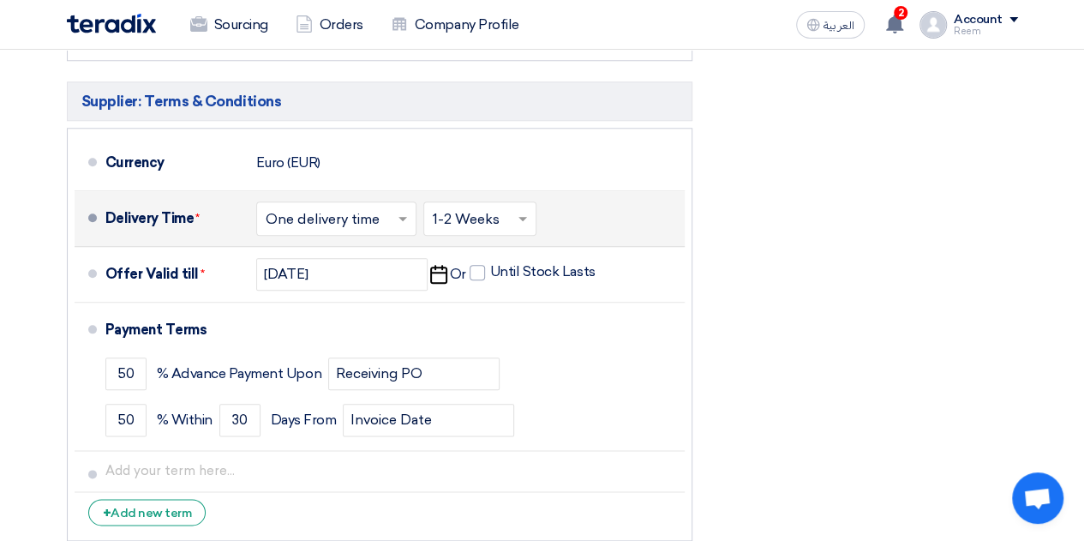
click at [382, 207] on input "text" at bounding box center [337, 219] width 143 height 25
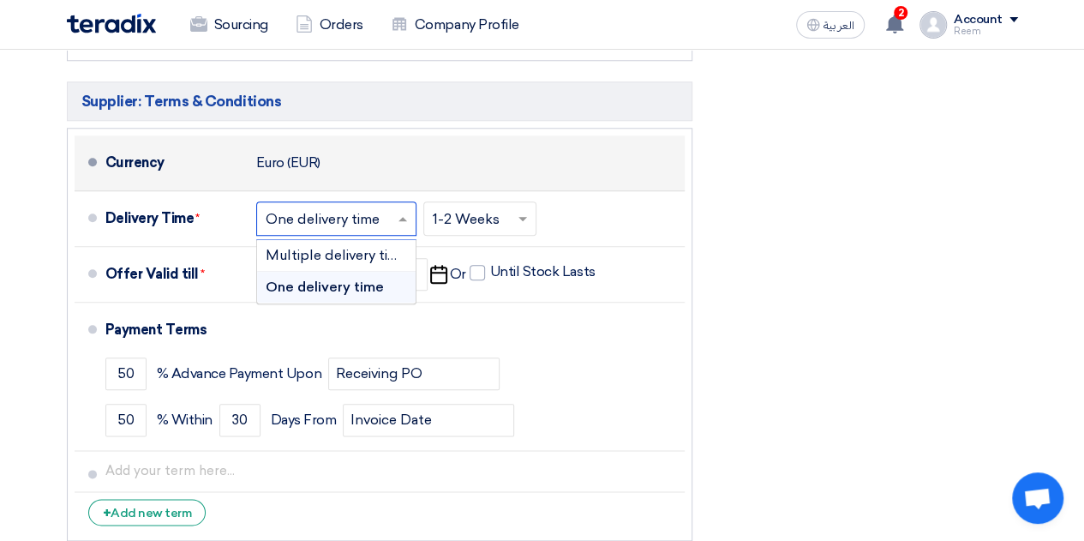
click at [503, 137] on li "Currency Euro (EUR)" at bounding box center [380, 163] width 610 height 56
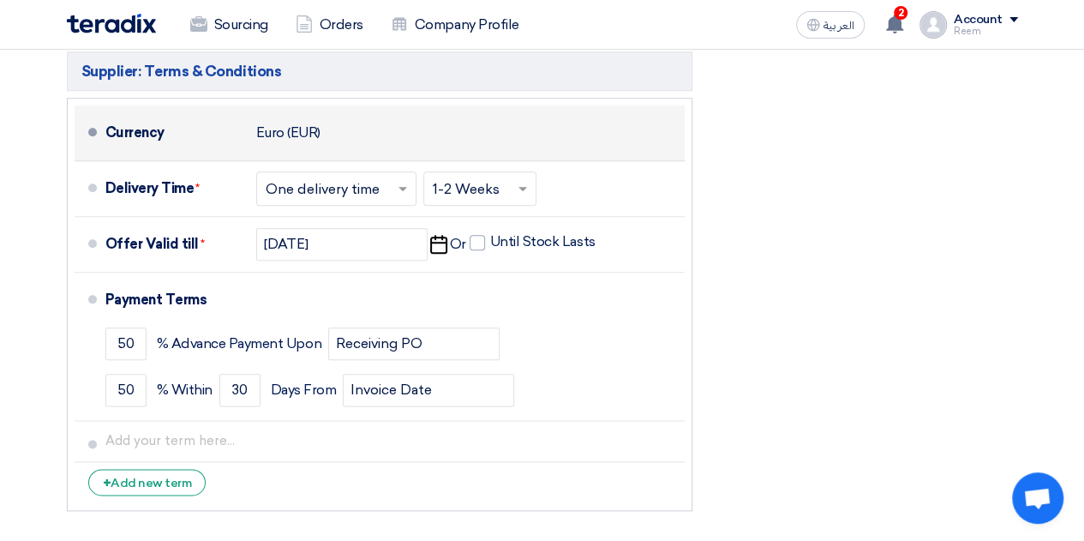
scroll to position [822, 0]
click at [284, 144] on div "Euro (EUR)" at bounding box center [288, 134] width 64 height 33
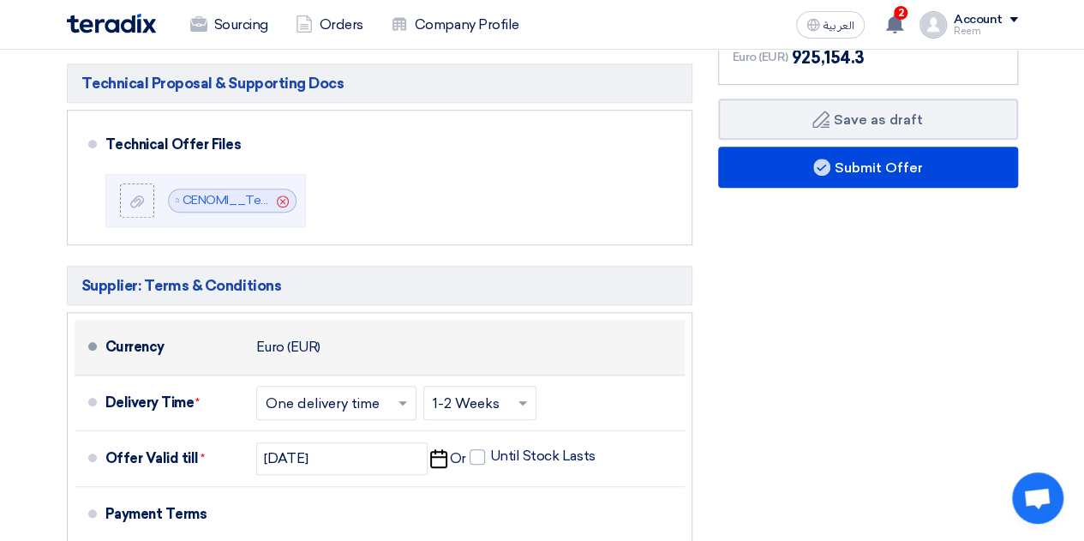
scroll to position [612, 0]
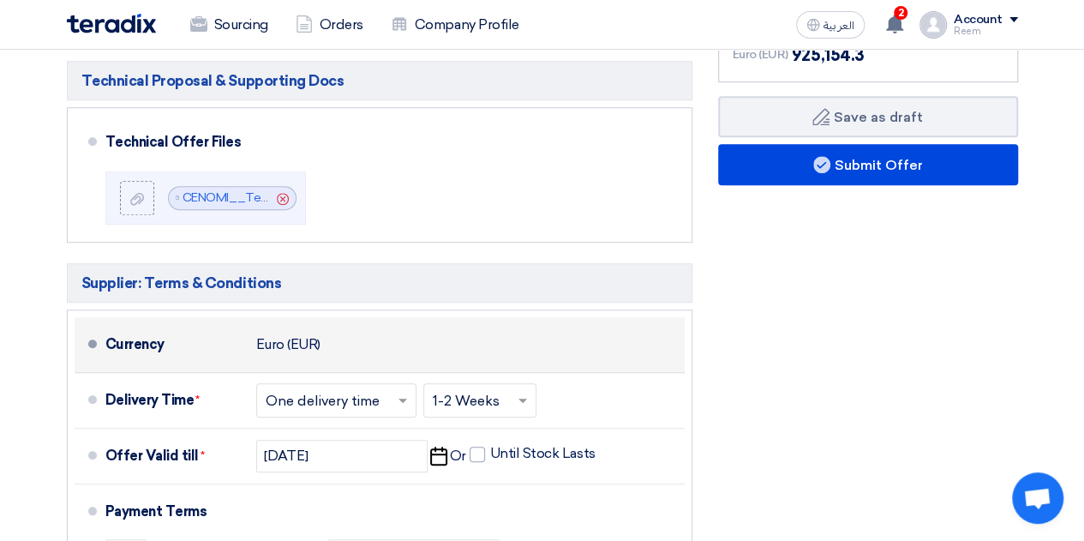
click at [363, 324] on div "Currency Euro (EUR)" at bounding box center [391, 344] width 572 height 41
click at [260, 339] on div "Euro (EUR)" at bounding box center [288, 344] width 64 height 33
click at [149, 348] on div "Currency" at bounding box center [173, 344] width 137 height 41
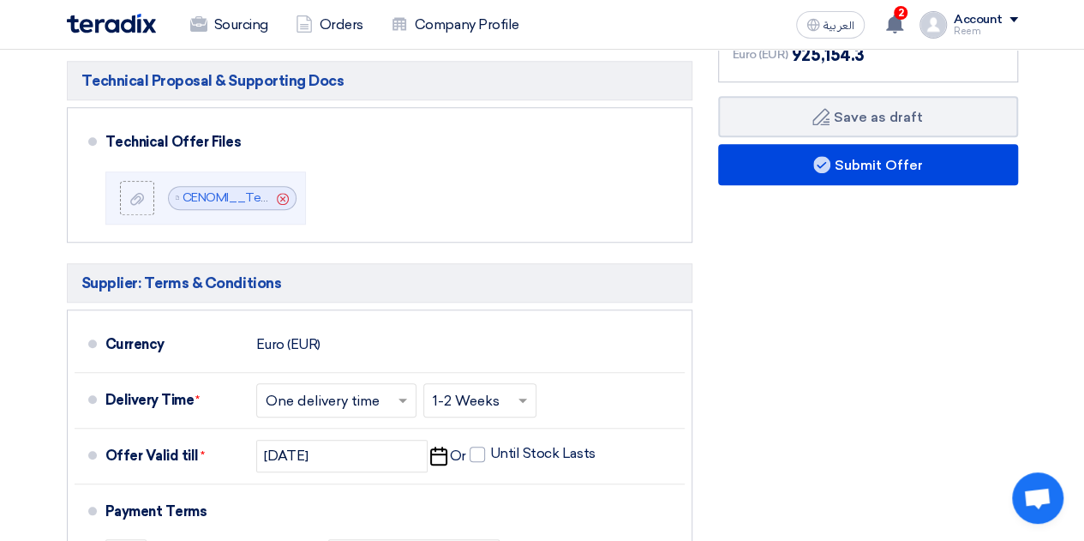
click at [197, 274] on h5 "Supplier: Terms & Conditions" at bounding box center [379, 282] width 625 height 39
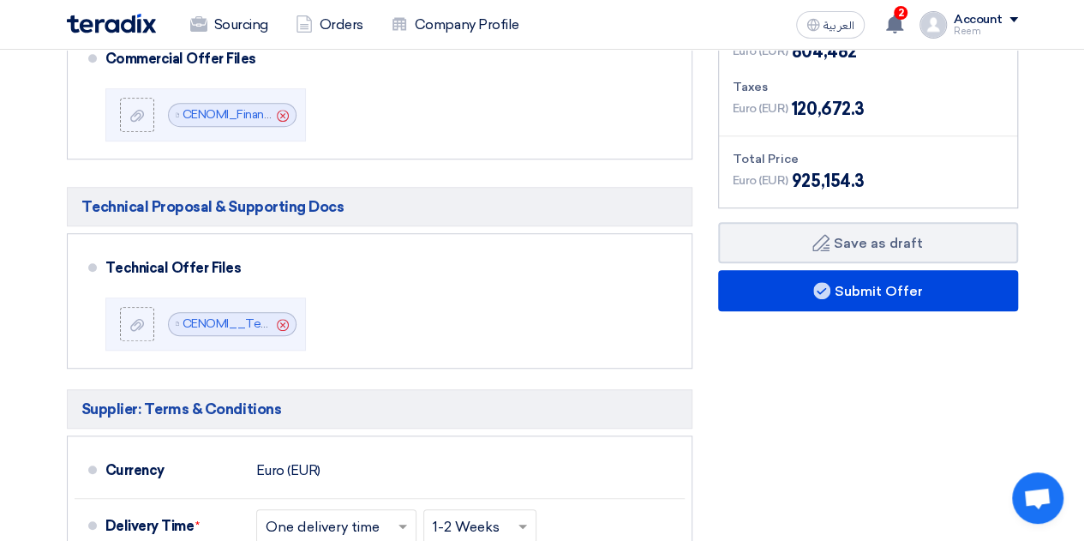
scroll to position [410, 0]
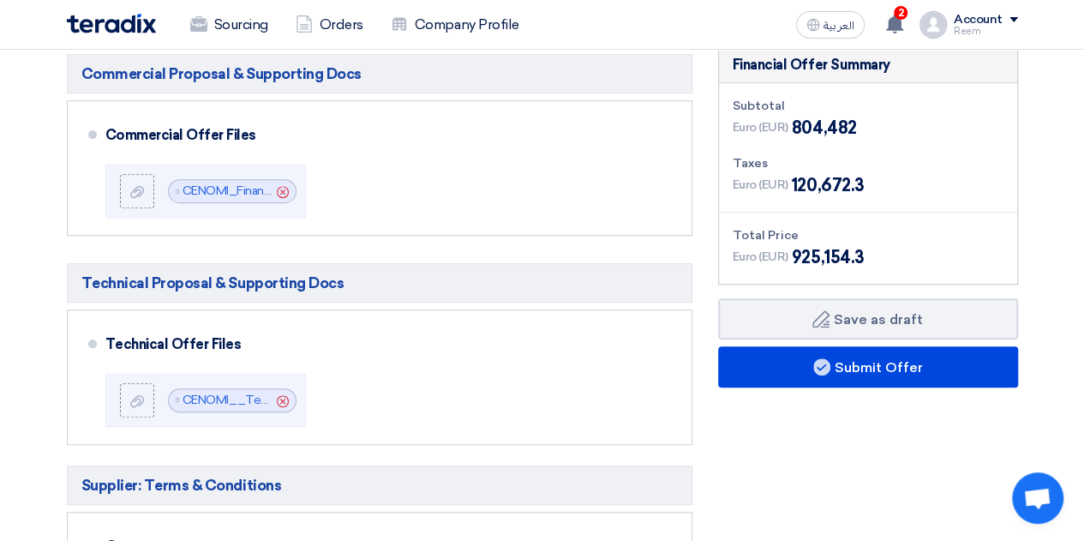
click at [820, 255] on span "925,154.3" at bounding box center [828, 257] width 73 height 26
click at [810, 179] on span "120,672.3" at bounding box center [828, 185] width 73 height 26
click at [821, 123] on span "804,482" at bounding box center [824, 128] width 65 height 26
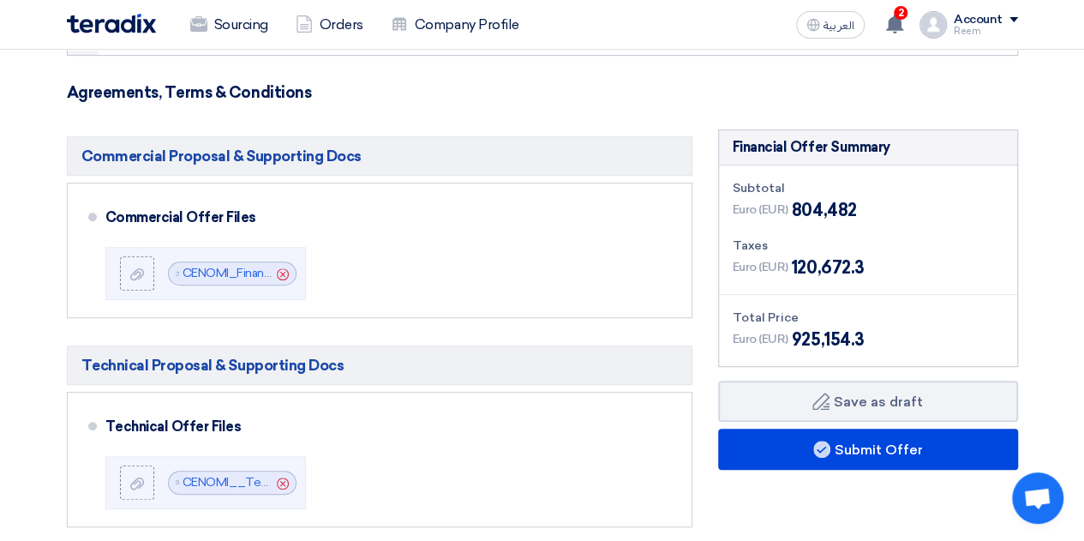
click at [871, 143] on div "Financial Offer Summary" at bounding box center [812, 147] width 158 height 21
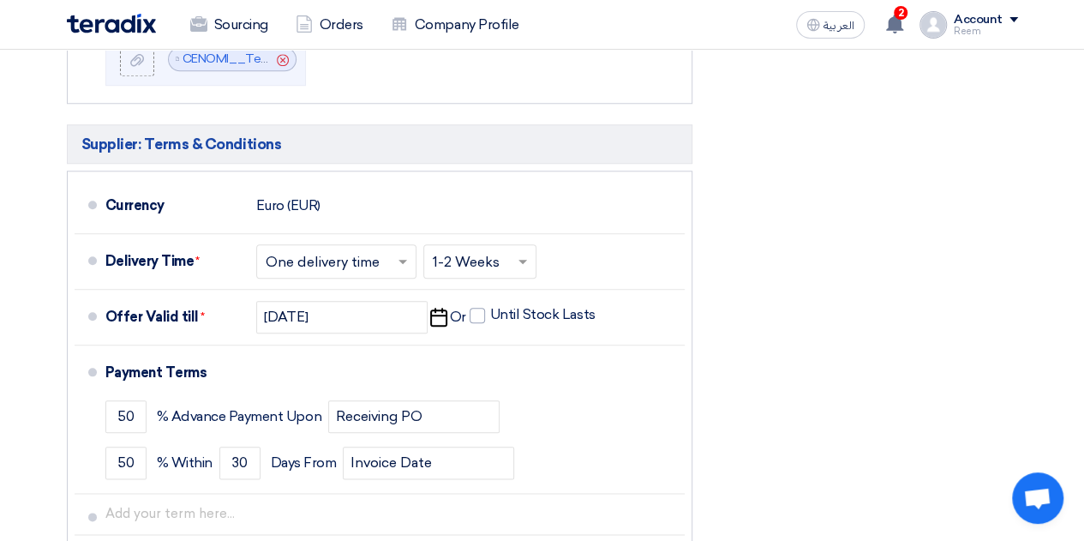
scroll to position [752, 0]
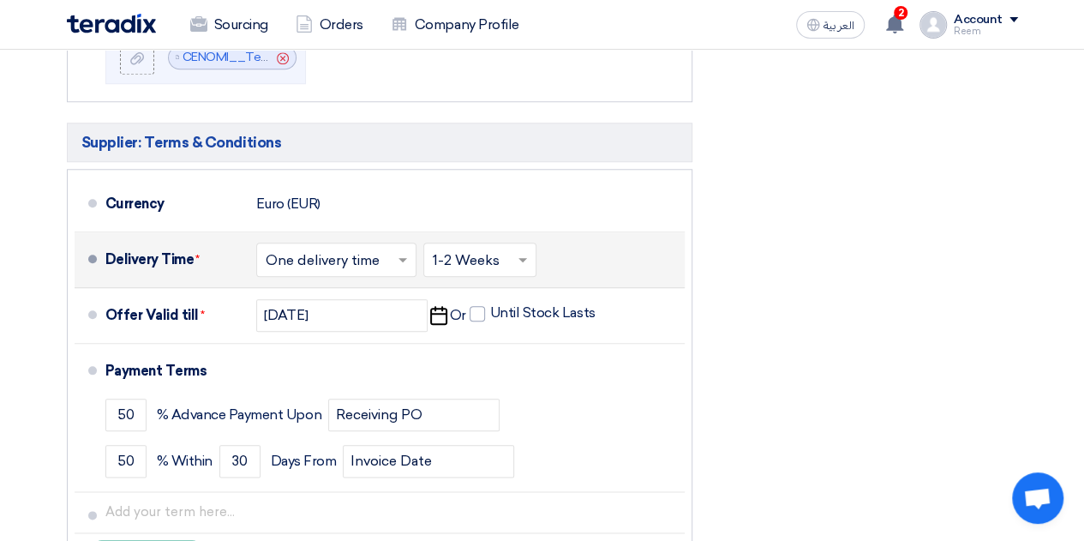
click at [655, 239] on div "Delivery Time * Choose delivery time ... × One delivery time × Choose delivery …" at bounding box center [391, 259] width 572 height 41
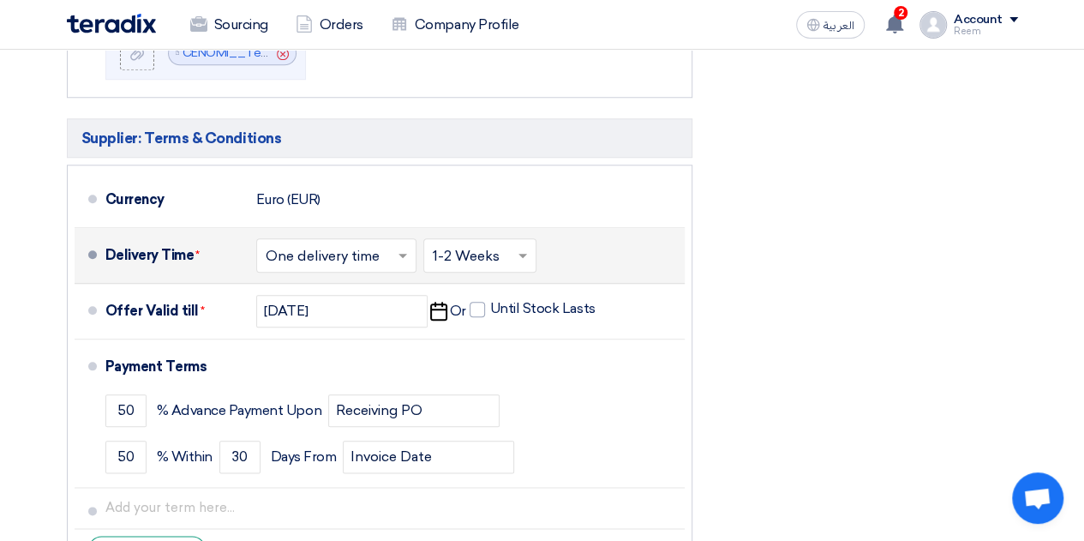
scroll to position [756, 0]
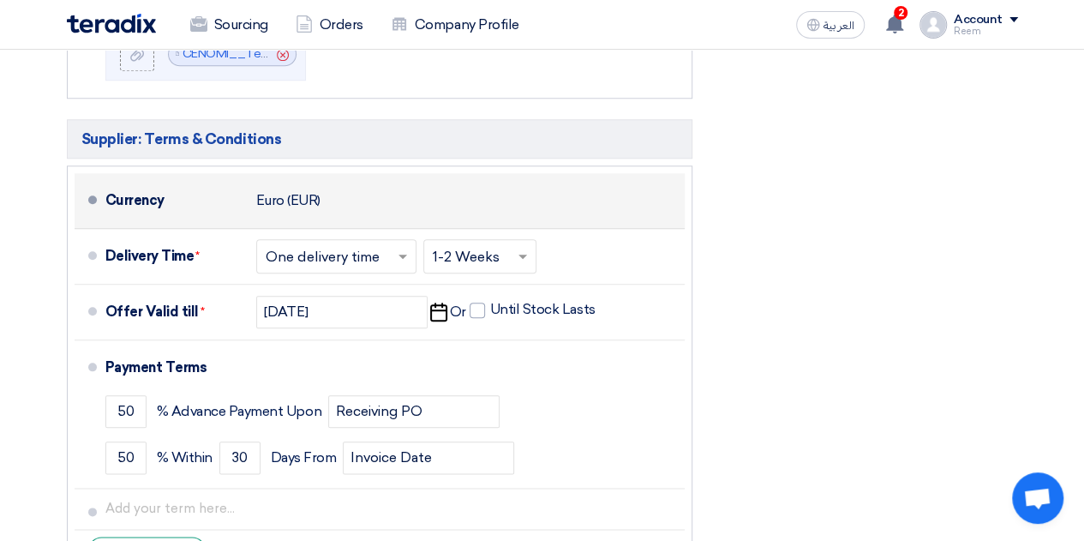
click at [471, 206] on div "Currency Euro (EUR)" at bounding box center [391, 200] width 572 height 41
click at [241, 190] on div "Currency" at bounding box center [173, 200] width 137 height 41
click at [132, 212] on div "Currency" at bounding box center [173, 200] width 137 height 41
click at [297, 205] on div "Euro (EUR)" at bounding box center [288, 200] width 64 height 33
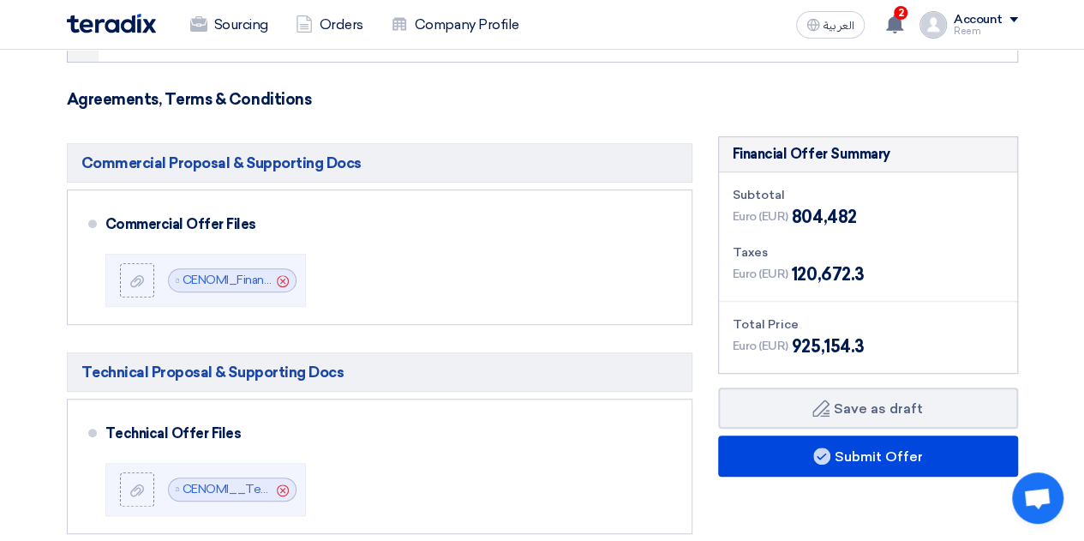
scroll to position [310, 0]
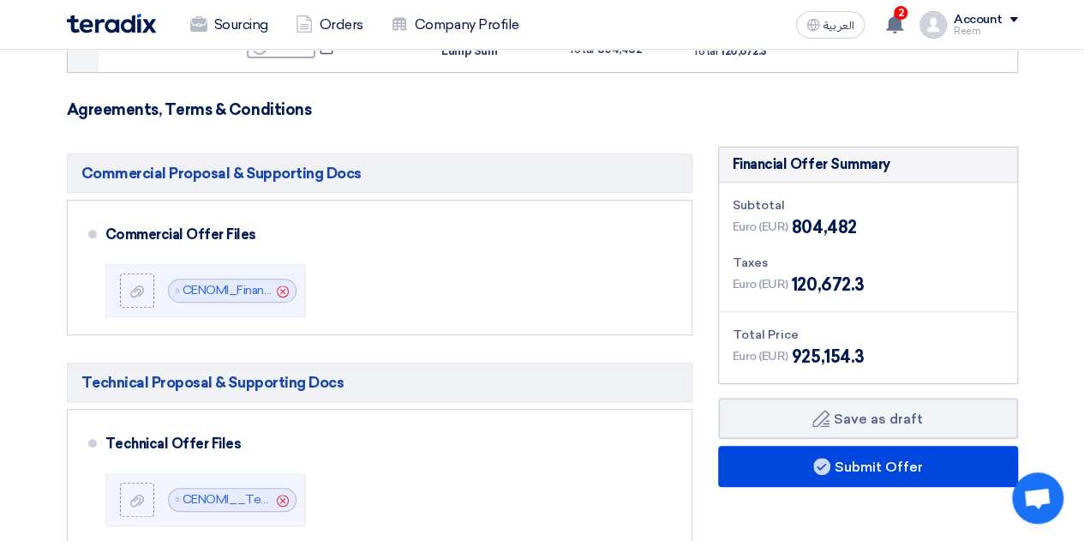
click at [818, 275] on span "120,672.3" at bounding box center [828, 285] width 73 height 26
click at [817, 236] on span "804,482" at bounding box center [824, 227] width 65 height 26
click at [787, 215] on div "Euro (EUR) 804,482" at bounding box center [795, 227] width 124 height 26
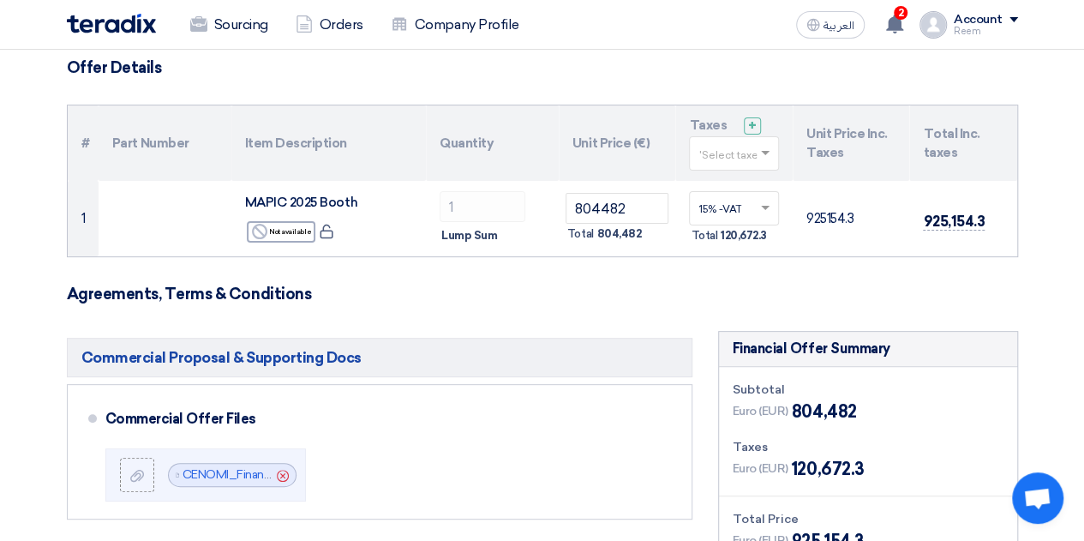
scroll to position [105, 0]
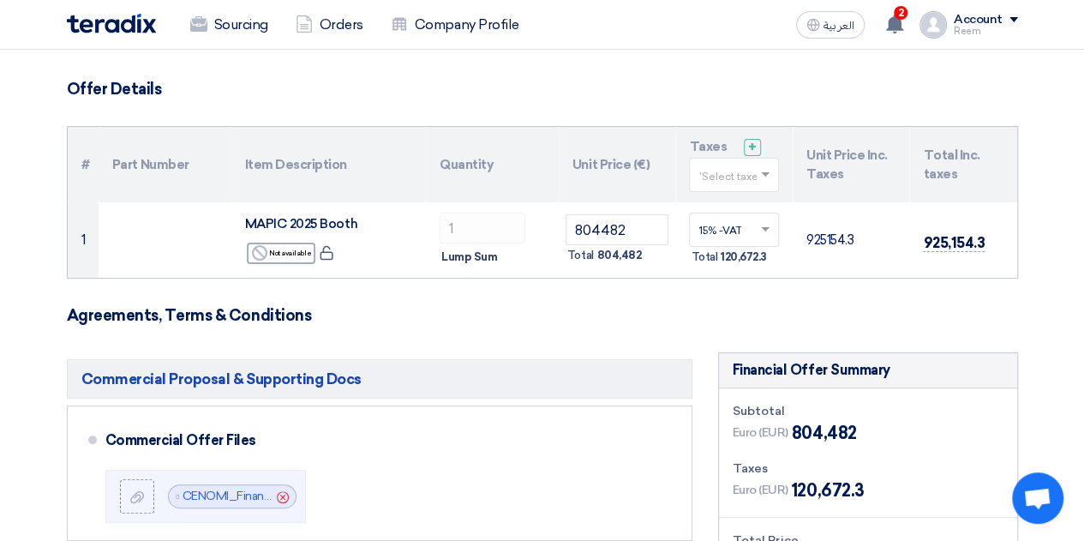
click at [625, 161] on th "Unit Price (€)" at bounding box center [617, 164] width 117 height 75
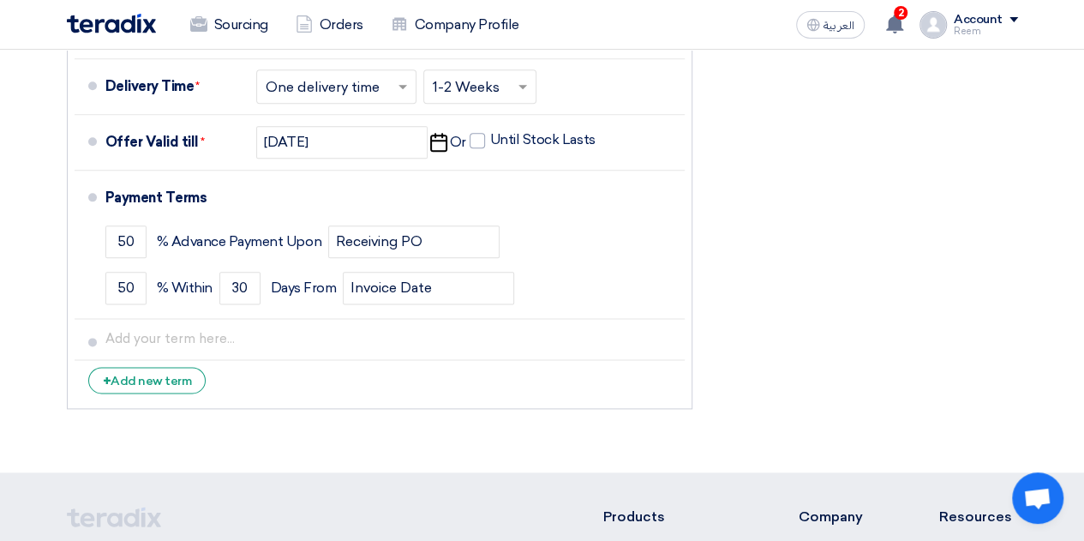
scroll to position [927, 0]
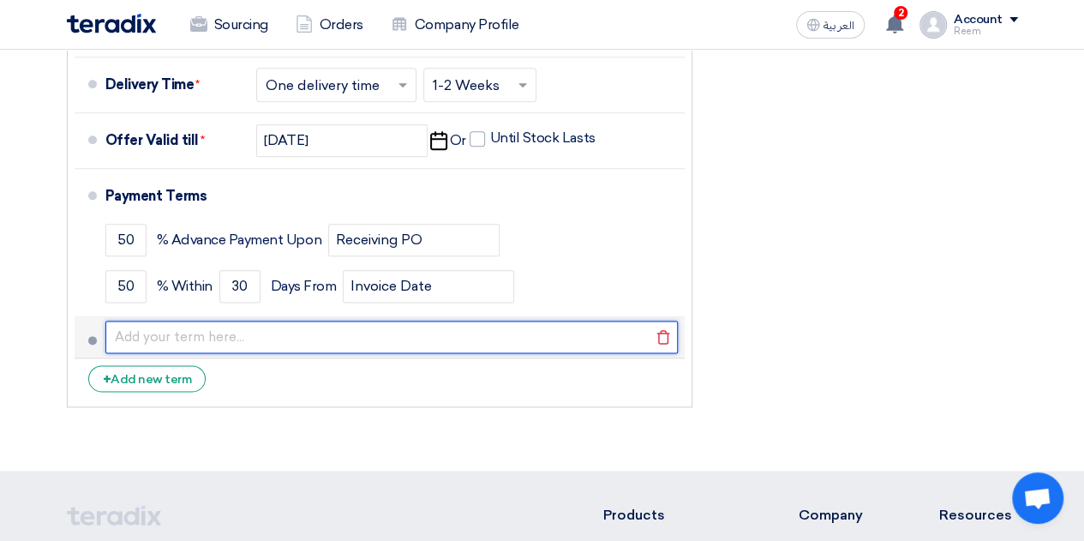
click at [307, 341] on input "text" at bounding box center [391, 336] width 572 height 33
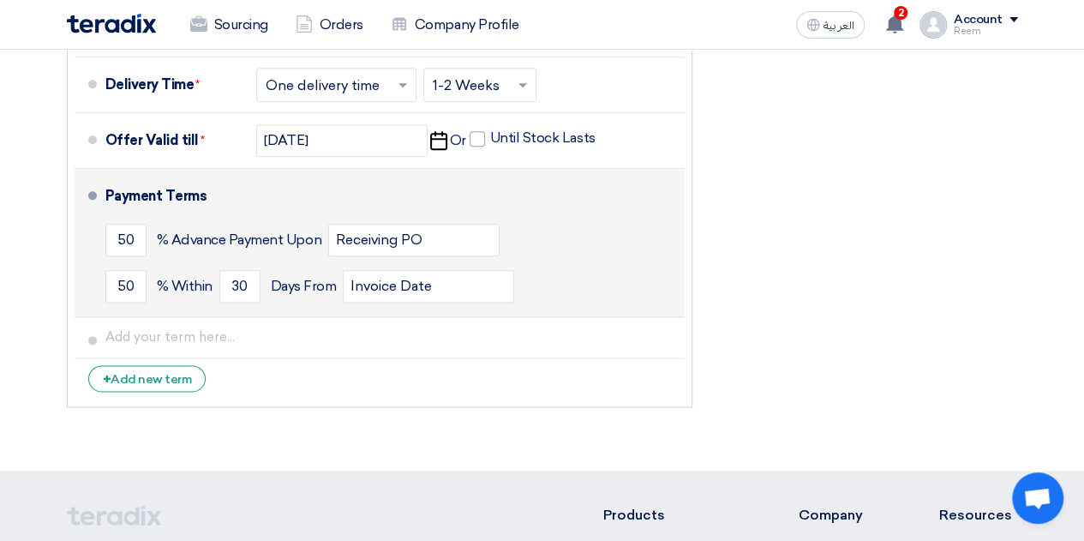
click at [319, 196] on div "Payment Terms" at bounding box center [384, 196] width 559 height 41
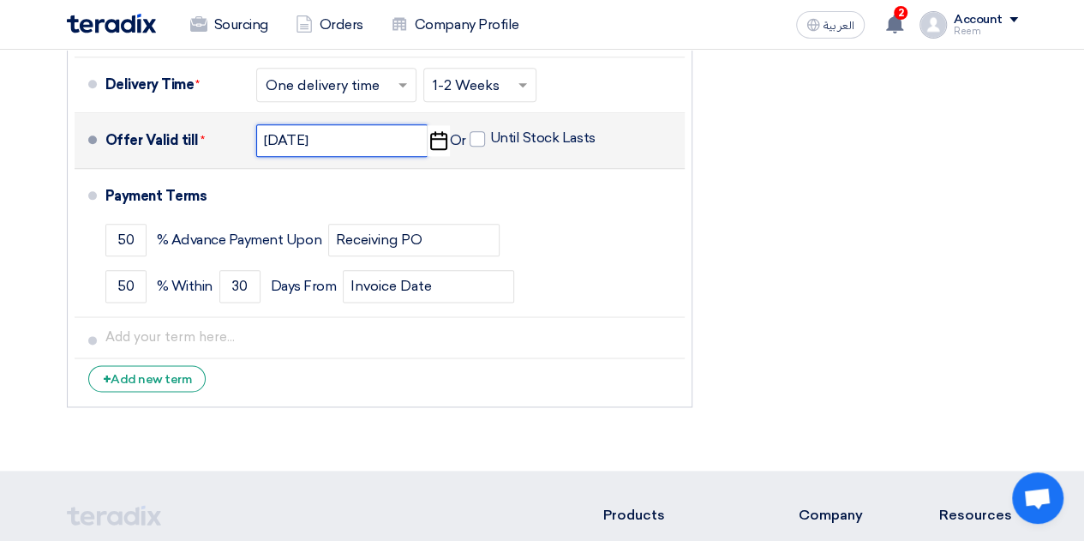
click at [350, 150] on input "[DATE]" at bounding box center [341, 140] width 171 height 33
select select "9"
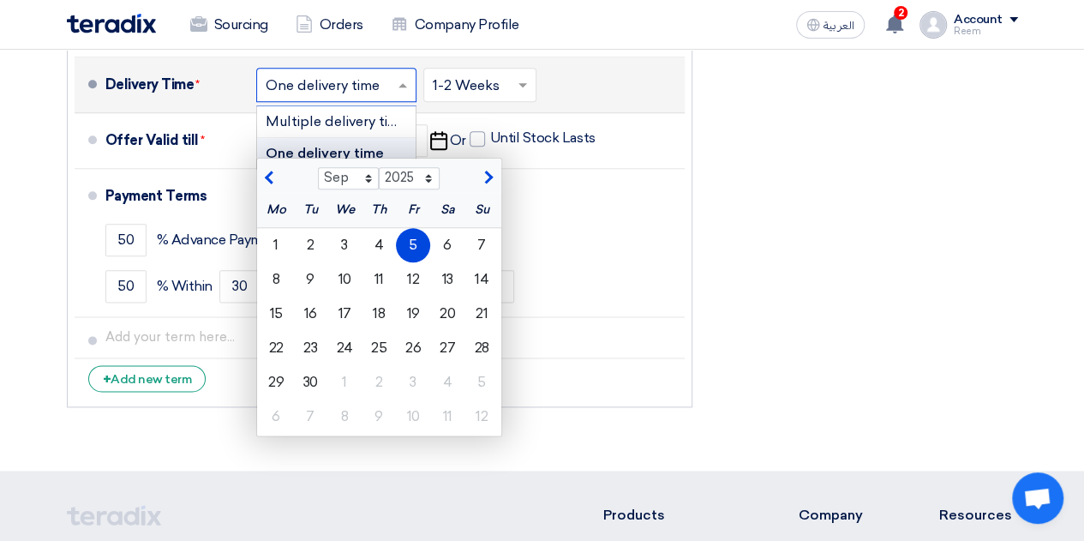
click at [358, 96] on div "Choose delivery time ... × One delivery time ×" at bounding box center [336, 85] width 160 height 34
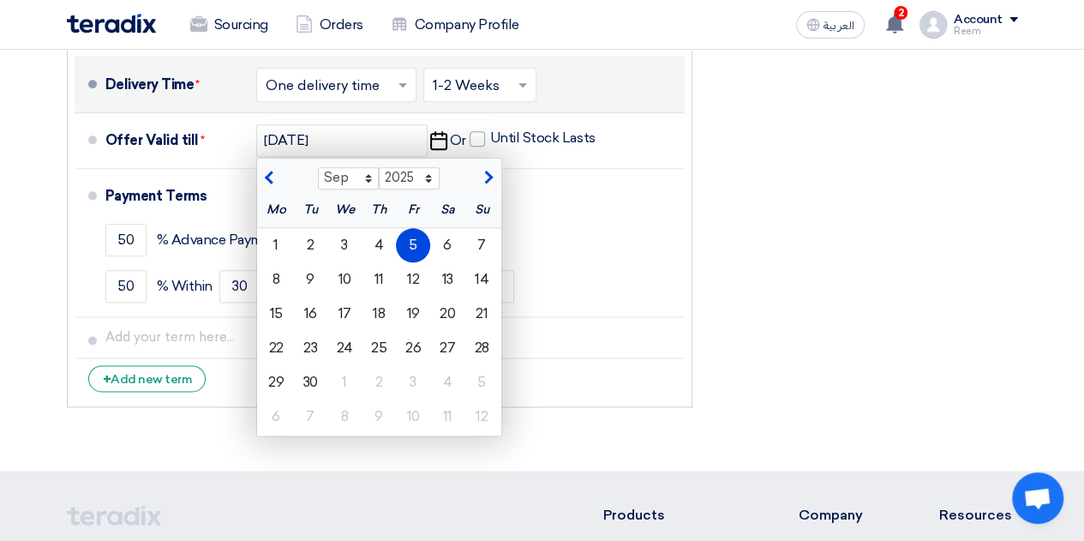
click at [476, 104] on li "Delivery Time * Choose delivery time ... × One delivery time × Choose delivery …" at bounding box center [380, 85] width 610 height 56
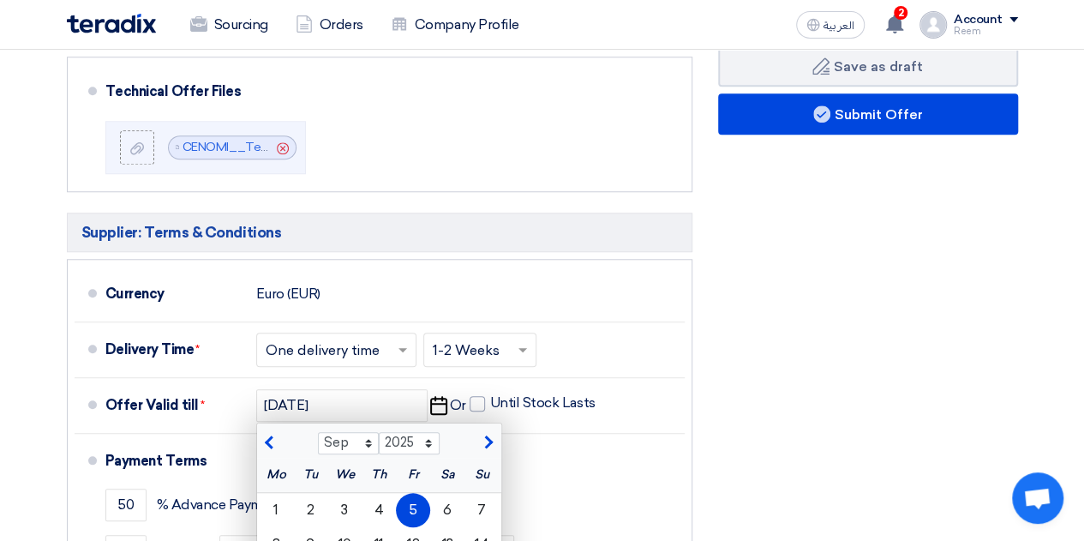
scroll to position [653, 0]
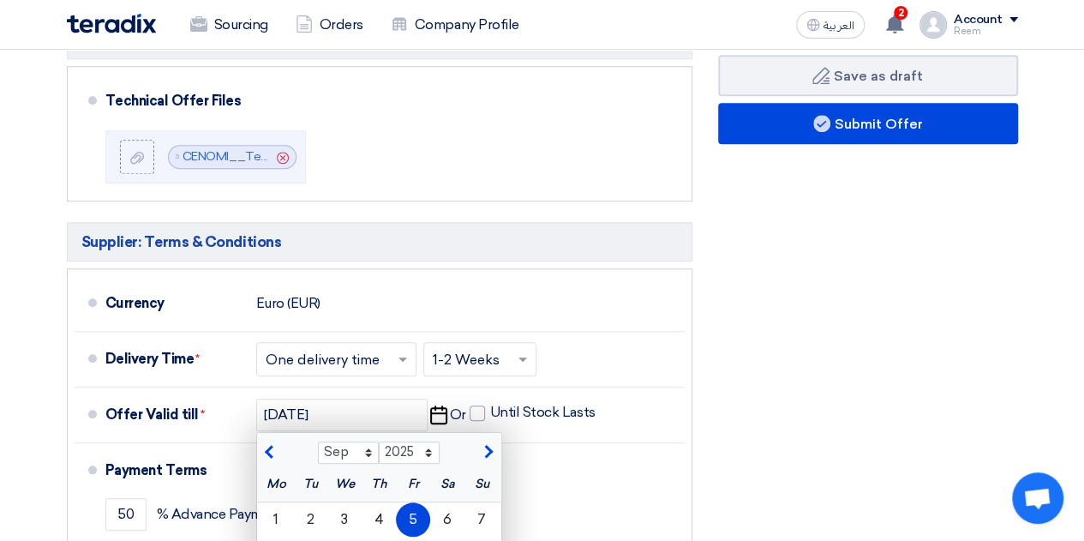
click at [290, 227] on h5 "Supplier: Terms & Conditions" at bounding box center [379, 241] width 625 height 39
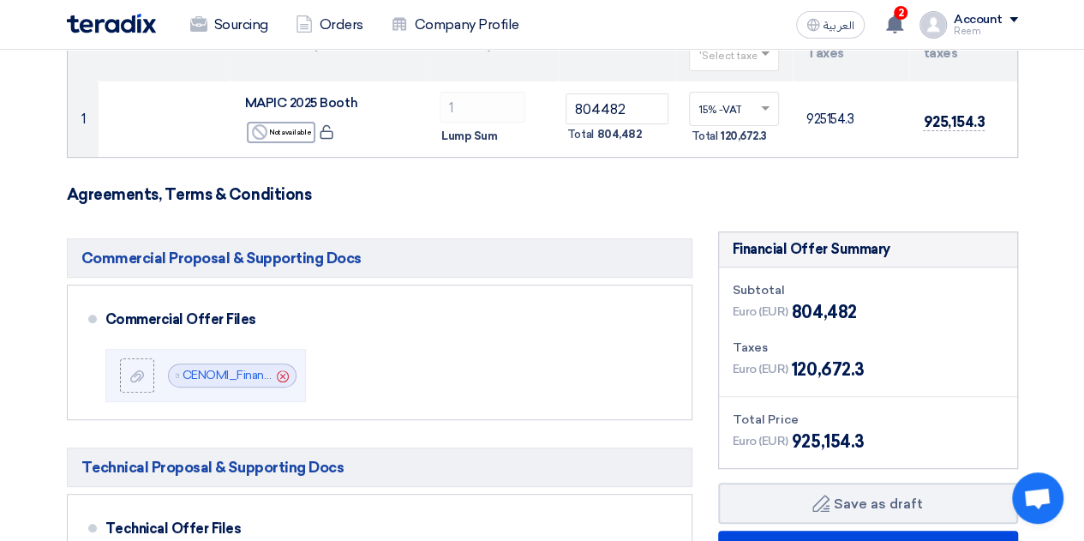
scroll to position [173, 0]
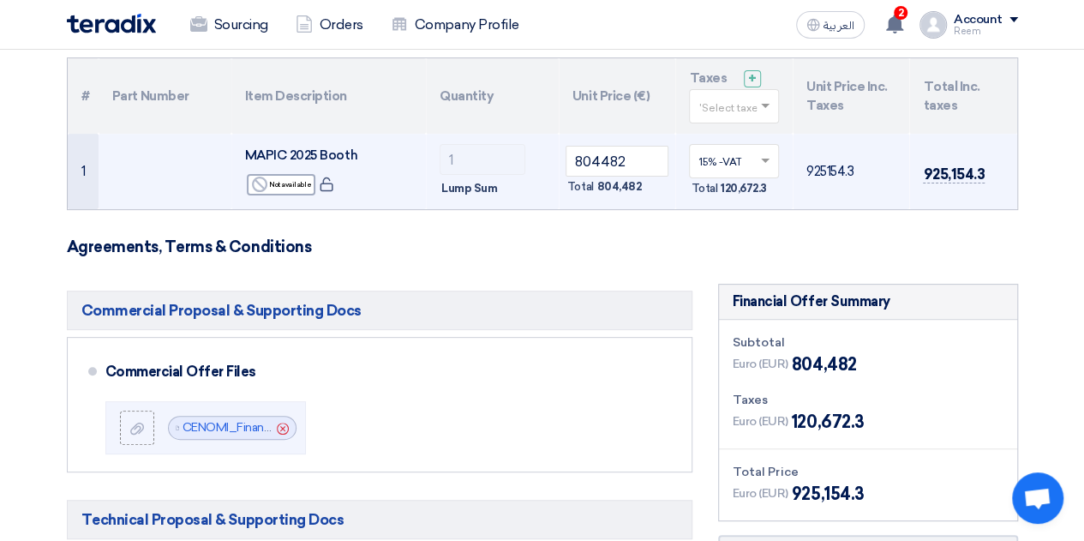
click at [741, 175] on td "15% -VAT × Total 120,672.3" at bounding box center [733, 171] width 117 height 75
click at [741, 175] on input "text" at bounding box center [725, 163] width 54 height 28
click at [619, 153] on input "804482" at bounding box center [617, 161] width 104 height 31
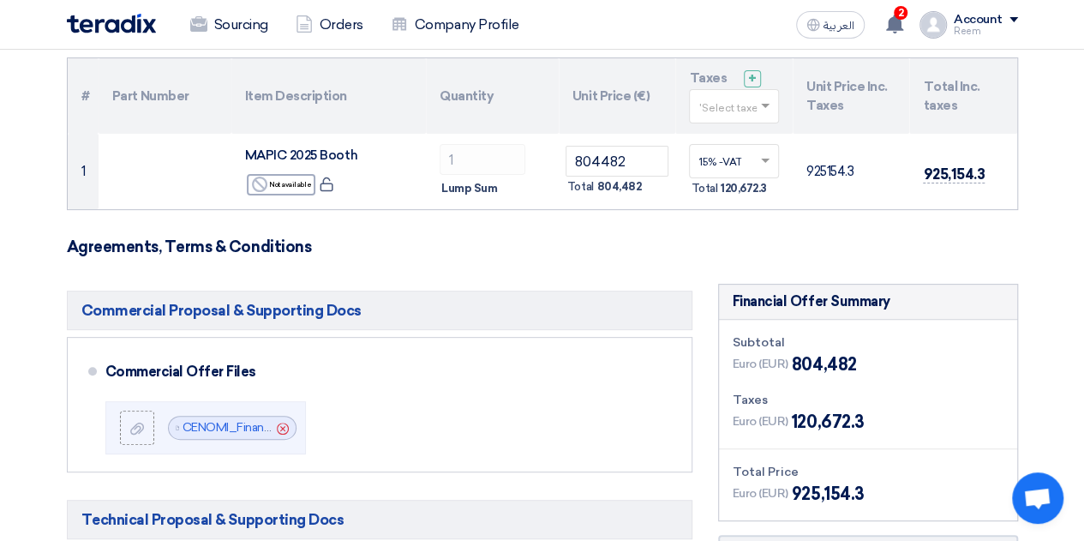
click at [628, 89] on th "Unit Price (€)" at bounding box center [617, 95] width 117 height 75
click at [500, 87] on th "Quantity" at bounding box center [492, 95] width 133 height 75
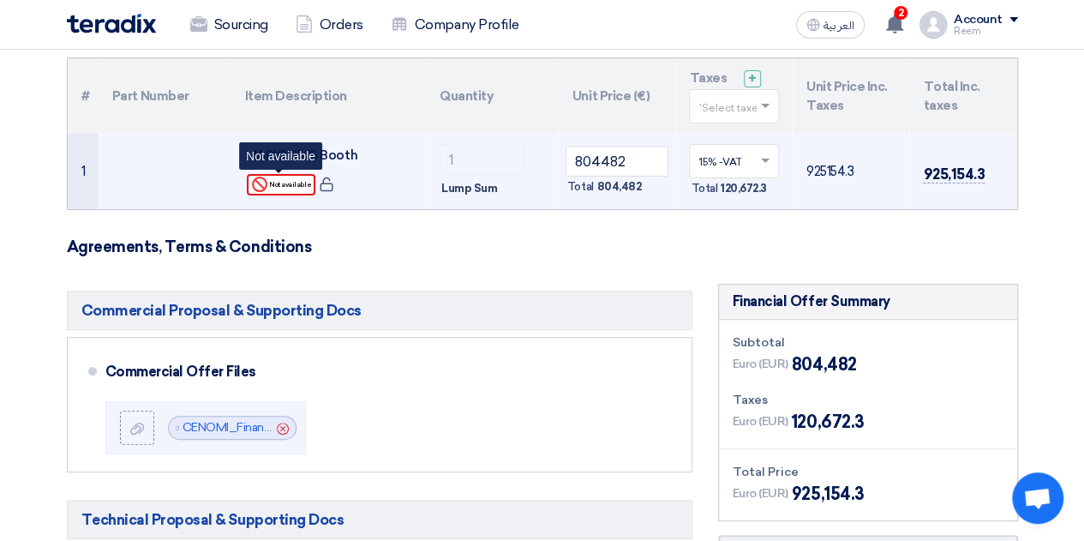
click at [290, 177] on div "Reject Not available" at bounding box center [281, 184] width 69 height 21
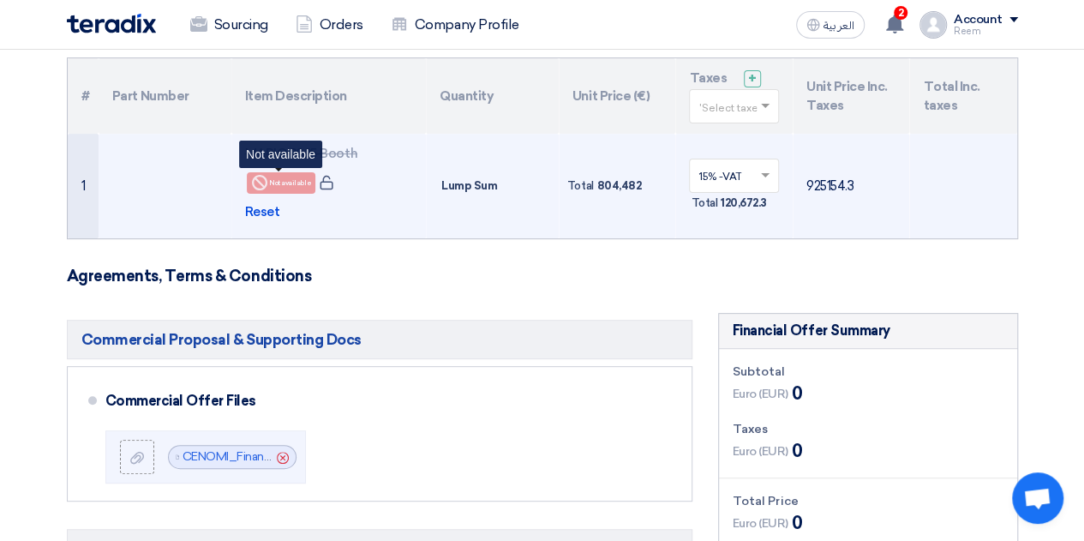
click at [290, 177] on div "Reject Not available" at bounding box center [281, 182] width 69 height 21
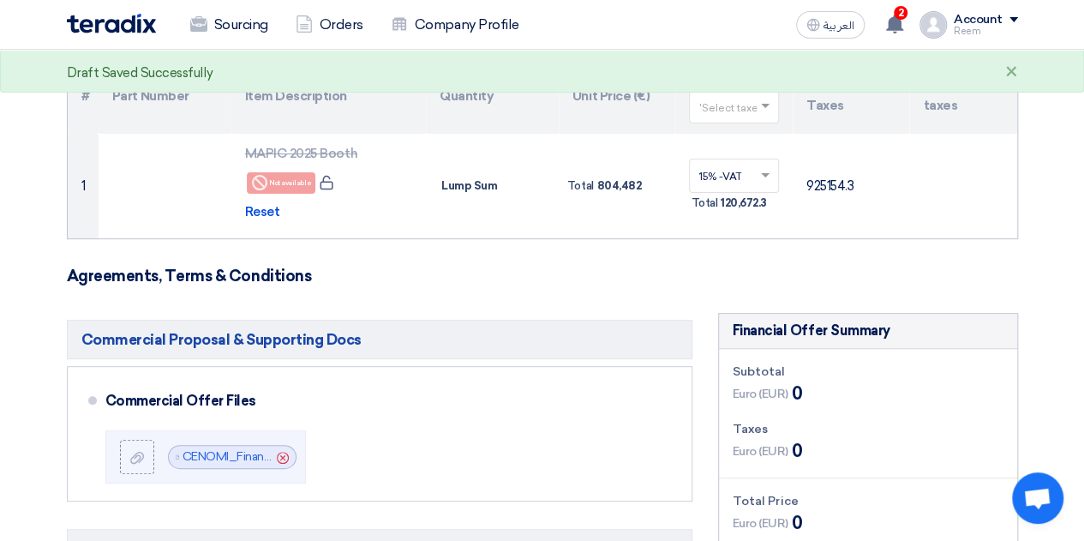
click at [370, 347] on h5 "Commercial Proposal & Supporting Docs" at bounding box center [379, 339] width 625 height 39
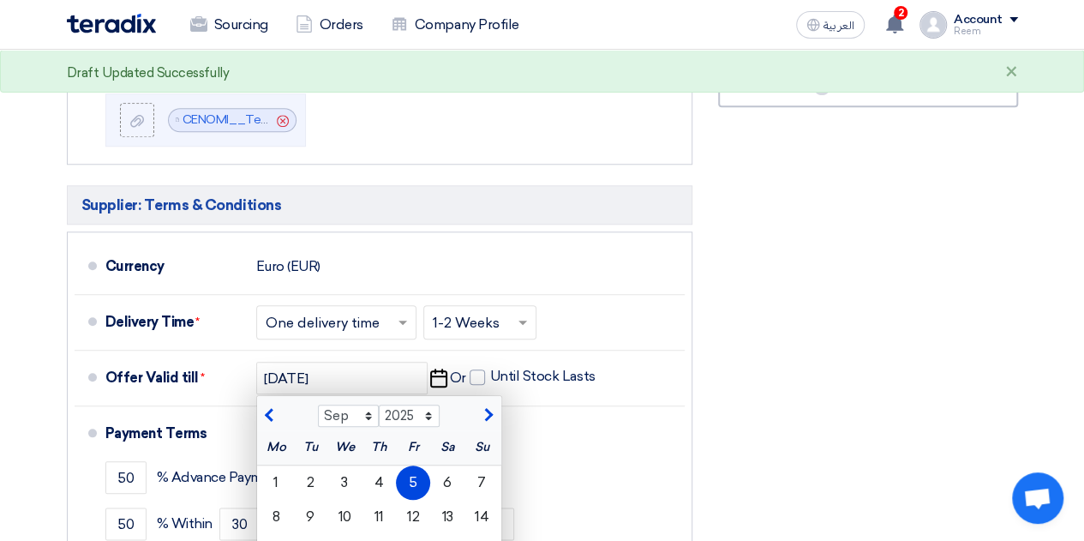
scroll to position [721, 0]
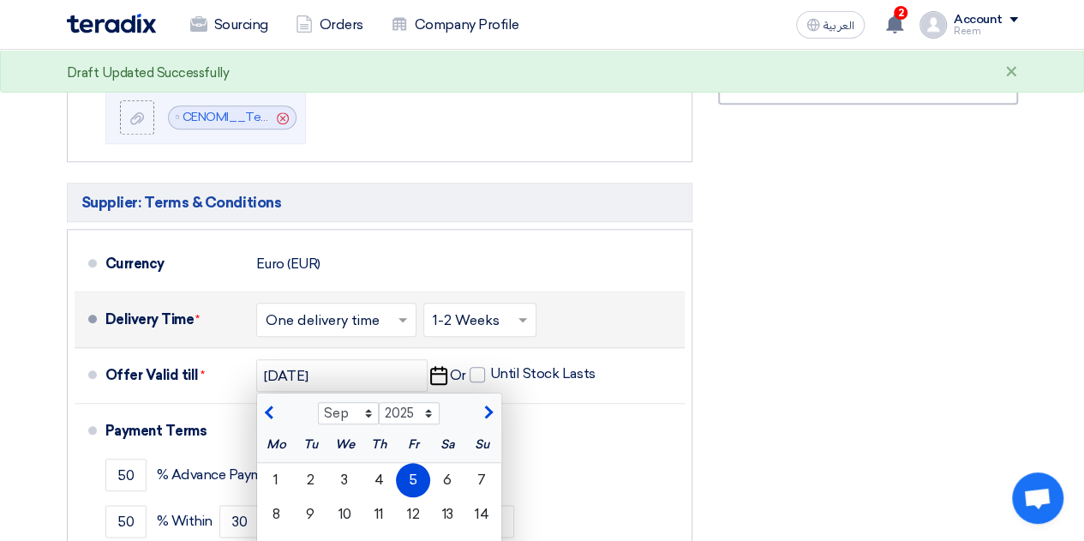
click at [376, 334] on div "Choose delivery time ... × One delivery time ×" at bounding box center [338, 319] width 164 height 41
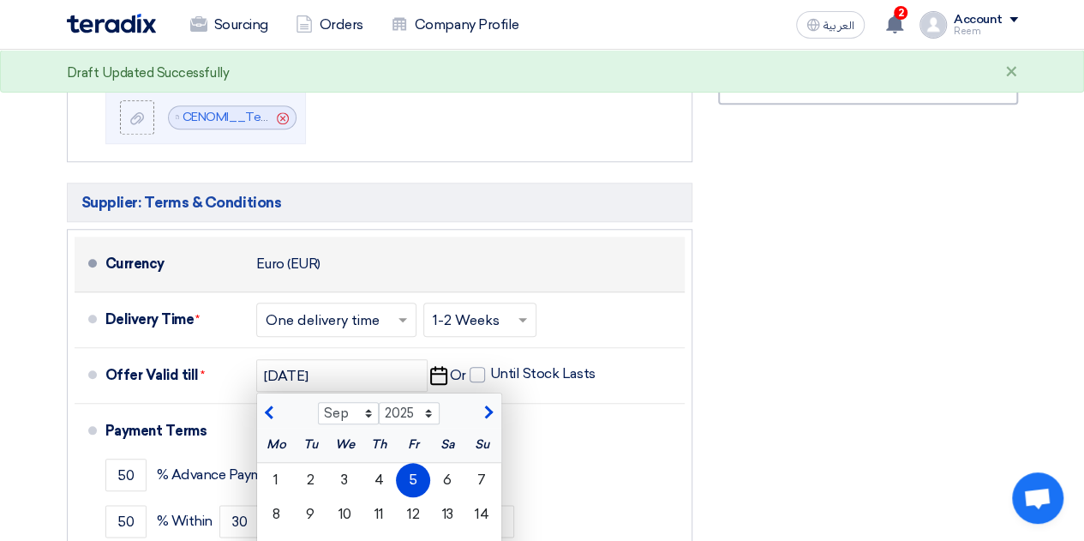
click at [377, 287] on li "Currency Euro (EUR)" at bounding box center [380, 264] width 610 height 56
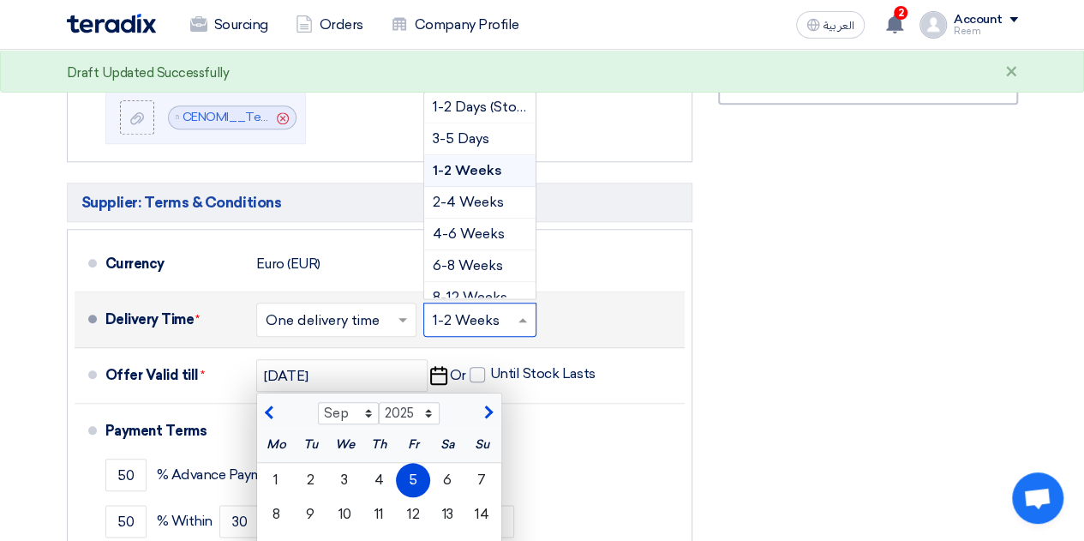
click at [497, 304] on div "Choose delivery time ... × 1-2 Weeks ×" at bounding box center [479, 319] width 113 height 34
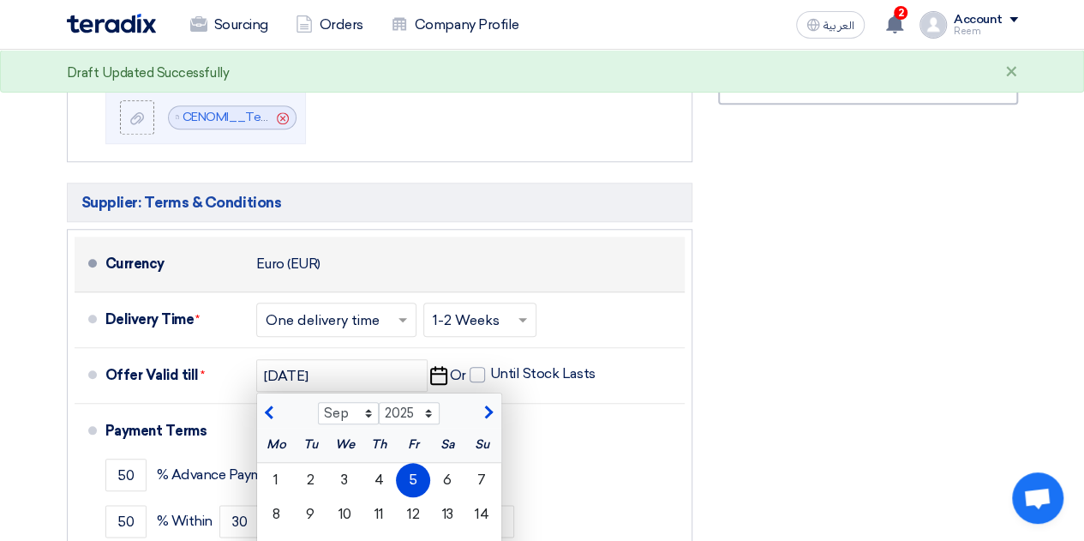
click at [566, 268] on div "Currency Euro (EUR)" at bounding box center [391, 263] width 572 height 41
click at [367, 264] on div "Currency Euro (EUR)" at bounding box center [391, 263] width 572 height 41
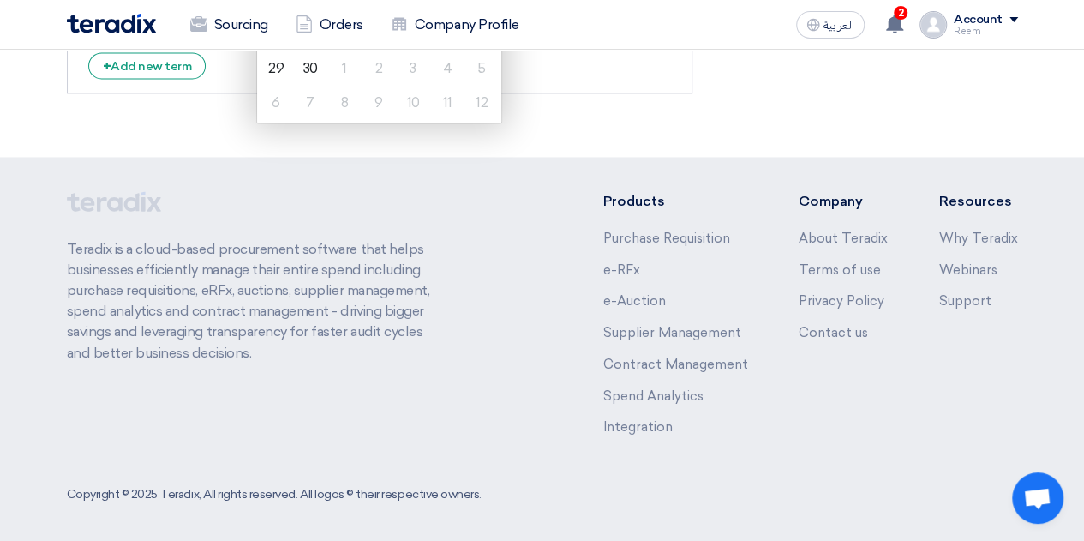
scroll to position [913, 0]
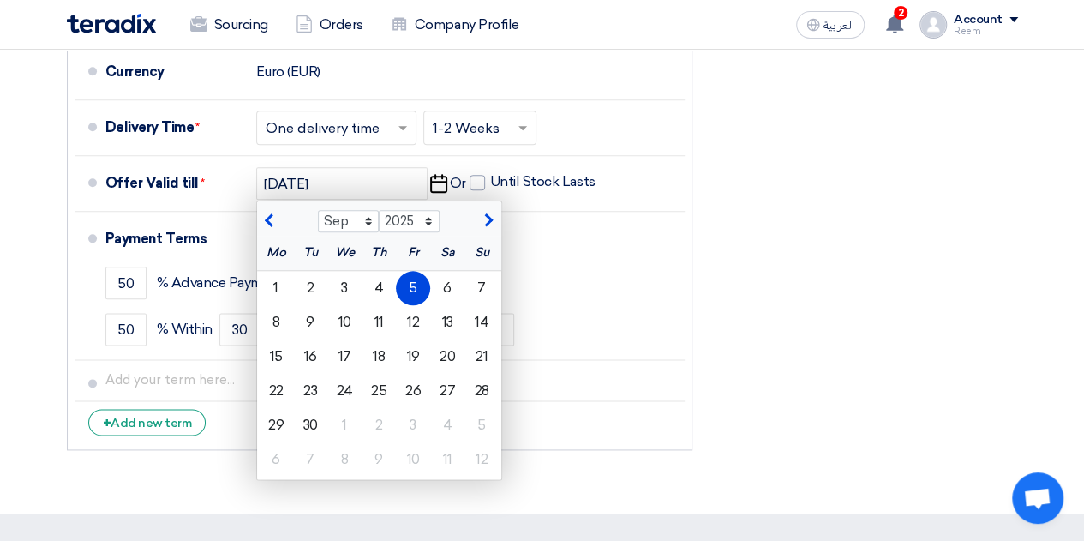
click at [701, 324] on div "Commercial Proposal & Supporting Docs Commercial Offer Files File Cancel" at bounding box center [379, 15] width 651 height 886
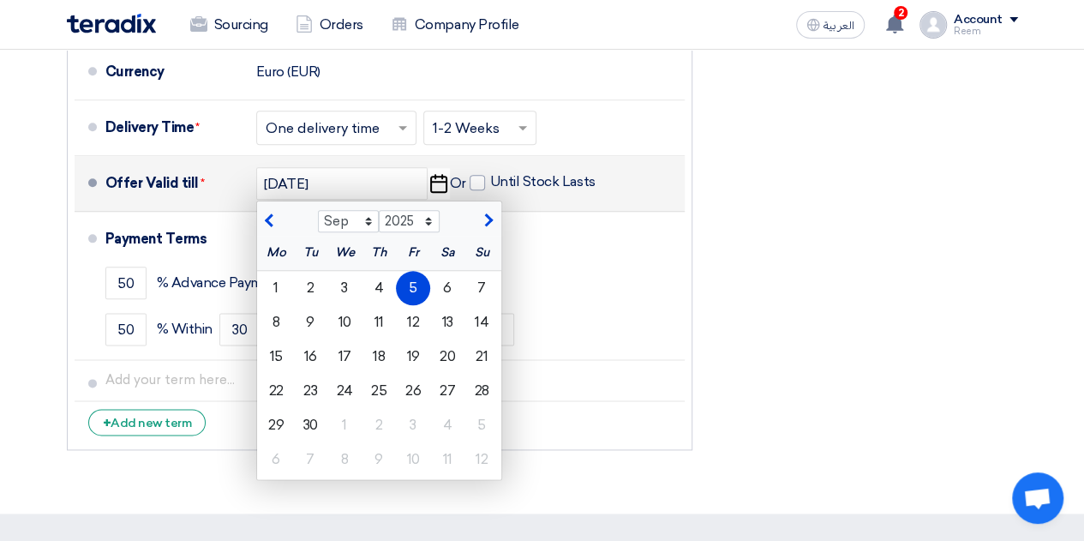
click at [404, 294] on div "5" at bounding box center [413, 288] width 34 height 34
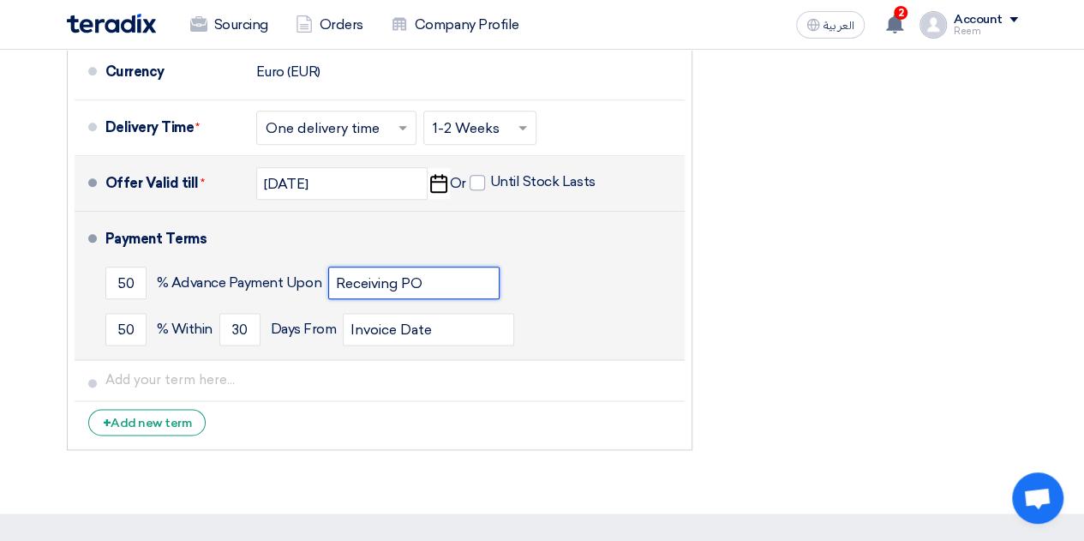
click at [404, 294] on input "Receiving PO" at bounding box center [413, 282] width 171 height 33
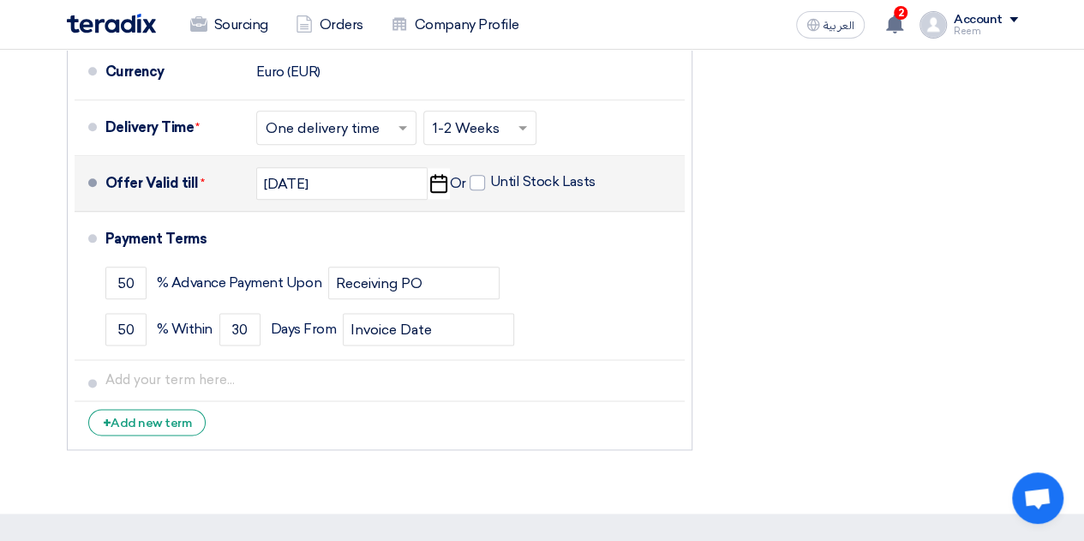
click at [622, 415] on li "+ Add new term" at bounding box center [380, 421] width 610 height 41
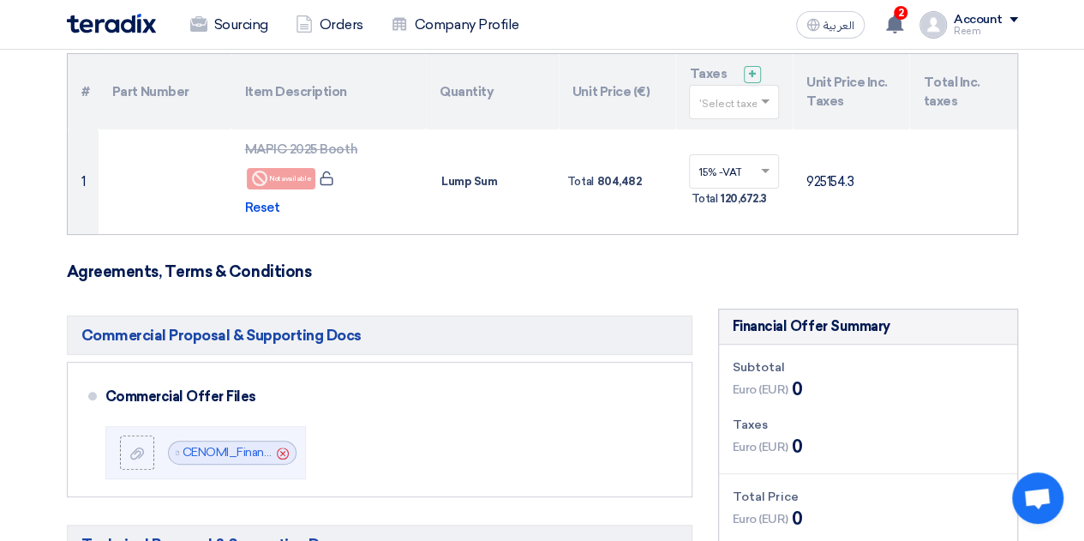
scroll to position [125, 0]
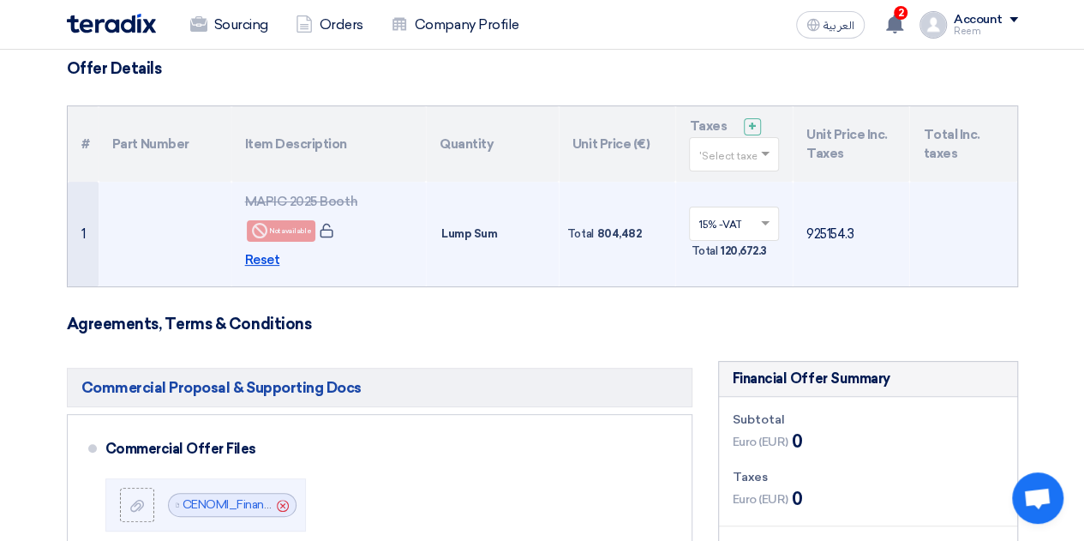
click at [252, 254] on span "Reset" at bounding box center [262, 260] width 35 height 20
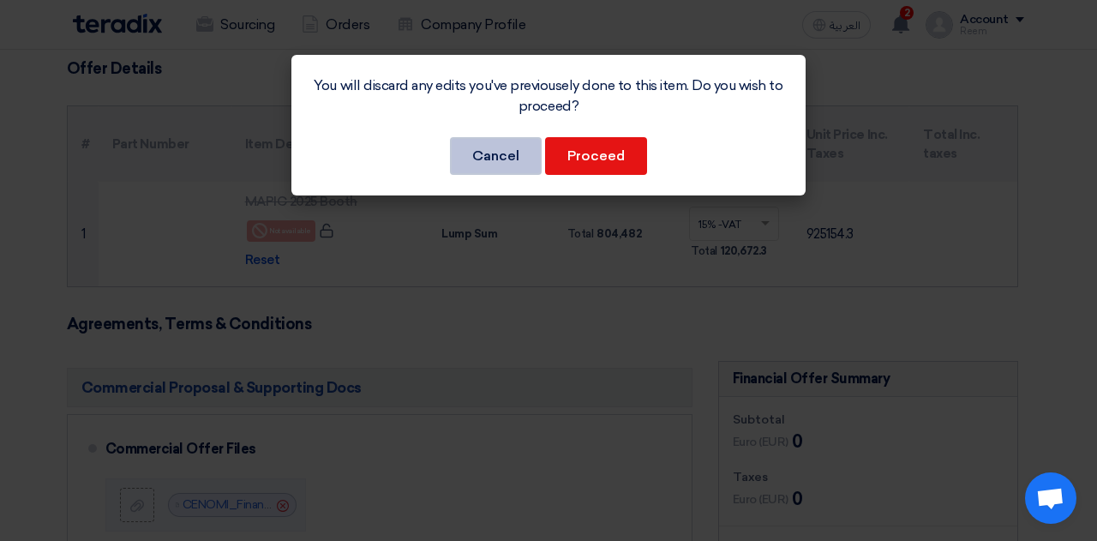
click at [495, 162] on button "Cancel" at bounding box center [496, 156] width 92 height 38
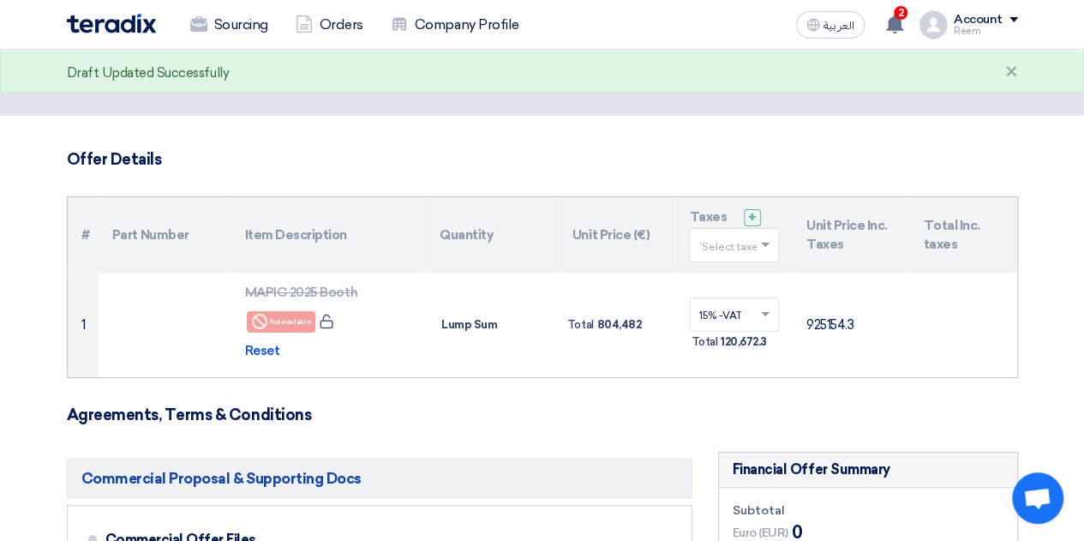
scroll to position [0, 0]
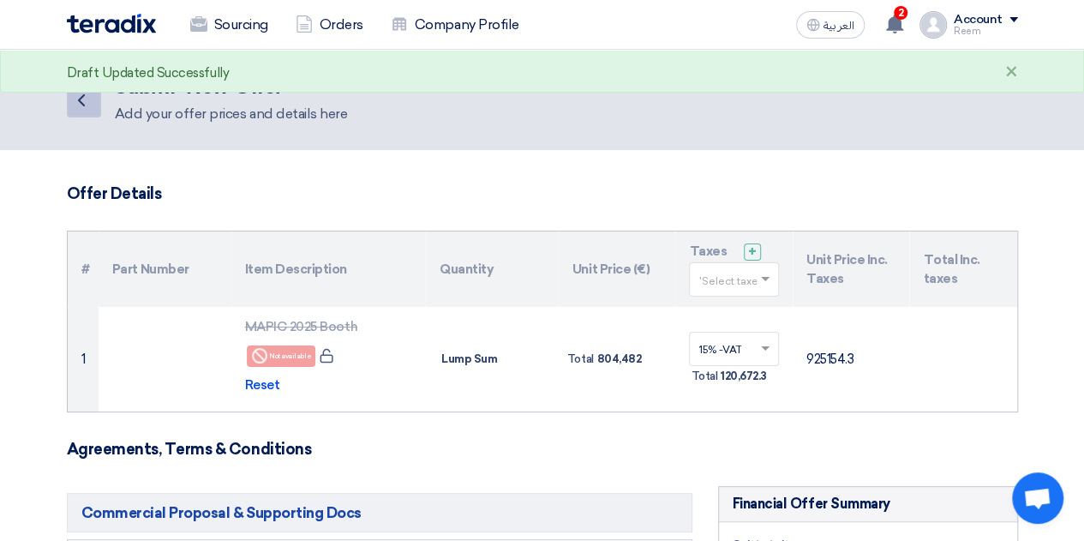
click at [99, 102] on link "Back" at bounding box center [84, 100] width 34 height 34
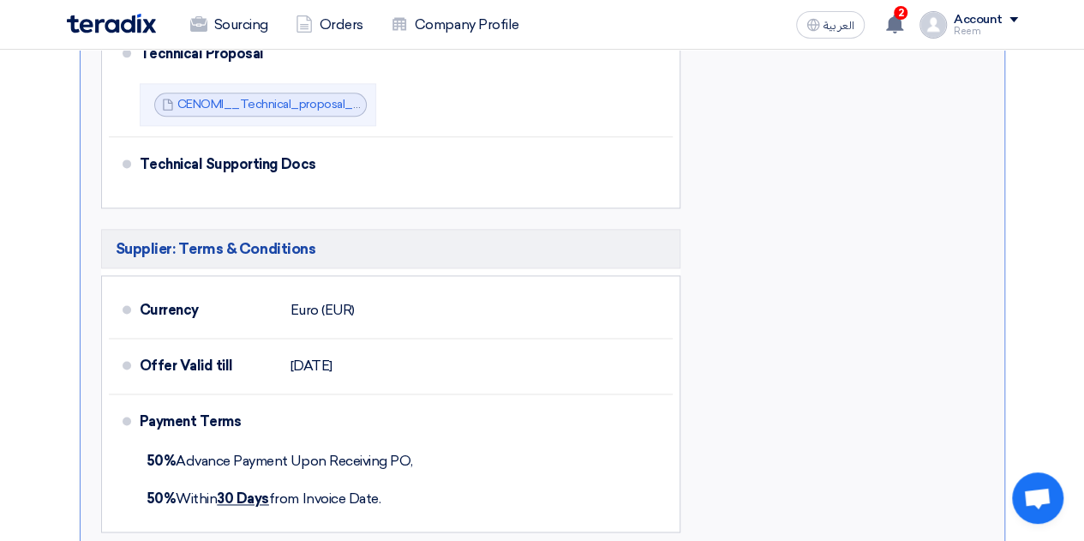
scroll to position [589, 0]
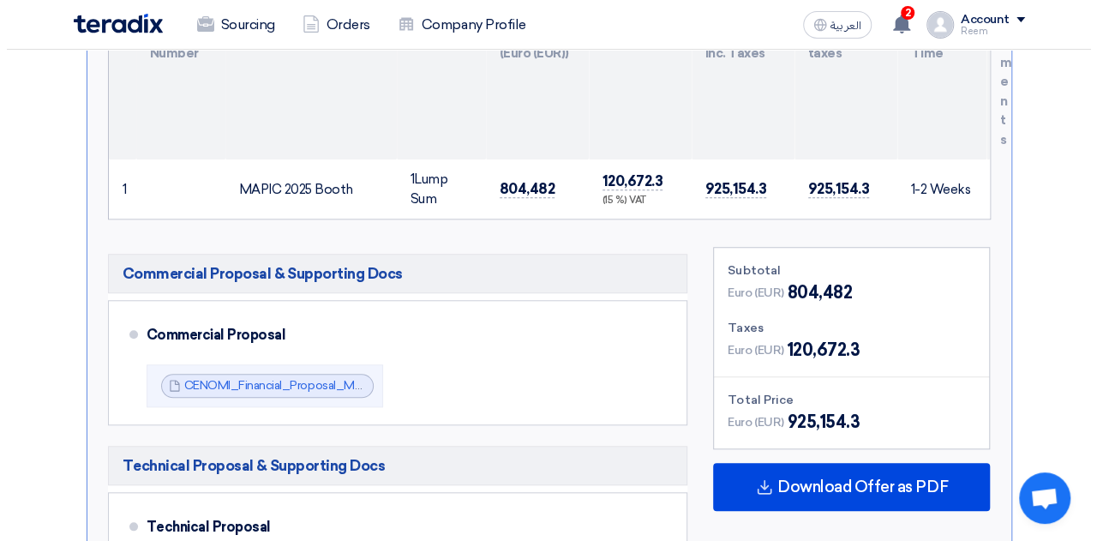
scroll to position [117, 0]
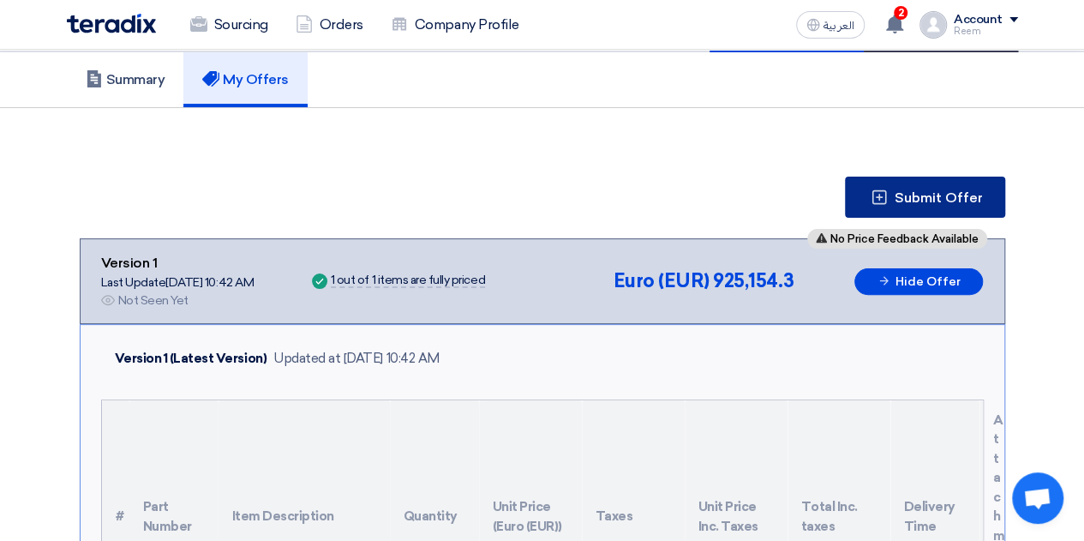
click at [980, 203] on span "Submit Offer" at bounding box center [939, 198] width 88 height 14
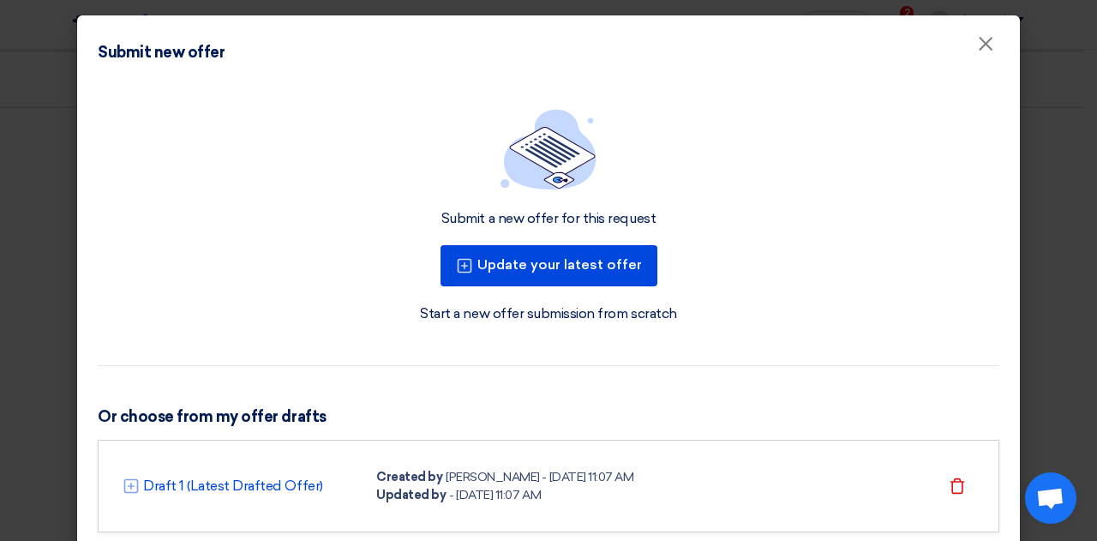
drag, startPoint x: 980, startPoint y: 203, endPoint x: 929, endPoint y: 386, distance: 190.4
click at [929, 386] on div "Submit a new offer for this request Update your latest offer Start a new offer …" at bounding box center [548, 332] width 942 height 490
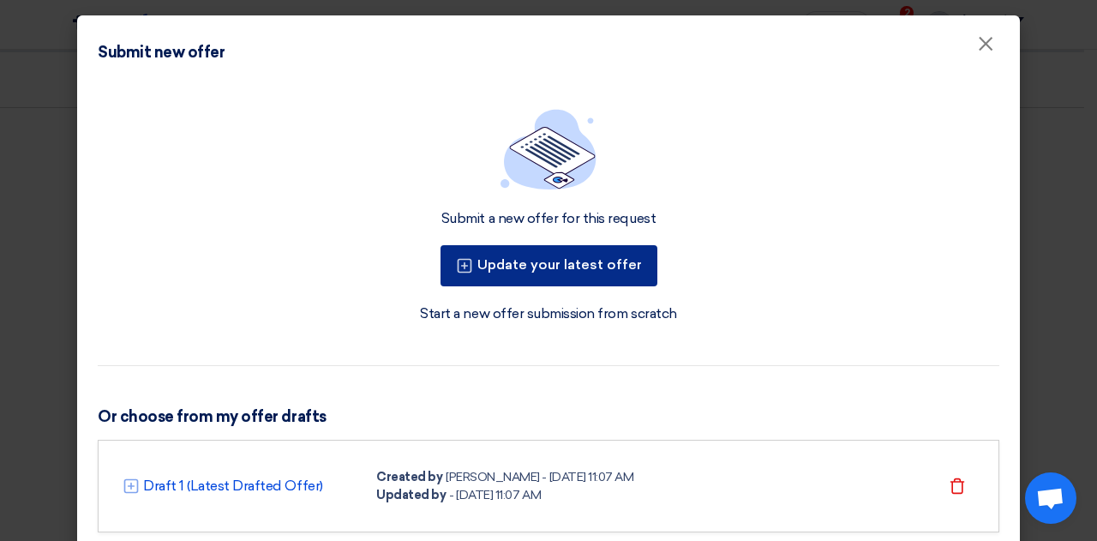
click at [579, 270] on button "Update your latest offer" at bounding box center [548, 265] width 217 height 41
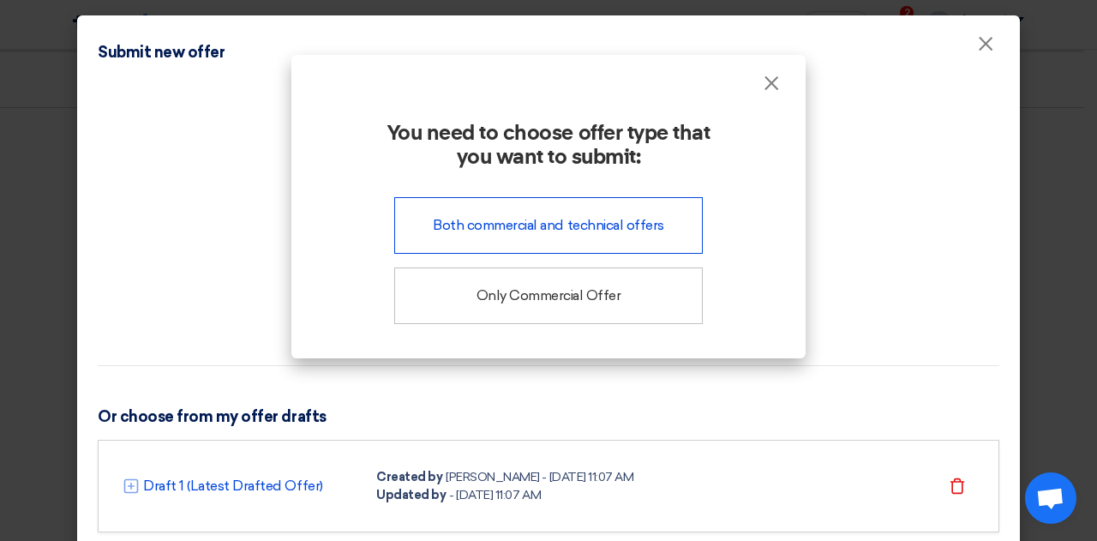
click at [564, 230] on div "Both commercial and technical offers" at bounding box center [548, 225] width 308 height 57
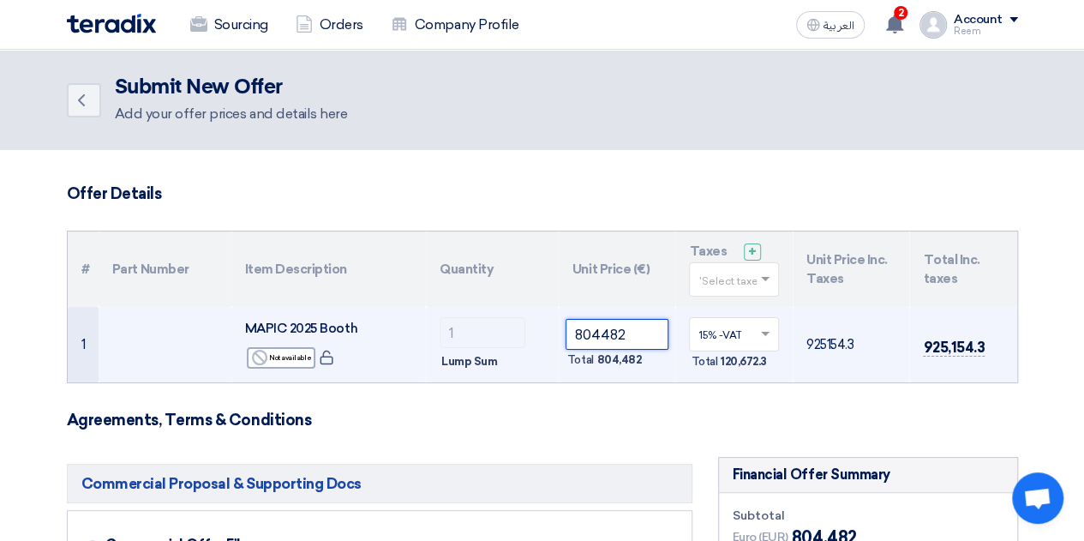
click at [613, 337] on input "804482" at bounding box center [617, 334] width 104 height 31
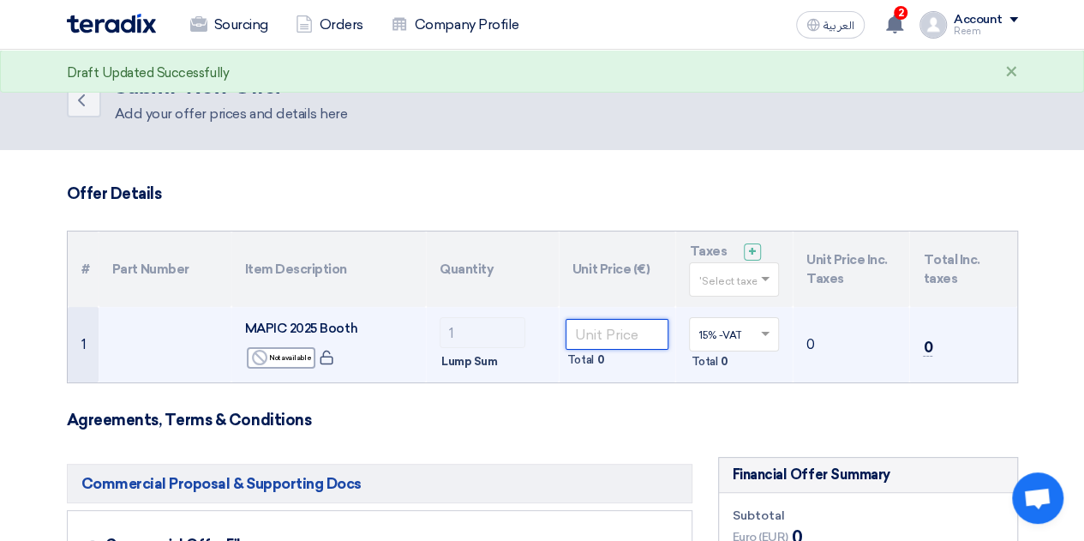
click at [639, 328] on input "number" at bounding box center [617, 334] width 104 height 31
paste input "202022.40"
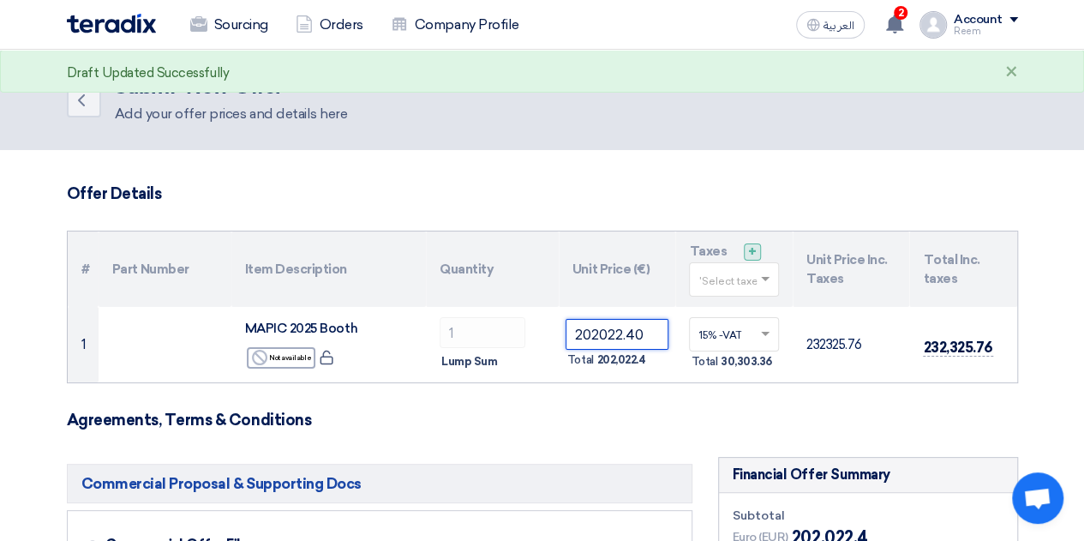
type input "202022.40"
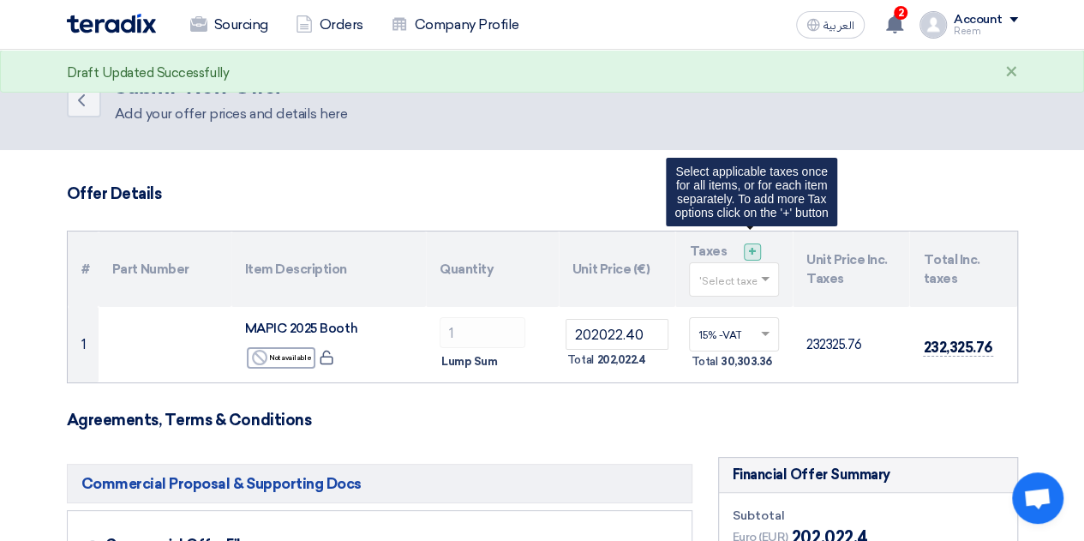
click at [750, 258] on span "+" at bounding box center [752, 251] width 9 height 16
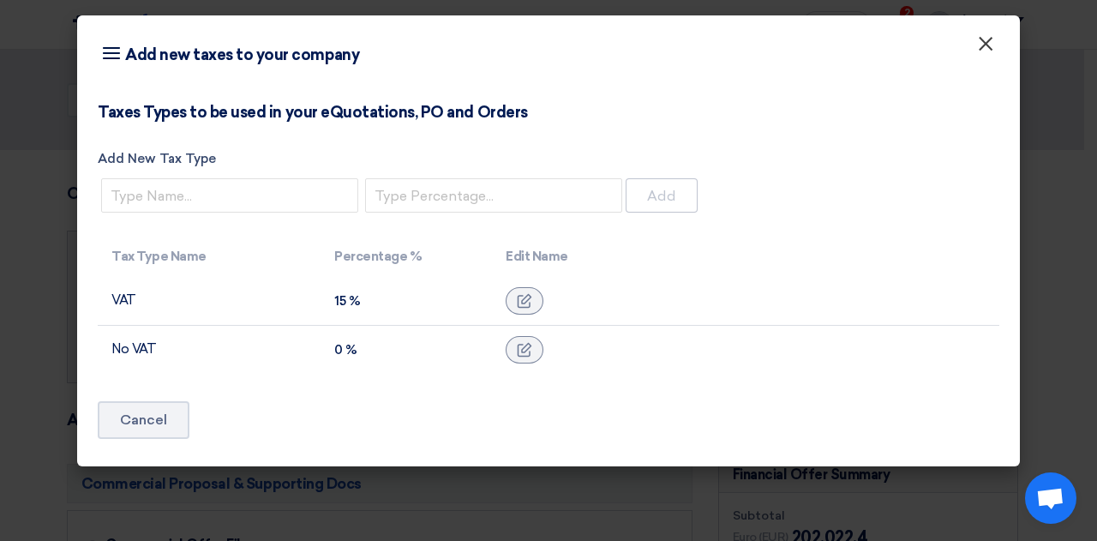
click at [982, 48] on span "×" at bounding box center [985, 48] width 17 height 34
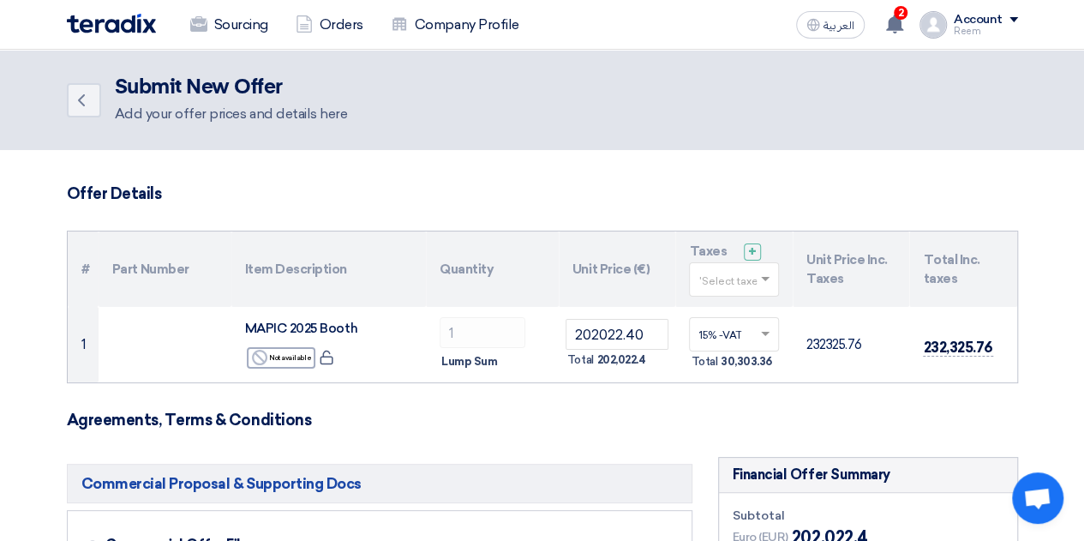
click at [716, 284] on input "text" at bounding box center [725, 281] width 54 height 28
click at [736, 349] on div "0% -No VAT" at bounding box center [734, 340] width 88 height 29
click at [768, 421] on h3 "Agreements, Terms & Conditions" at bounding box center [542, 419] width 951 height 19
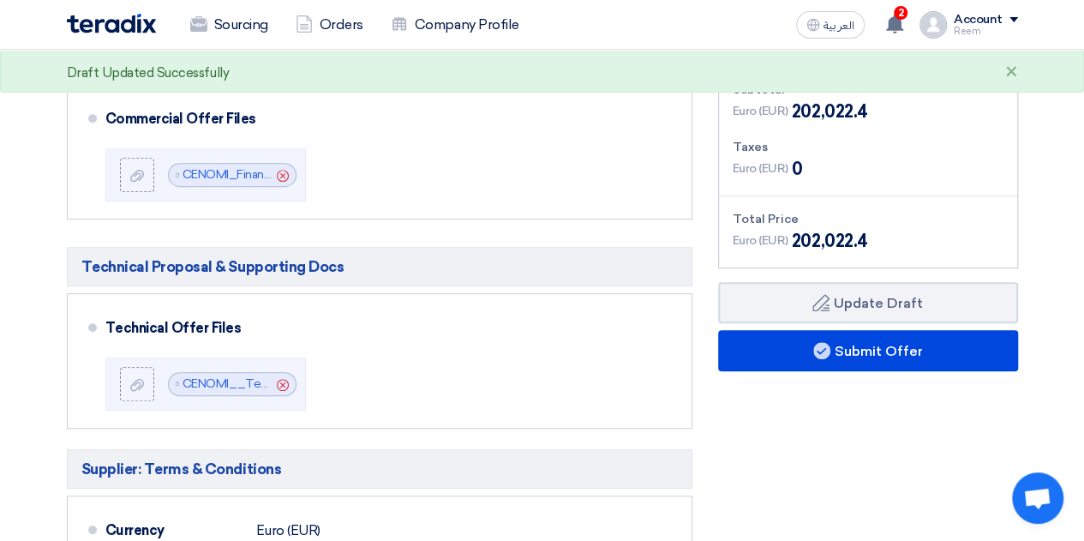
scroll to position [446, 0]
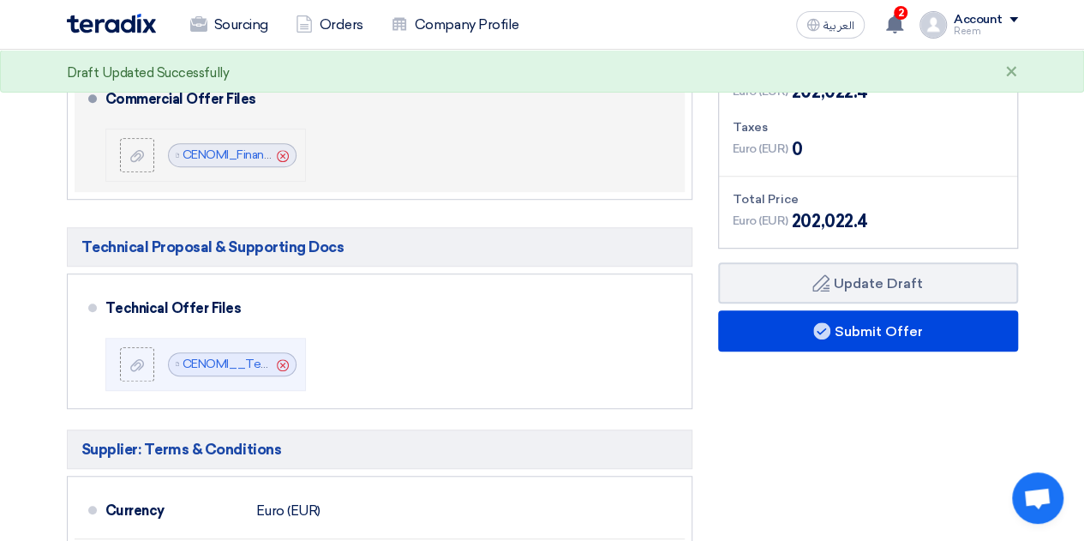
click at [283, 155] on use at bounding box center [283, 155] width 12 height 12
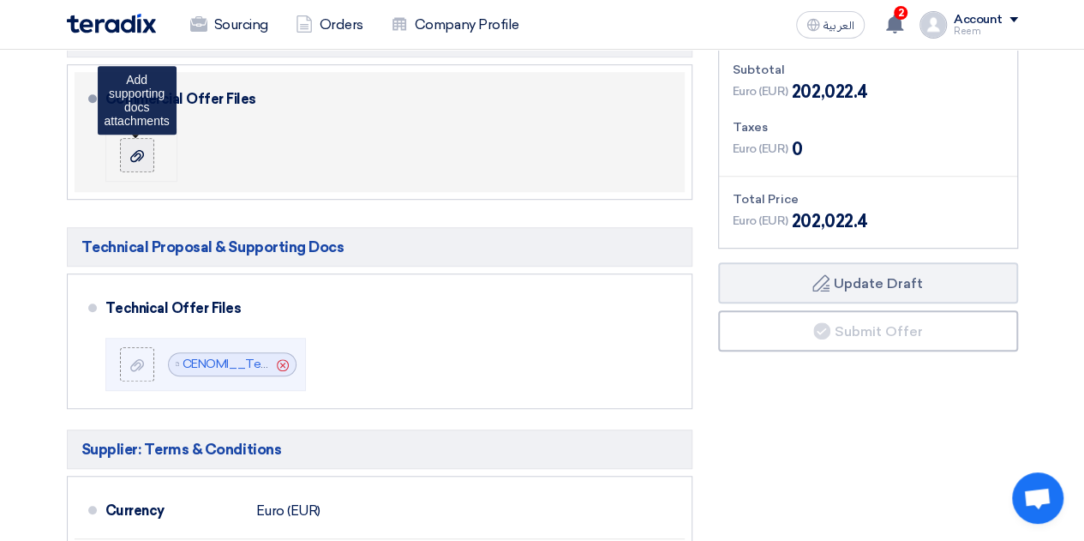
click at [148, 148] on label at bounding box center [137, 155] width 34 height 34
click at [0, 0] on input "file" at bounding box center [0, 0] width 0 height 0
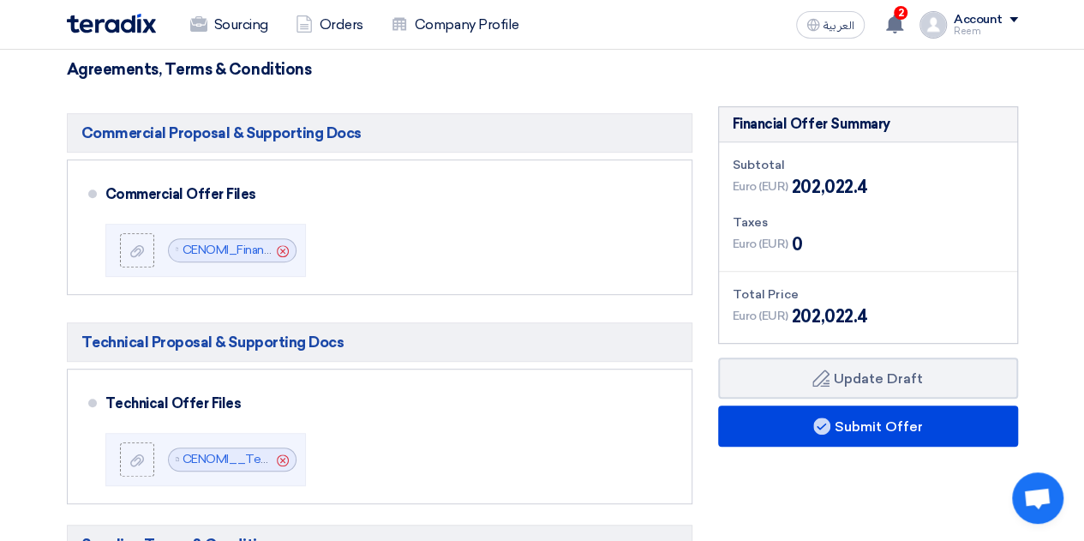
scroll to position [346, 0]
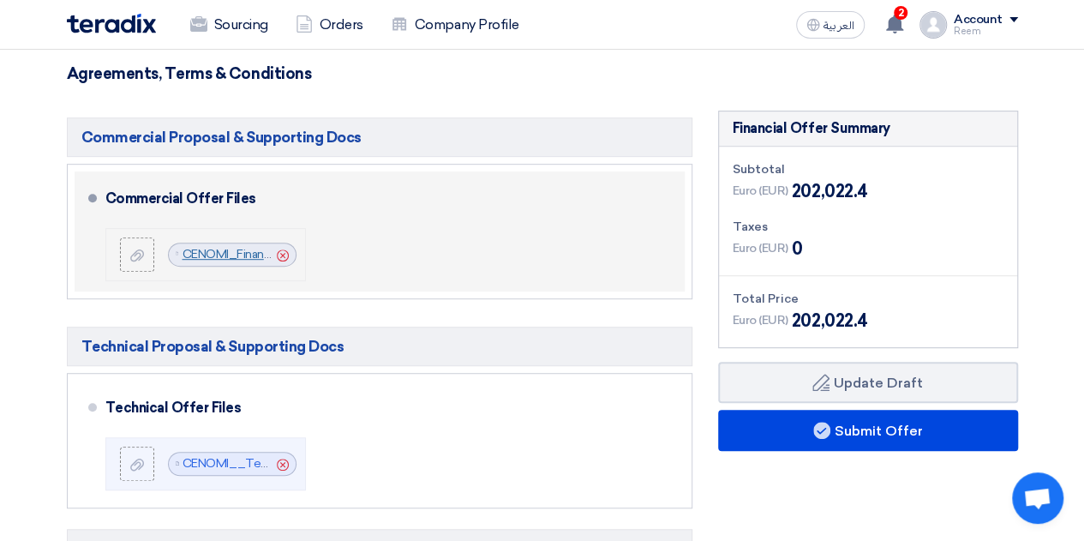
click at [244, 247] on link "CENOMI_Financial_Proposal_MAPIC__1755766093925.pdf" at bounding box center [343, 254] width 322 height 15
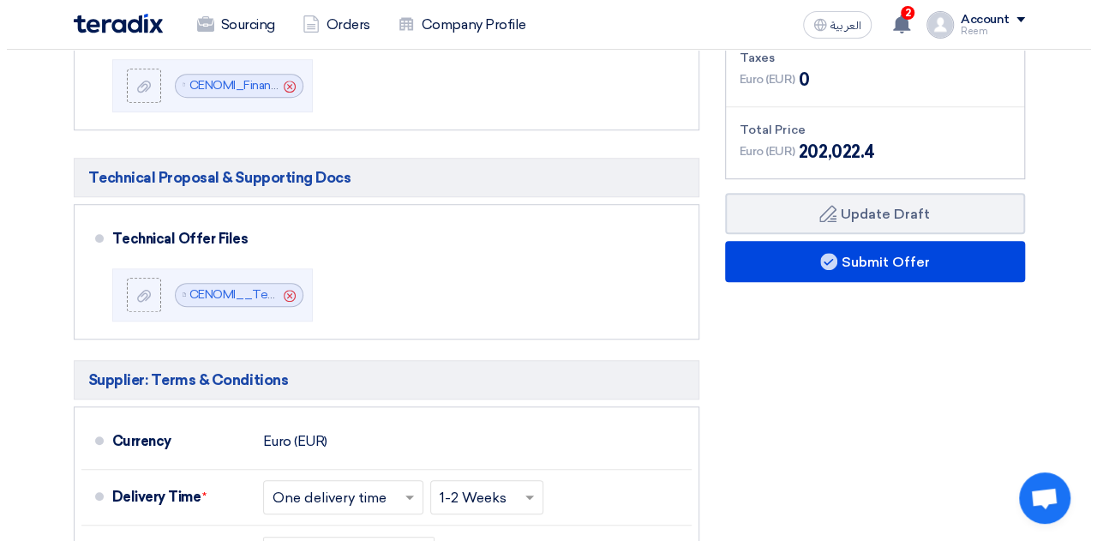
scroll to position [519, 0]
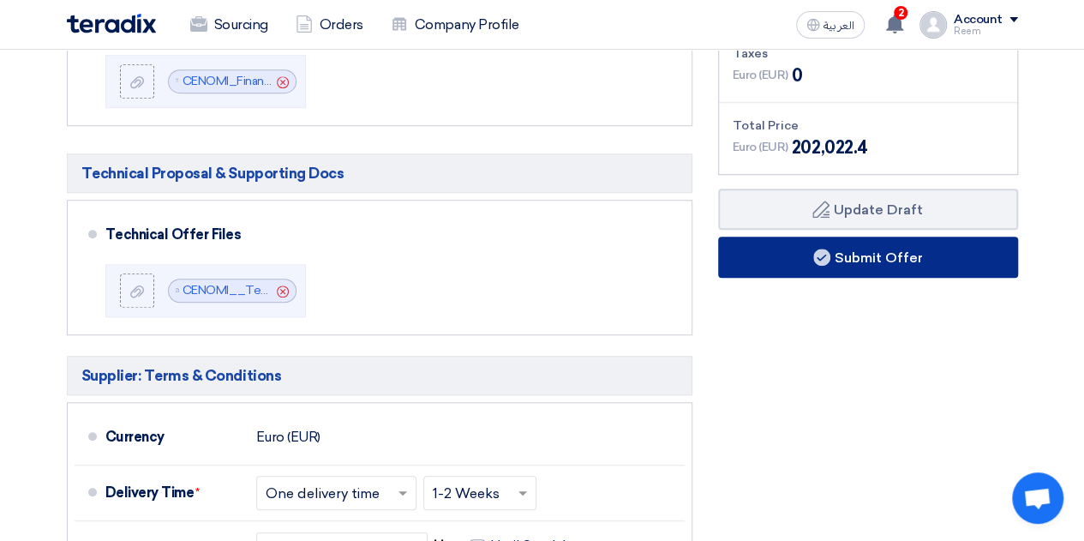
click at [955, 250] on button "Submit Offer" at bounding box center [868, 256] width 300 height 41
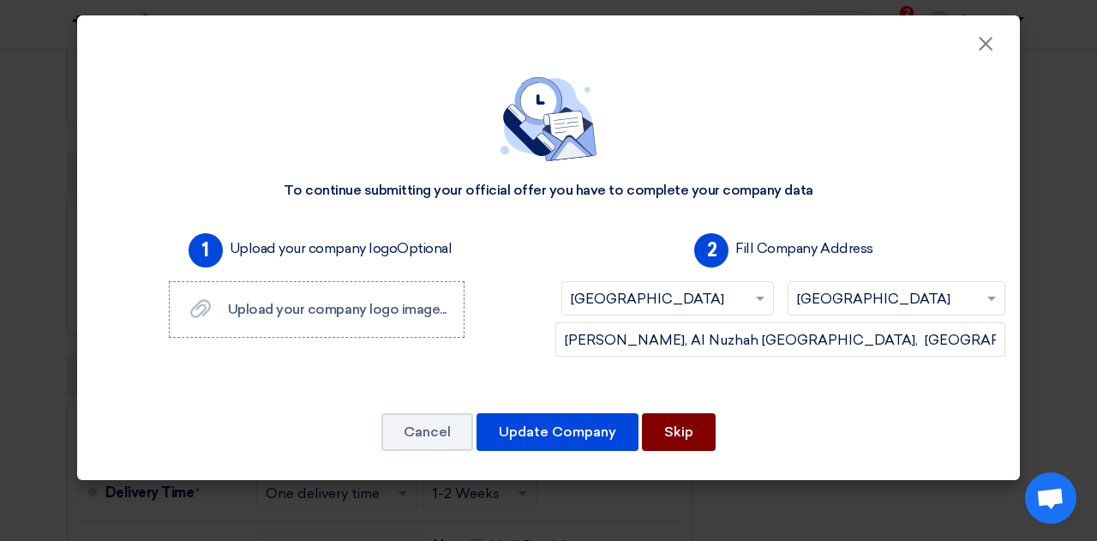
click at [661, 433] on button "Skip" at bounding box center [679, 432] width 74 height 38
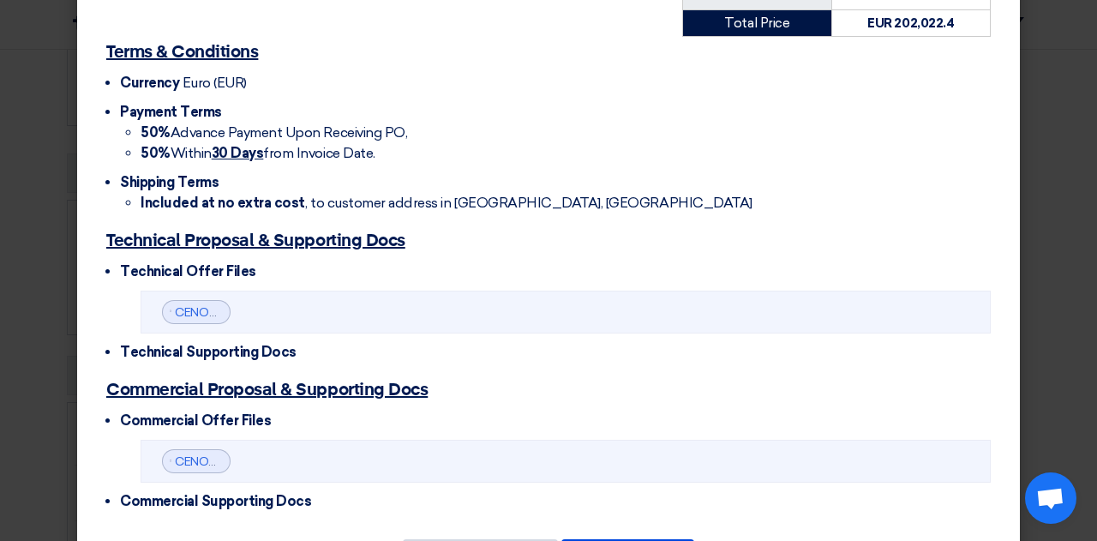
scroll to position [520, 0]
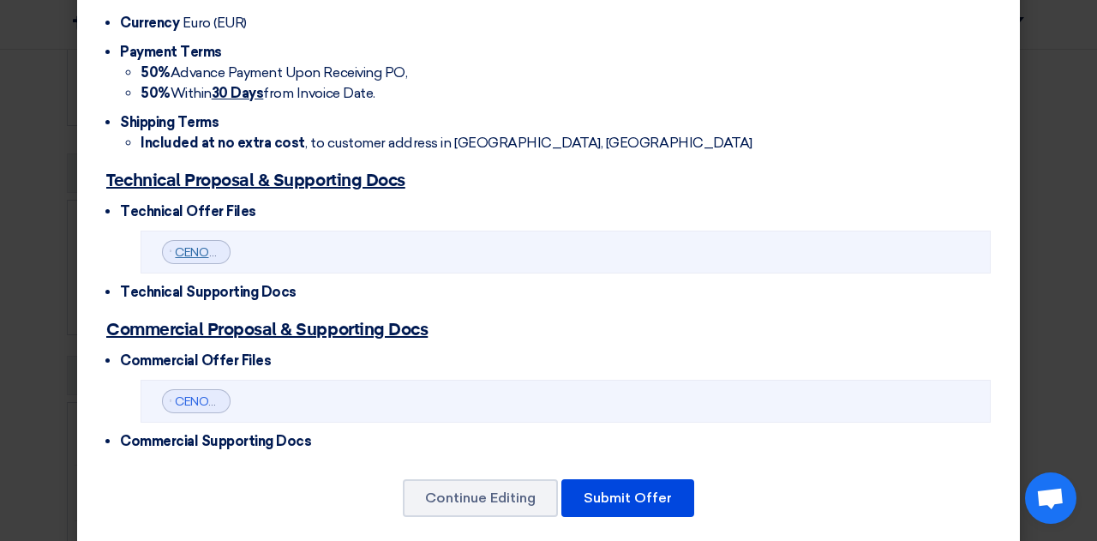
click at [199, 245] on link "CENOMI__Technical_proposal___1755761906931.pdf" at bounding box center [323, 252] width 296 height 15
click at [206, 392] on span "CENOMI_Financial_Proposal_MAPIC__1755766093925.pdf" at bounding box center [200, 401] width 51 height 18
click at [188, 394] on link "CENOMI_Financial_Proposal_MAPIC__1755766093925.pdf" at bounding box center [336, 401] width 322 height 15
click at [607, 479] on button "Submit Offer" at bounding box center [627, 498] width 133 height 38
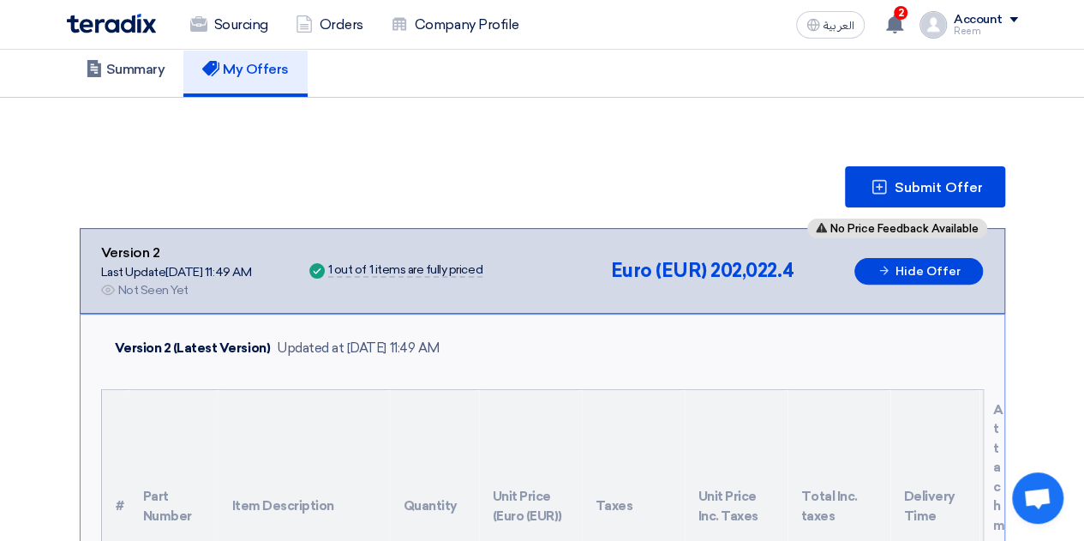
scroll to position [125, 0]
